Goal: Transaction & Acquisition: Purchase product/service

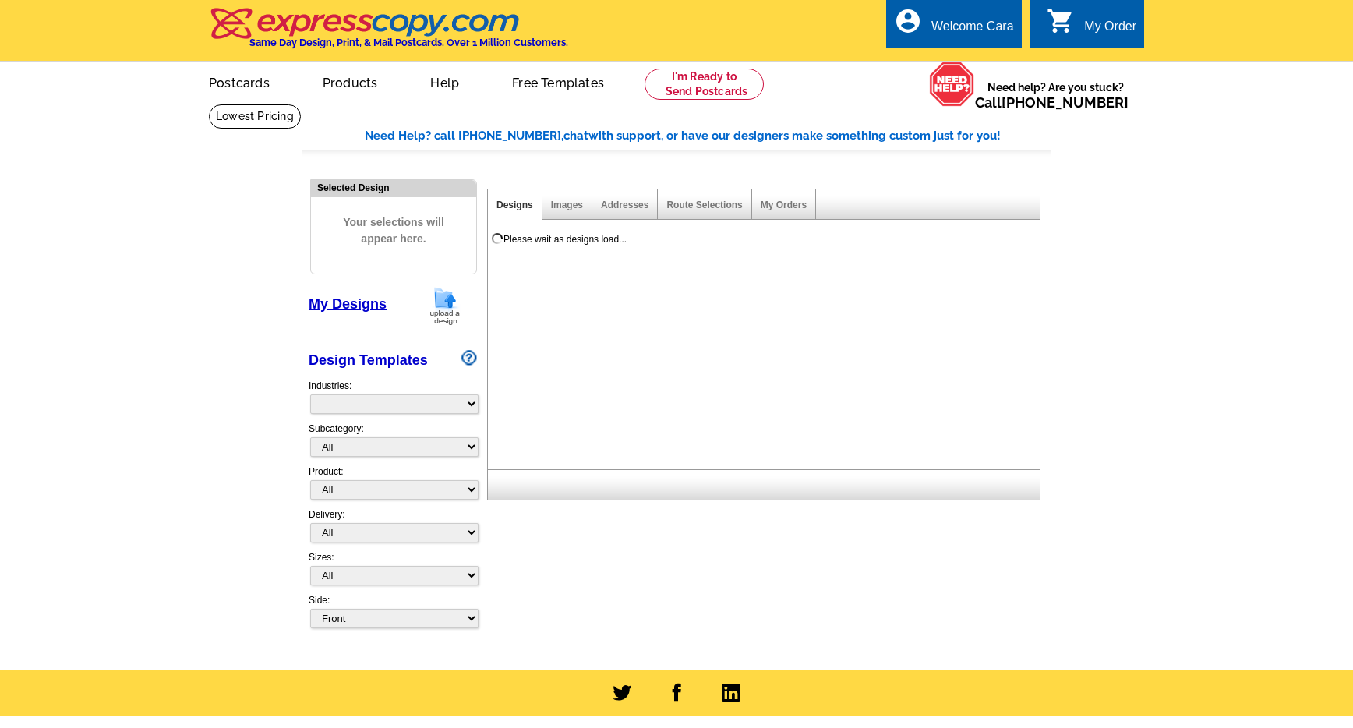
select select "785"
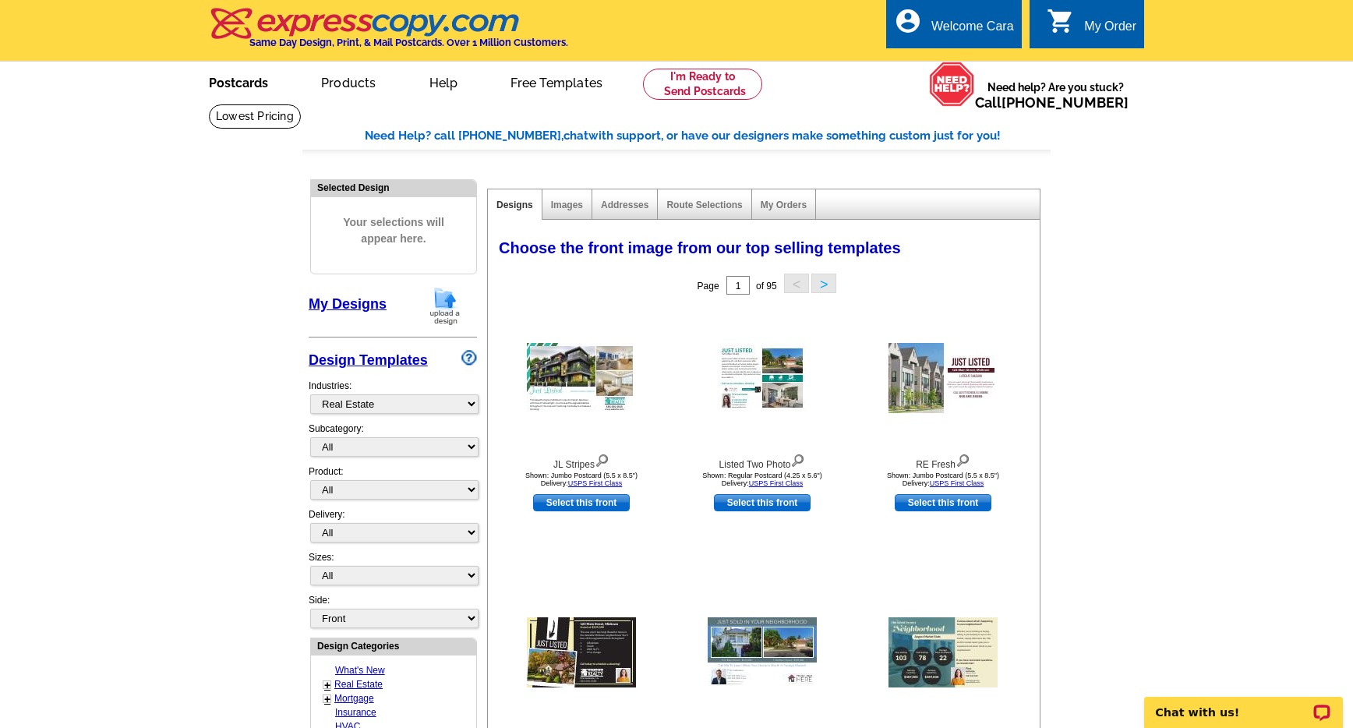
click at [240, 69] on link "Postcards" at bounding box center [238, 81] width 109 height 37
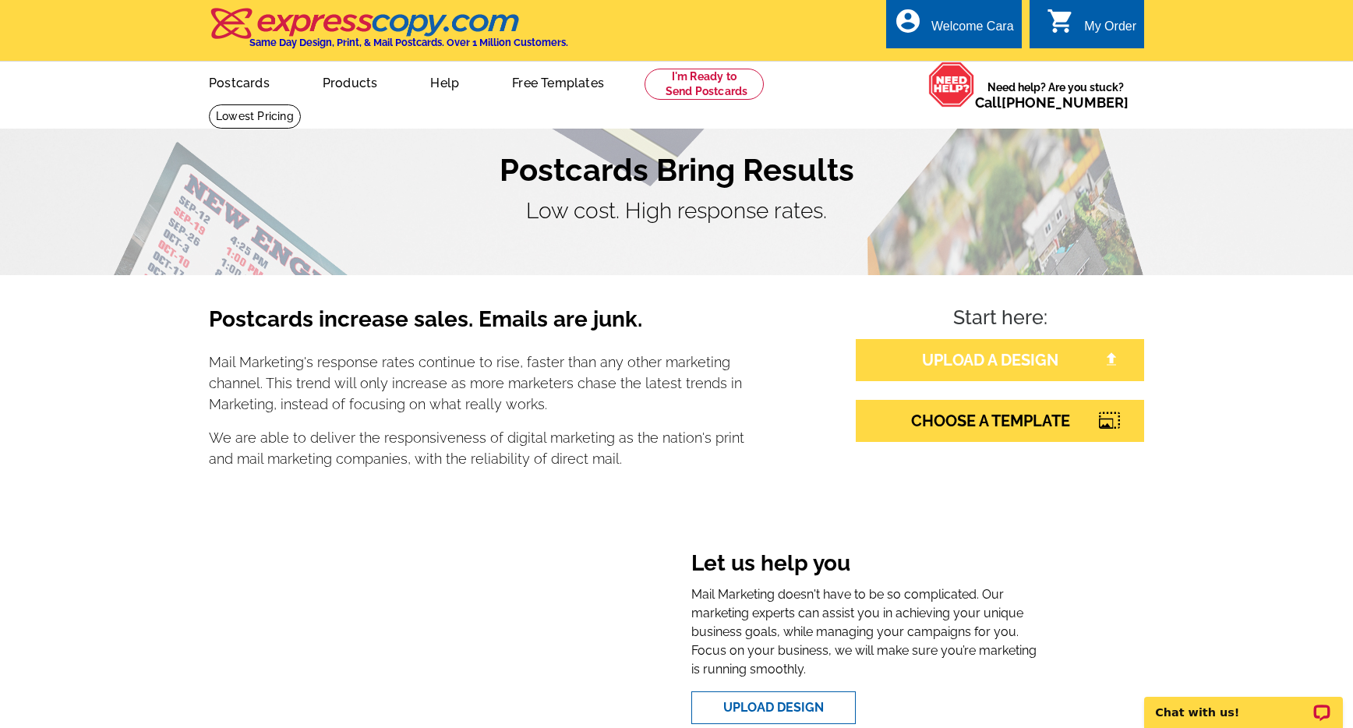
click at [988, 365] on link "UPLOAD A DESIGN" at bounding box center [1000, 360] width 288 height 42
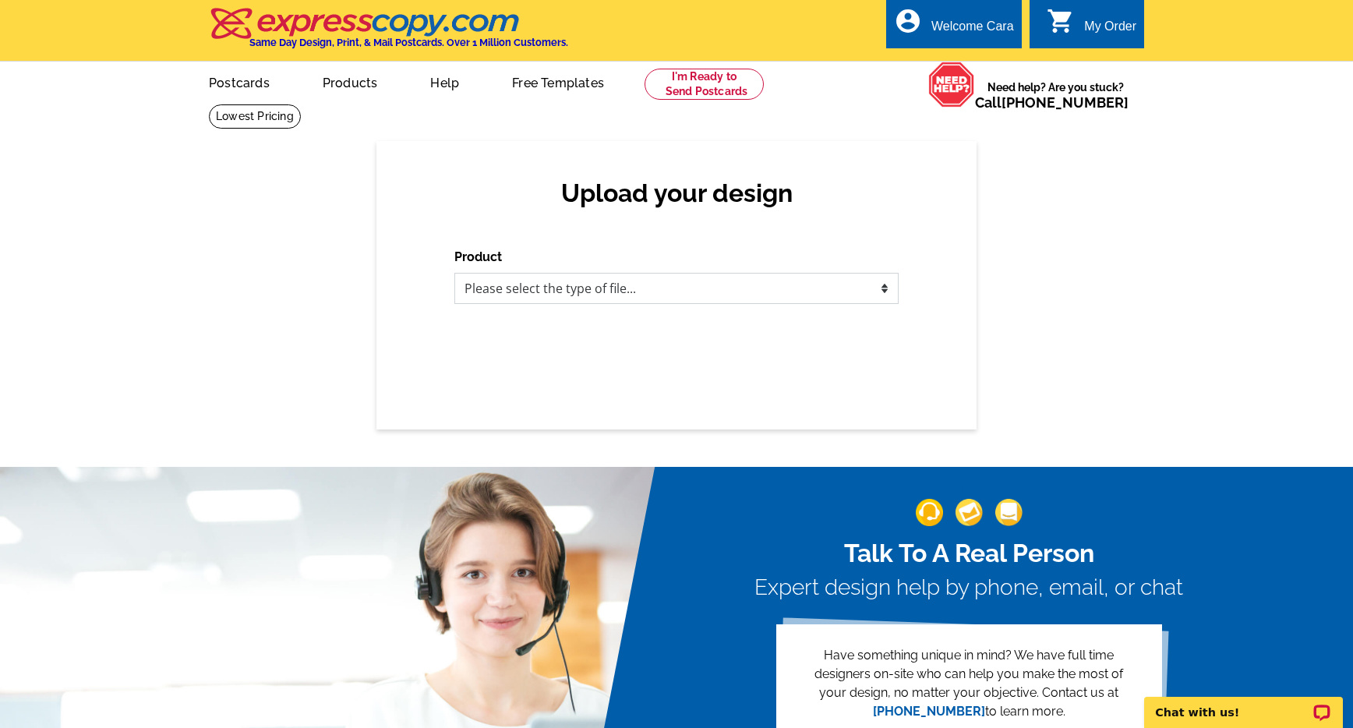
click at [804, 295] on select "Please select the type of file... Postcards Business Cards Letters and flyers G…" at bounding box center [676, 288] width 444 height 31
select select "1"
click at [454, 273] on select "Please select the type of file... Postcards Business Cards Letters and flyers G…" at bounding box center [676, 288] width 444 height 31
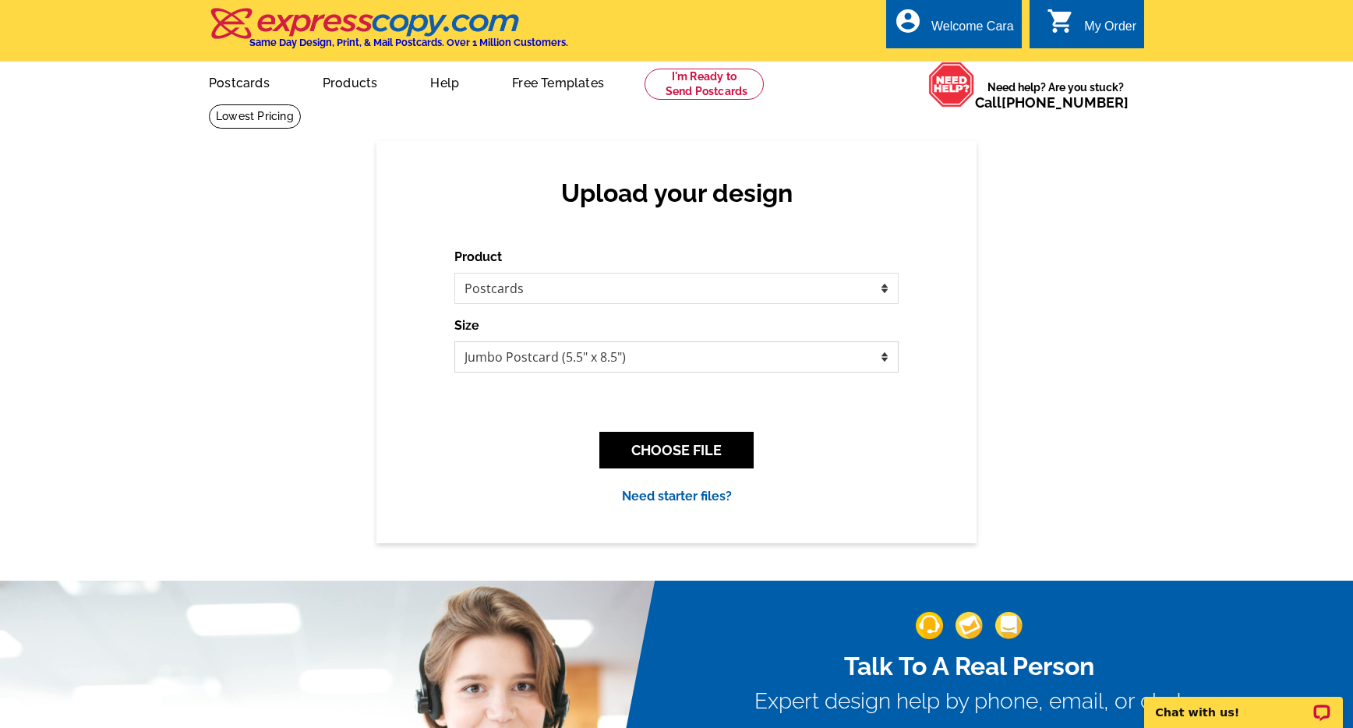
click at [671, 352] on select "Jumbo Postcard (5.5" x 8.5") Regular Postcard (4.25" x 5.6") Panoramic Postcard…" at bounding box center [676, 356] width 444 height 31
select select "1"
click at [454, 341] on select "Jumbo Postcard (5.5" x 8.5") Regular Postcard (4.25" x 5.6") Panoramic Postcard…" at bounding box center [676, 356] width 444 height 31
drag, startPoint x: 685, startPoint y: 441, endPoint x: 702, endPoint y: 432, distance: 18.9
click at [685, 440] on button "CHOOSE FILE" at bounding box center [676, 450] width 154 height 37
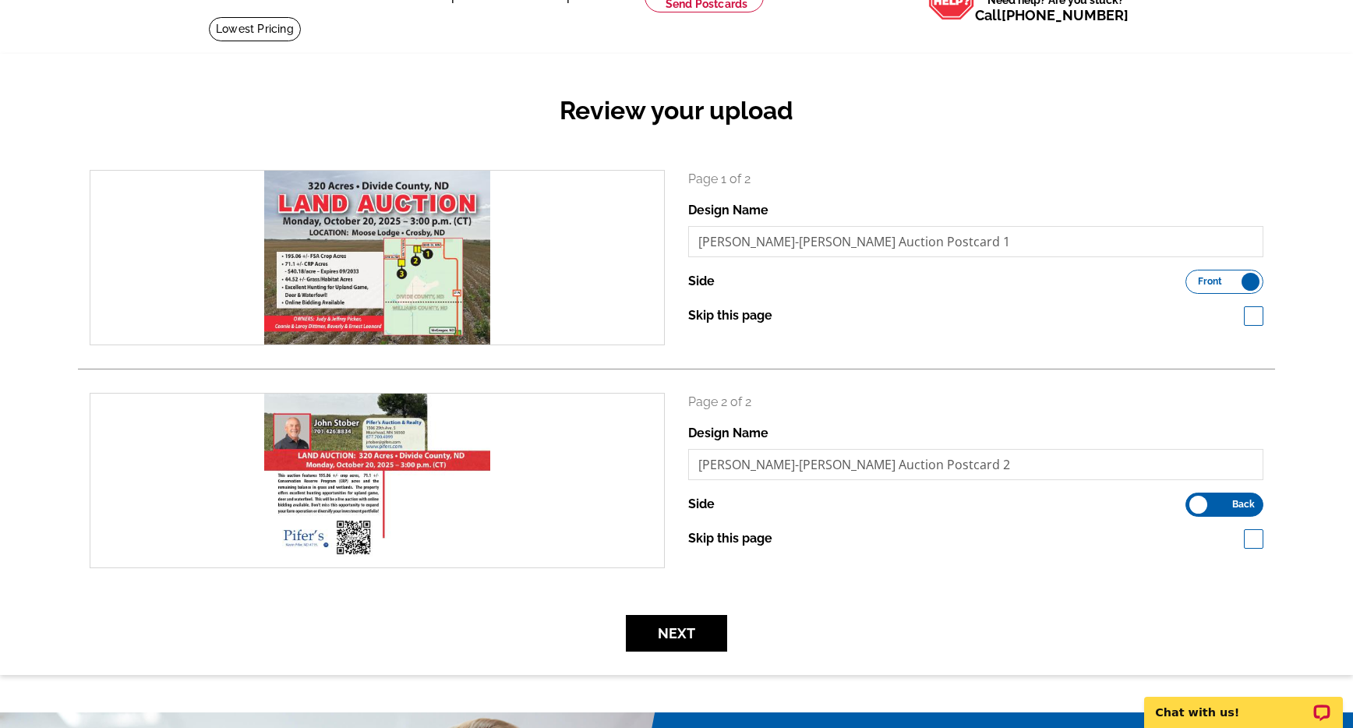
scroll to position [186, 0]
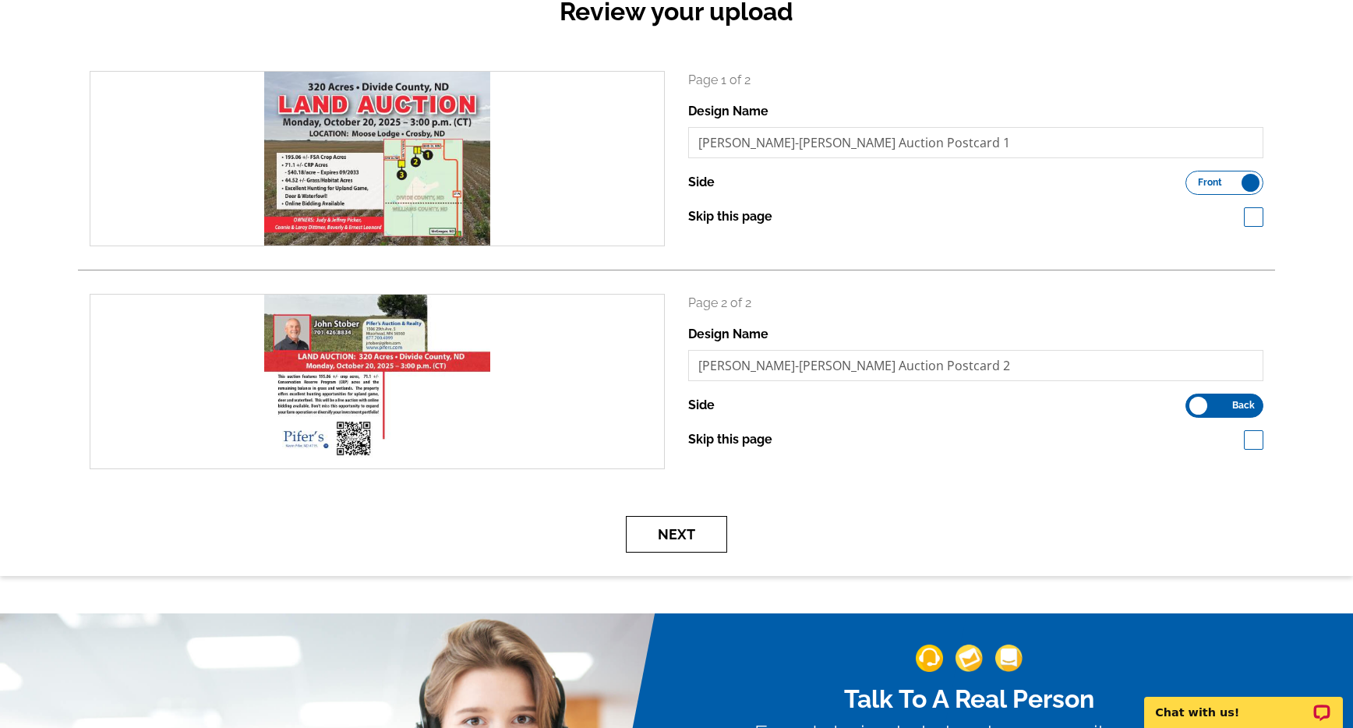
click at [692, 533] on button "Next" at bounding box center [676, 534] width 101 height 37
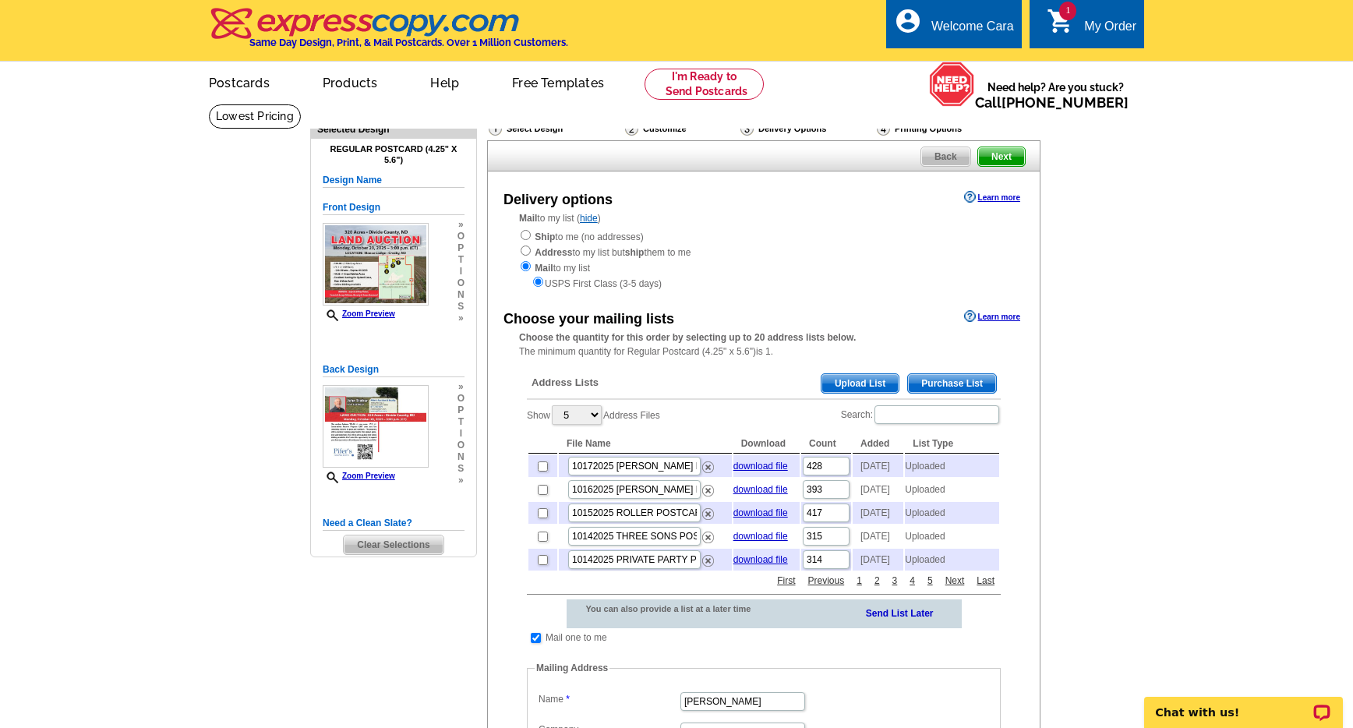
click at [866, 384] on span "Upload List" at bounding box center [860, 383] width 77 height 19
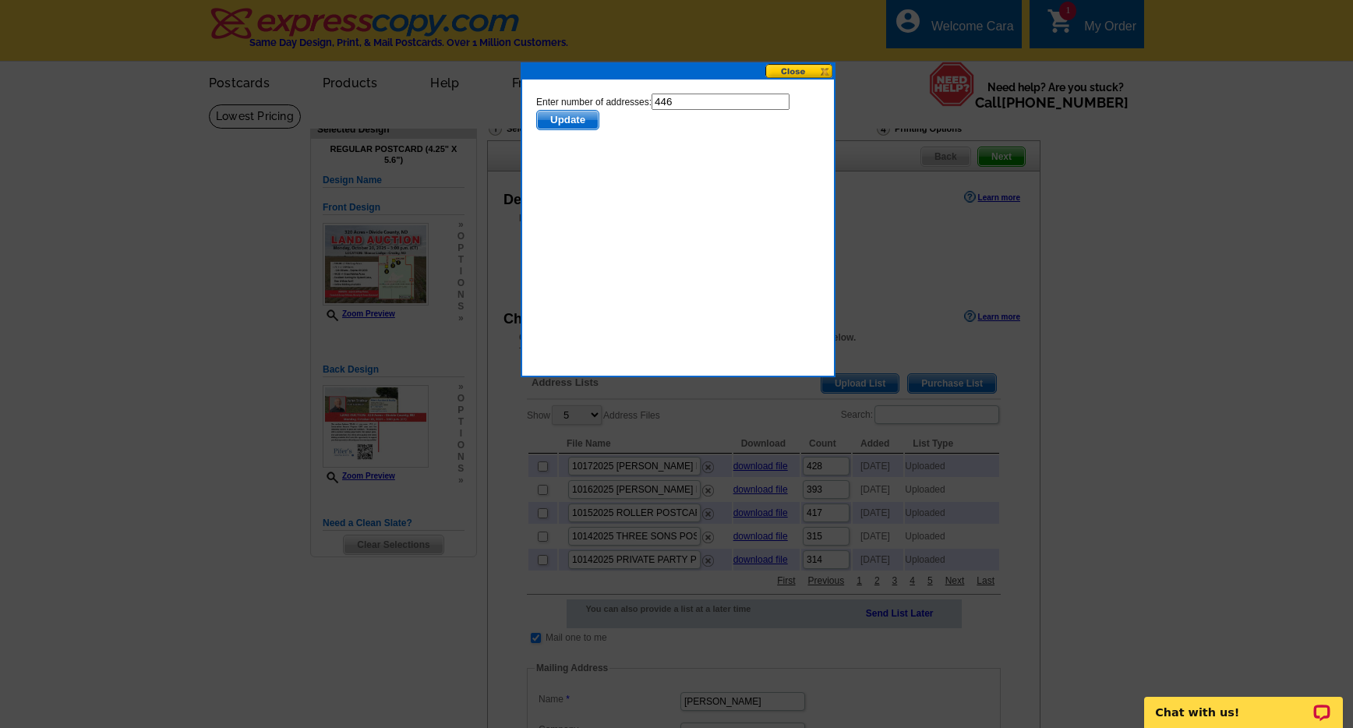
click at [714, 100] on input "446" at bounding box center [721, 102] width 138 height 16
type input "445"
click at [564, 122] on span "Update" at bounding box center [568, 120] width 62 height 19
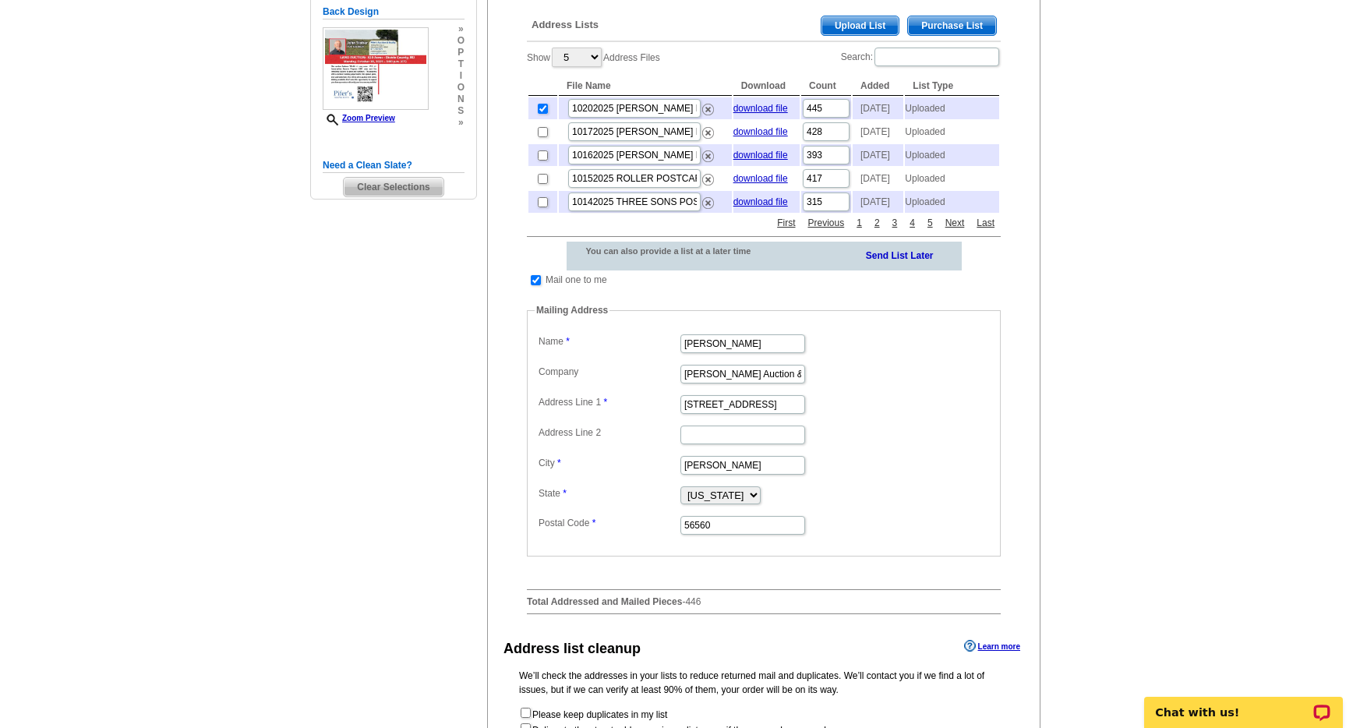
scroll to position [580, 0]
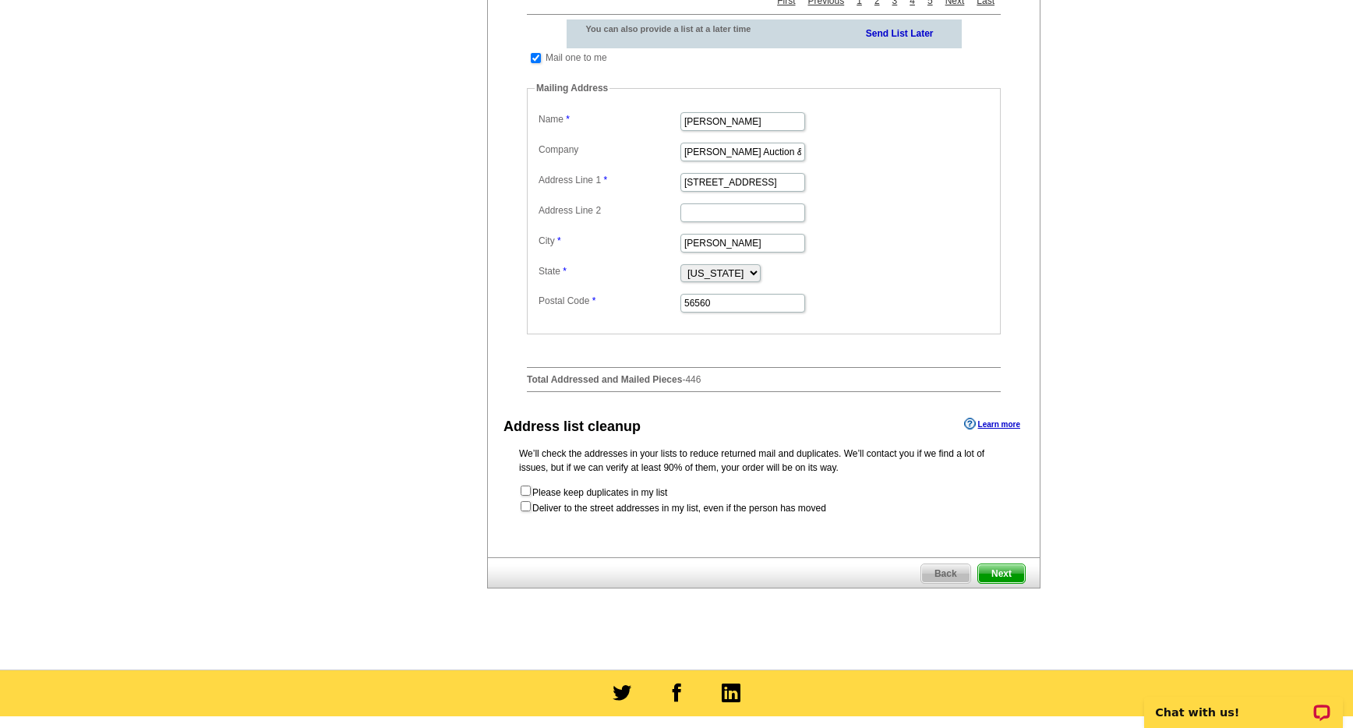
click at [1017, 583] on span "Next" at bounding box center [1001, 573] width 47 height 19
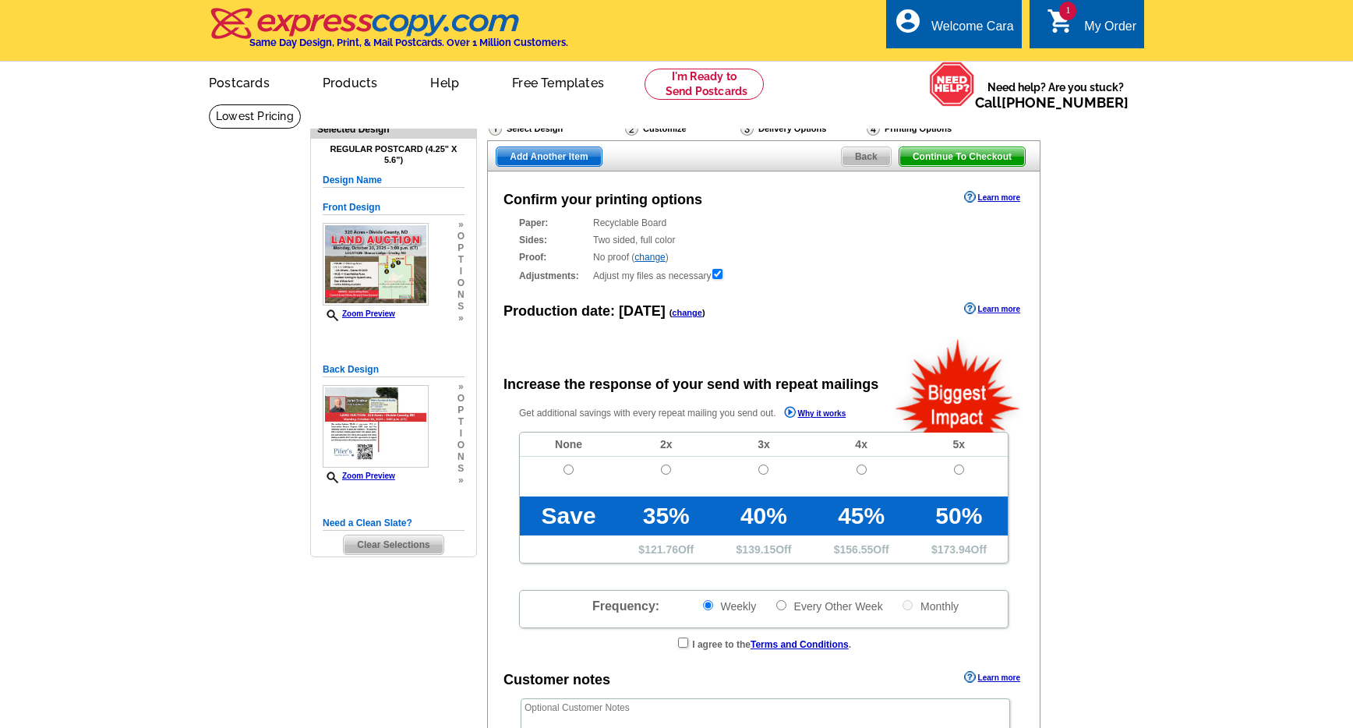
radio input "false"
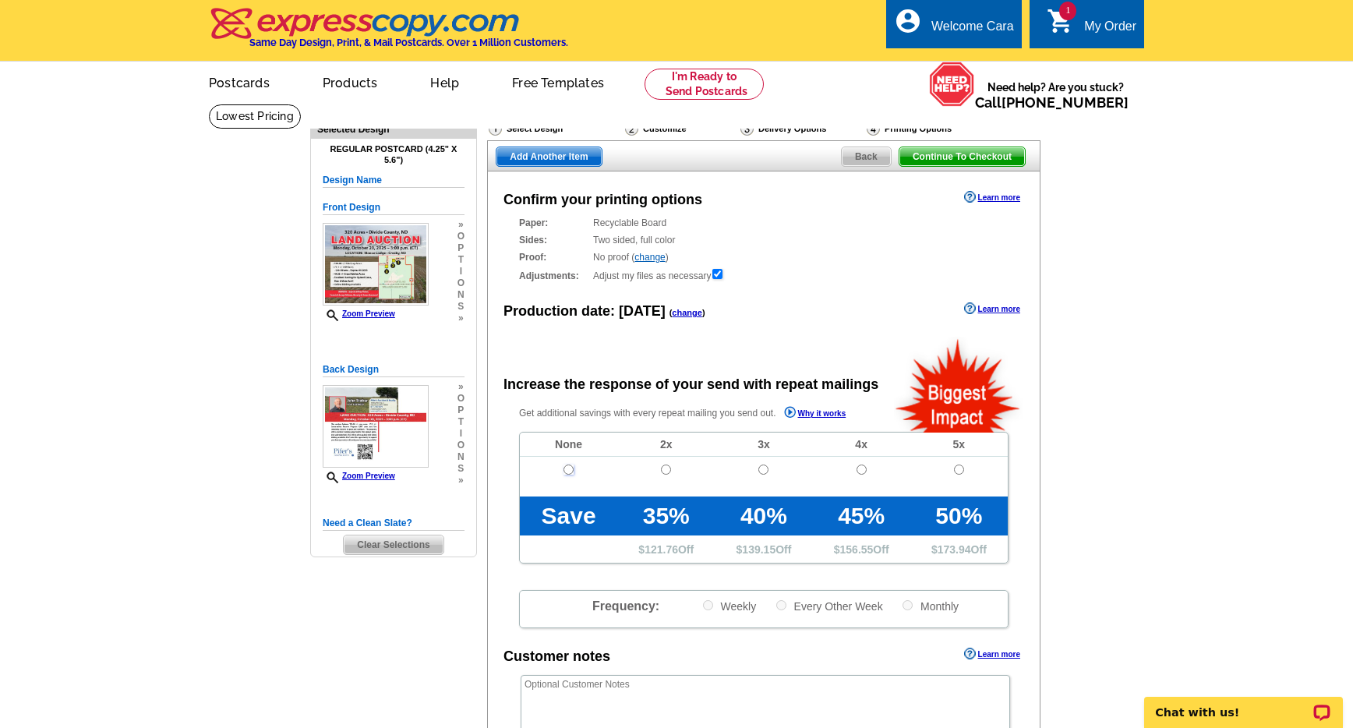
click at [568, 472] on input "radio" at bounding box center [569, 470] width 10 height 10
radio input "true"
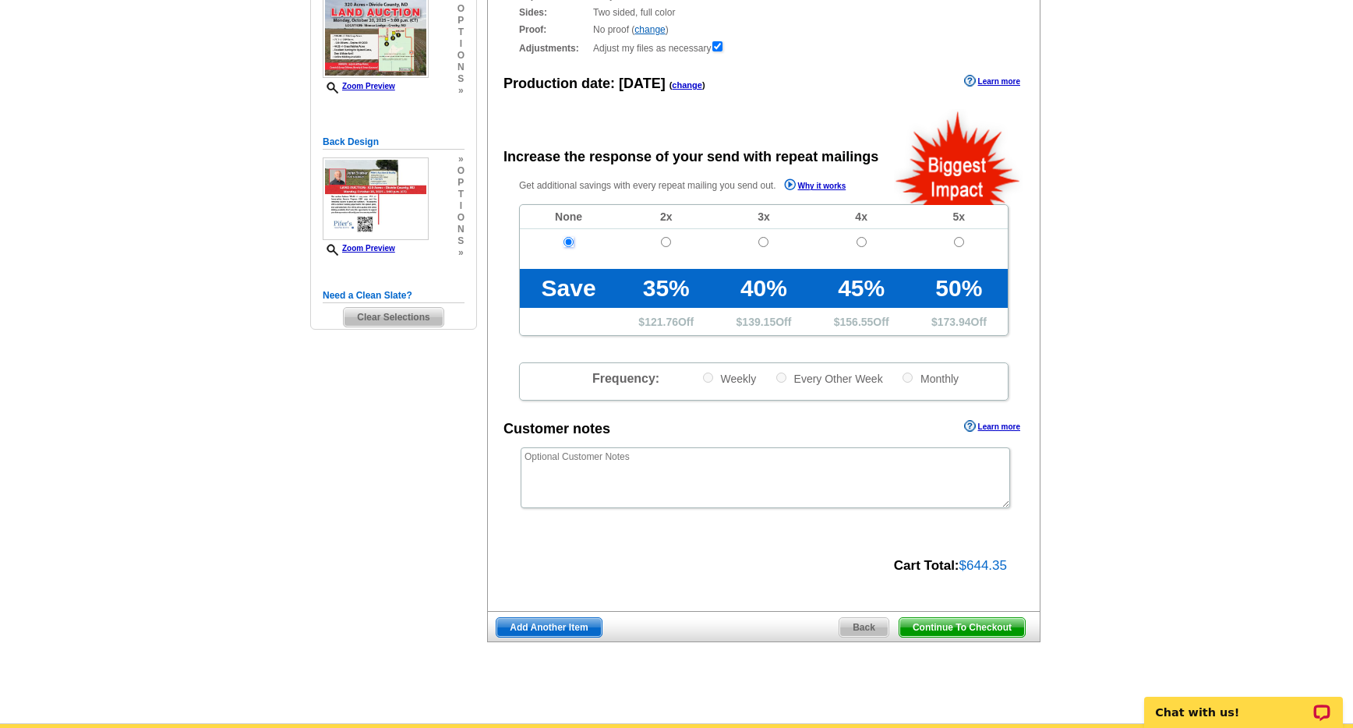
scroll to position [445, 0]
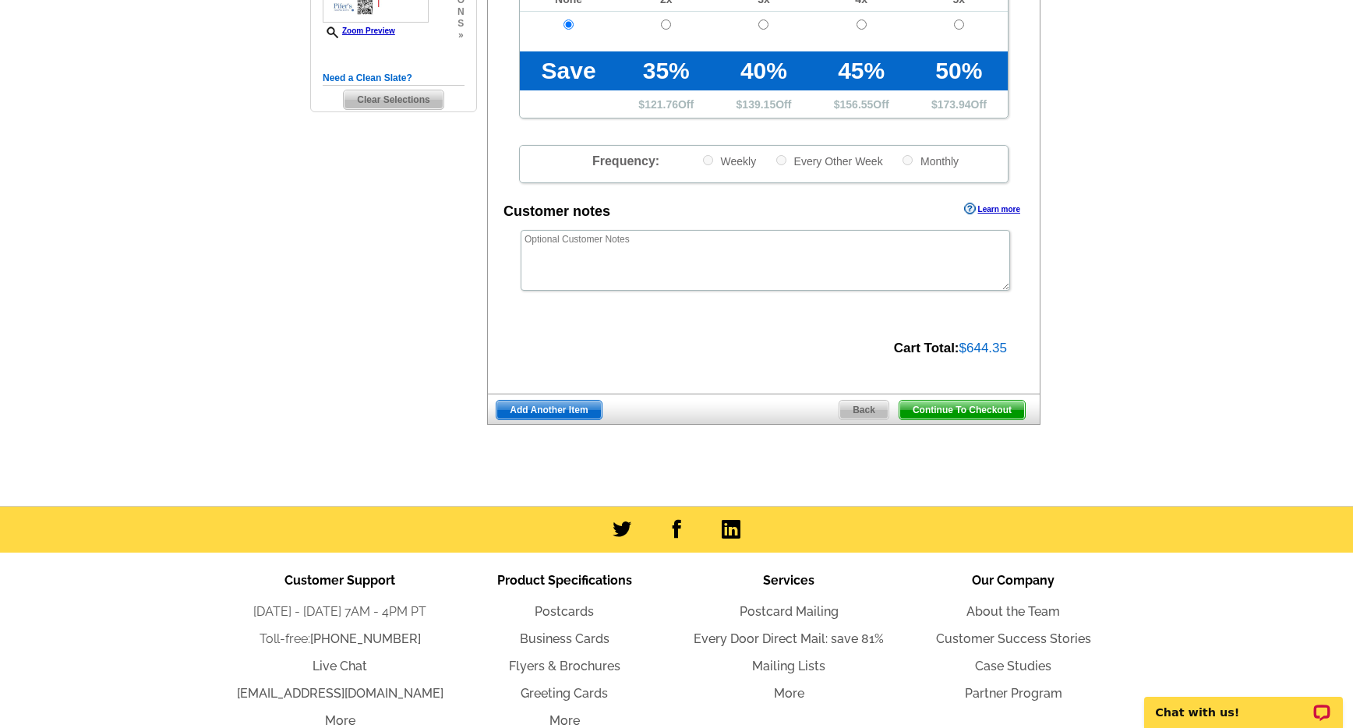
click at [988, 405] on span "Continue To Checkout" at bounding box center [963, 410] width 126 height 19
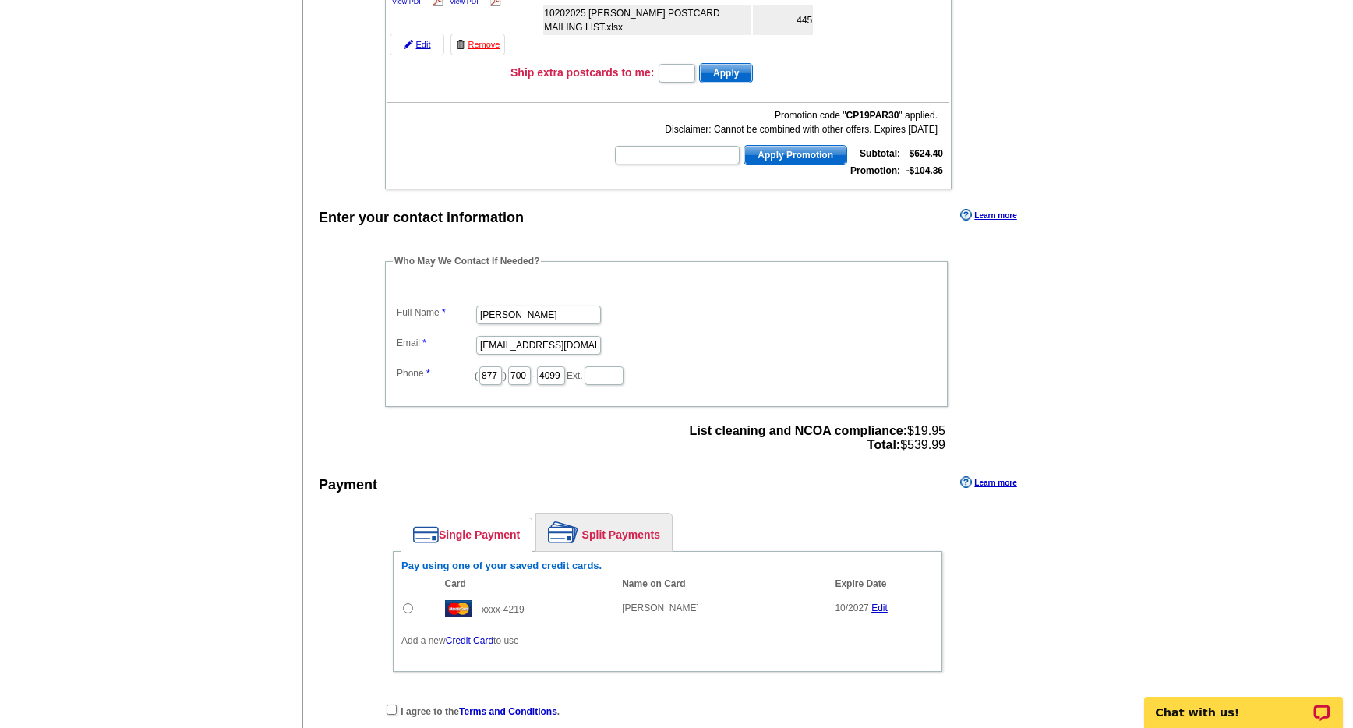
click at [408, 610] on input "radio" at bounding box center [408, 608] width 10 height 10
radio input "true"
click at [389, 706] on input "checkbox" at bounding box center [392, 710] width 10 height 10
checkbox input "true"
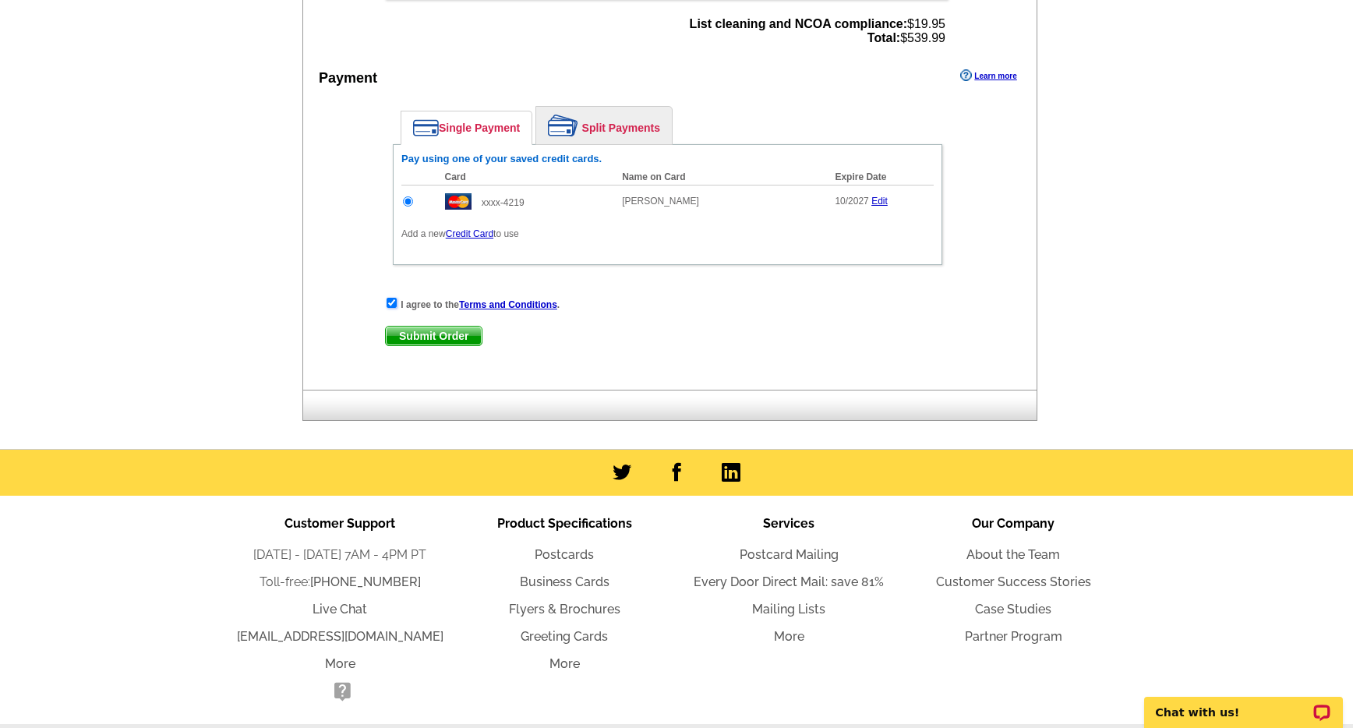
scroll to position [705, 0]
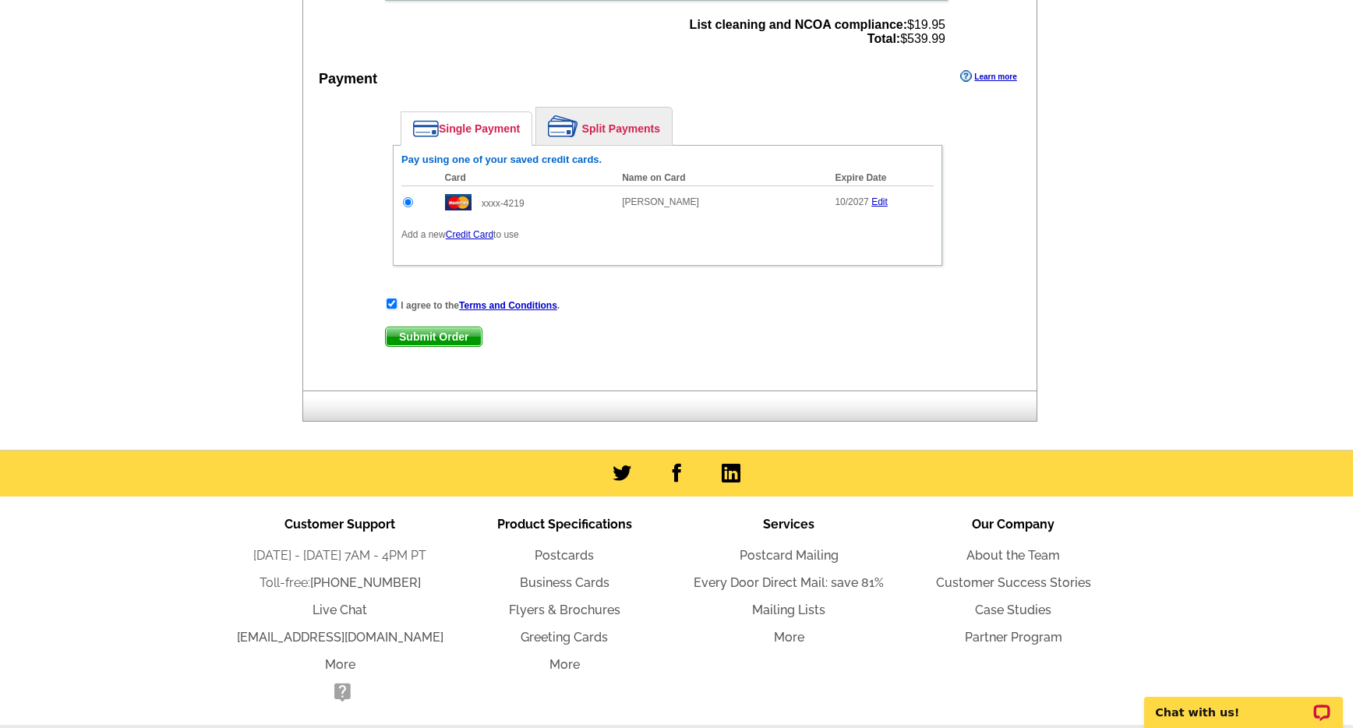
click at [424, 341] on span "Submit Order" at bounding box center [434, 336] width 96 height 19
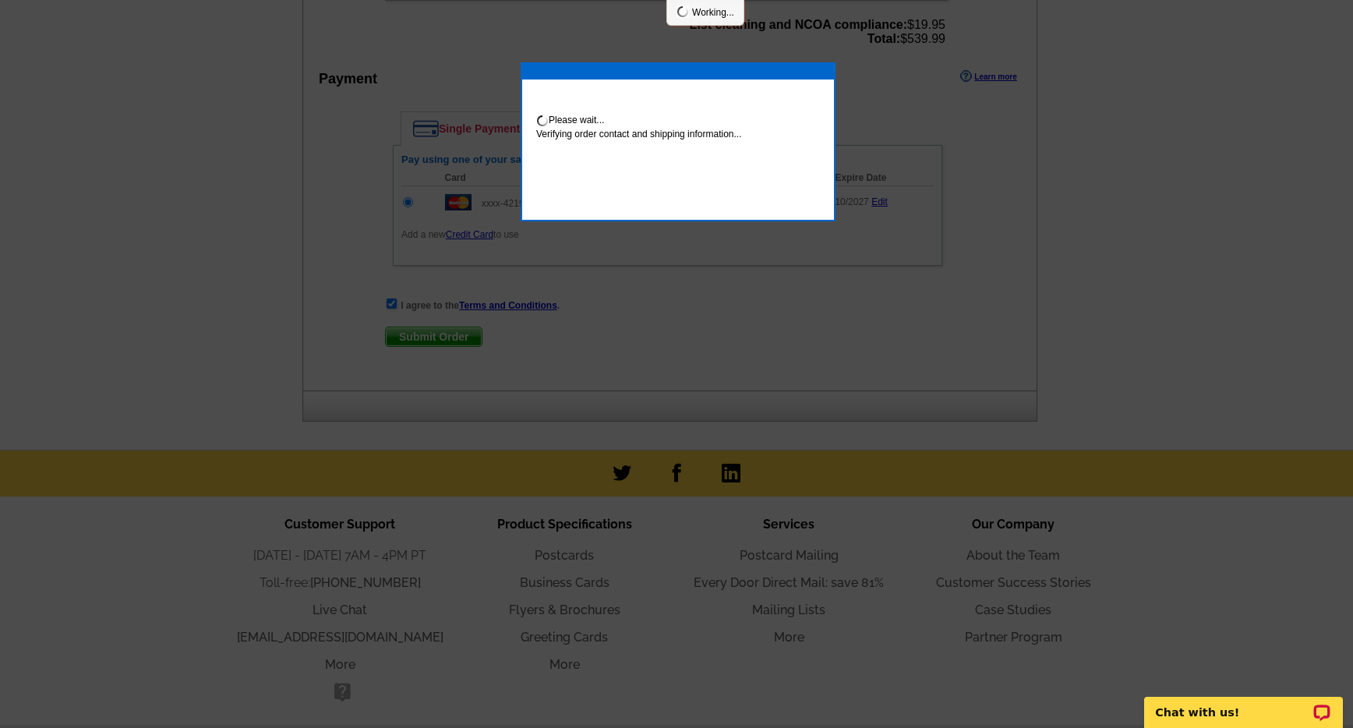
scroll to position [699, 0]
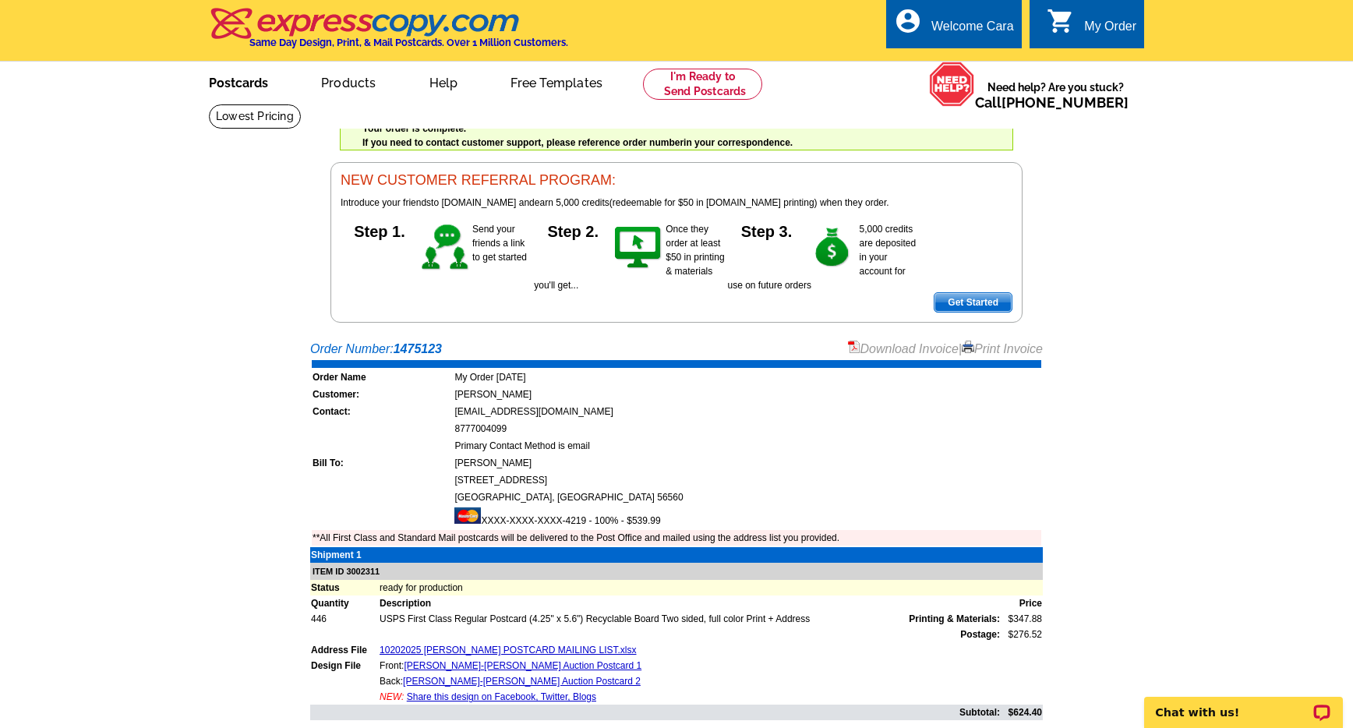
click at [227, 83] on link "Postcards" at bounding box center [238, 81] width 109 height 37
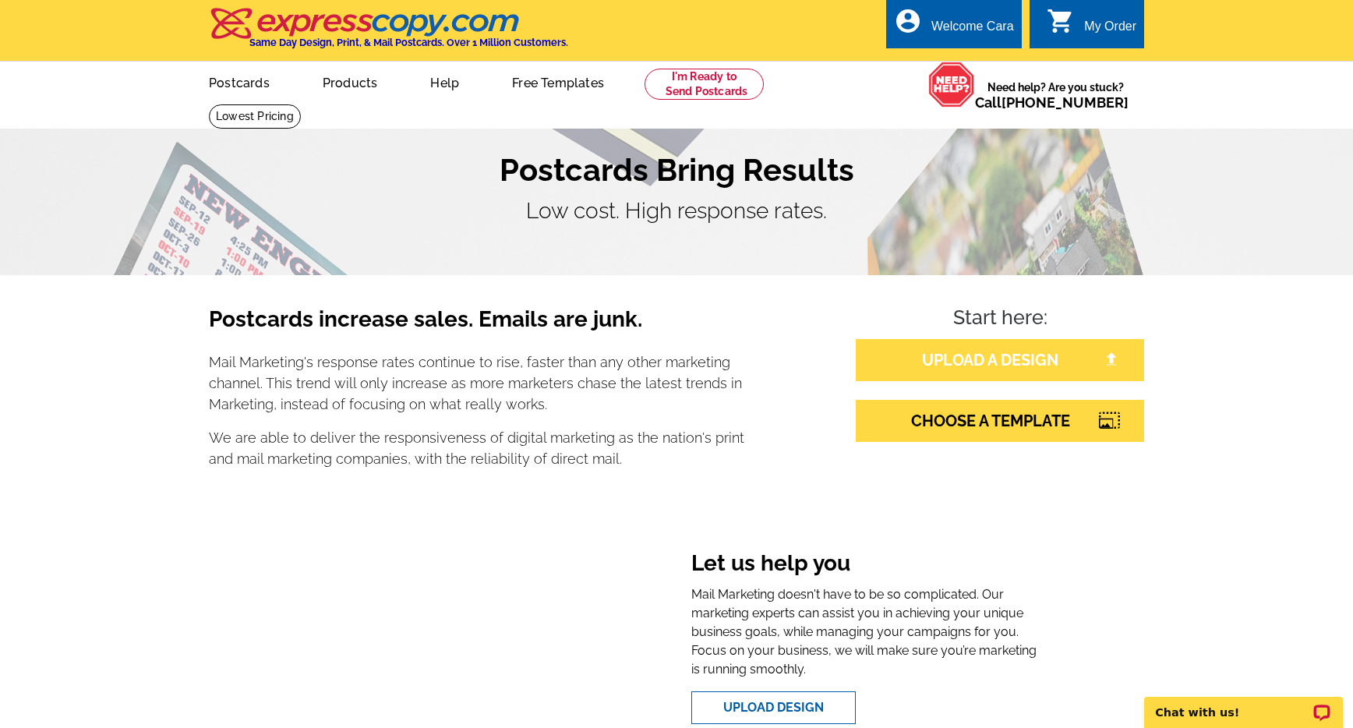
click at [1059, 369] on link "UPLOAD A DESIGN" at bounding box center [1000, 360] width 288 height 42
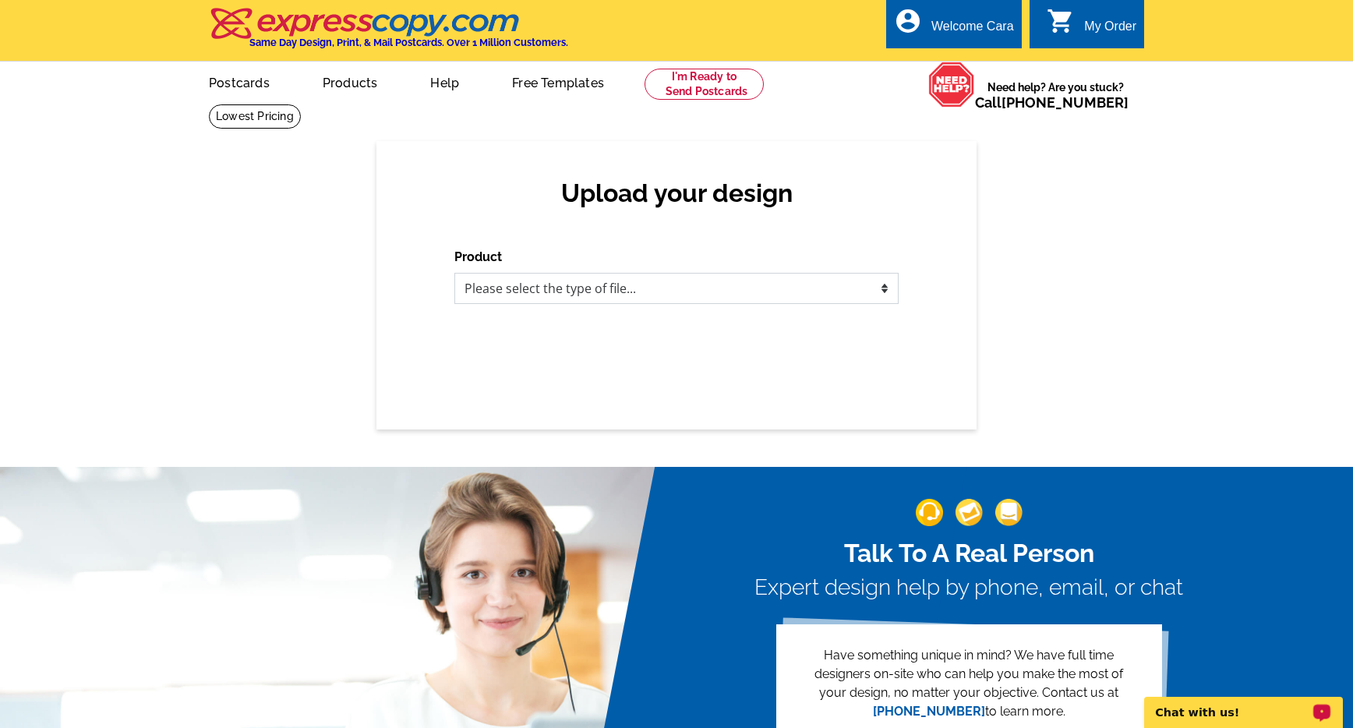
click at [849, 287] on select "Please select the type of file... Postcards Business Cards Letters and flyers G…" at bounding box center [676, 288] width 444 height 31
select select "1"
click at [454, 273] on select "Please select the type of file... Postcards Business Cards Letters and flyers G…" at bounding box center [676, 288] width 444 height 31
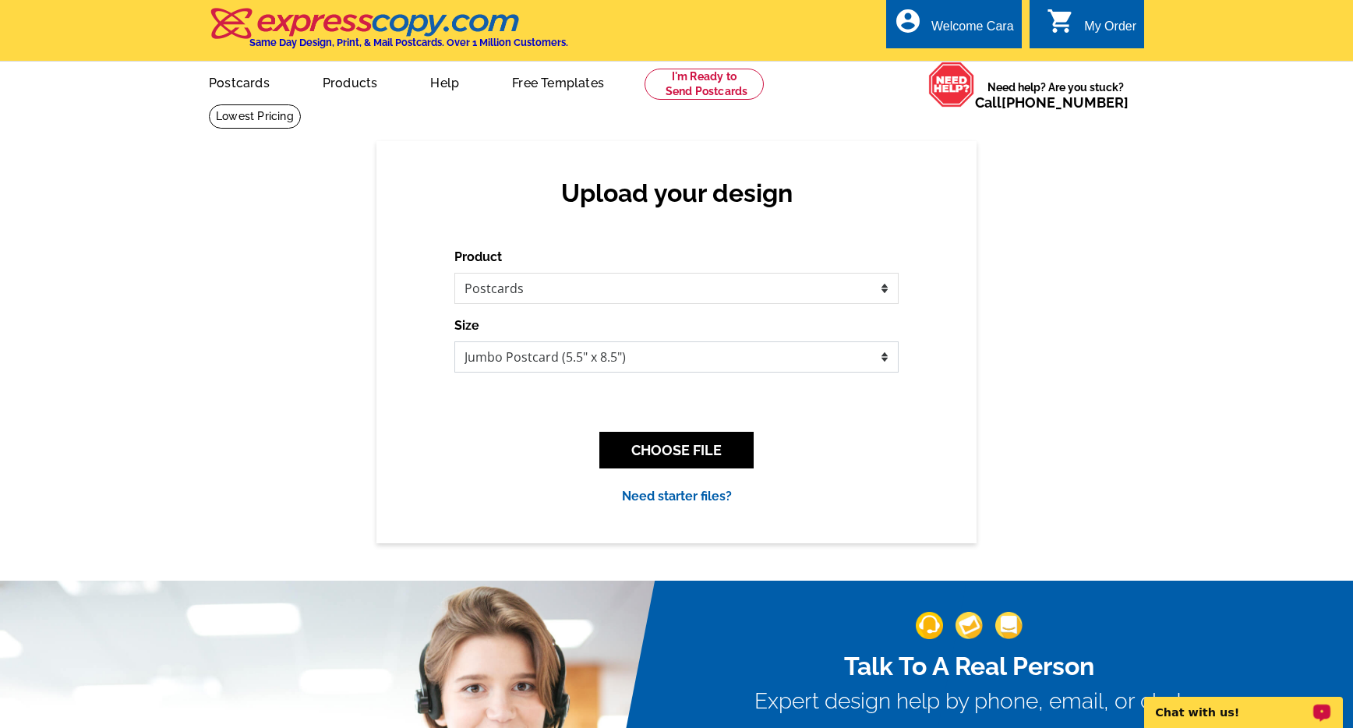
click at [694, 353] on select "Jumbo Postcard (5.5" x 8.5") Regular Postcard (4.25" x 5.6") Panoramic Postcard…" at bounding box center [676, 356] width 444 height 31
select select "1"
click at [454, 341] on select "Jumbo Postcard (5.5" x 8.5") Regular Postcard (4.25" x 5.6") Panoramic Postcard…" at bounding box center [676, 356] width 444 height 31
click at [688, 453] on button "CHOOSE FILE" at bounding box center [676, 450] width 154 height 37
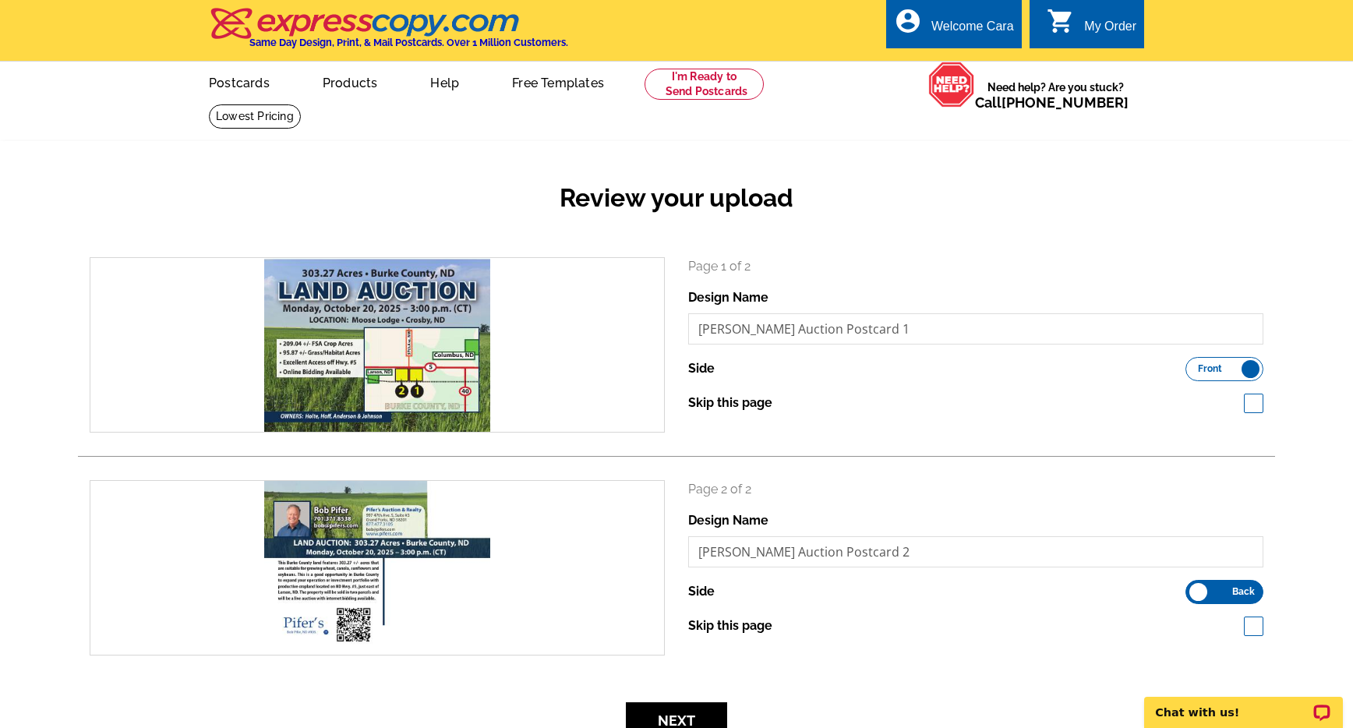
scroll to position [208, 0]
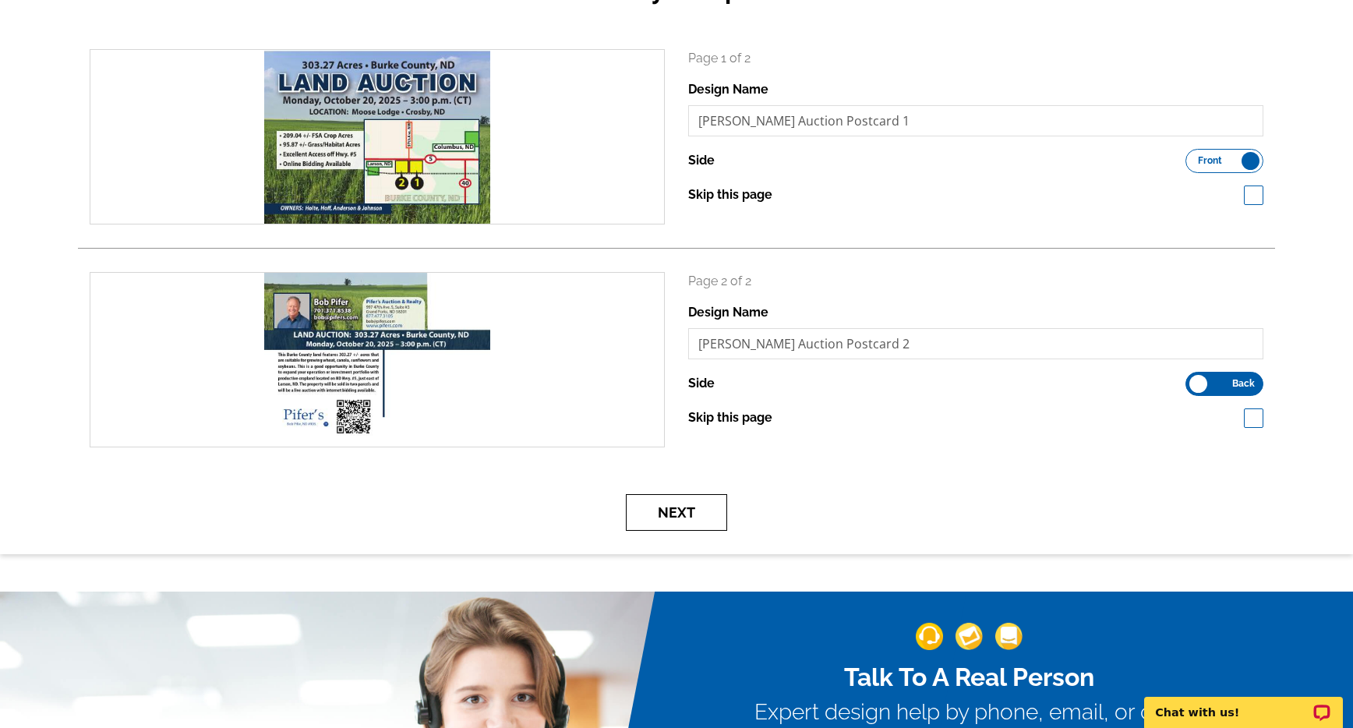
click at [711, 525] on button "Next" at bounding box center [676, 512] width 101 height 37
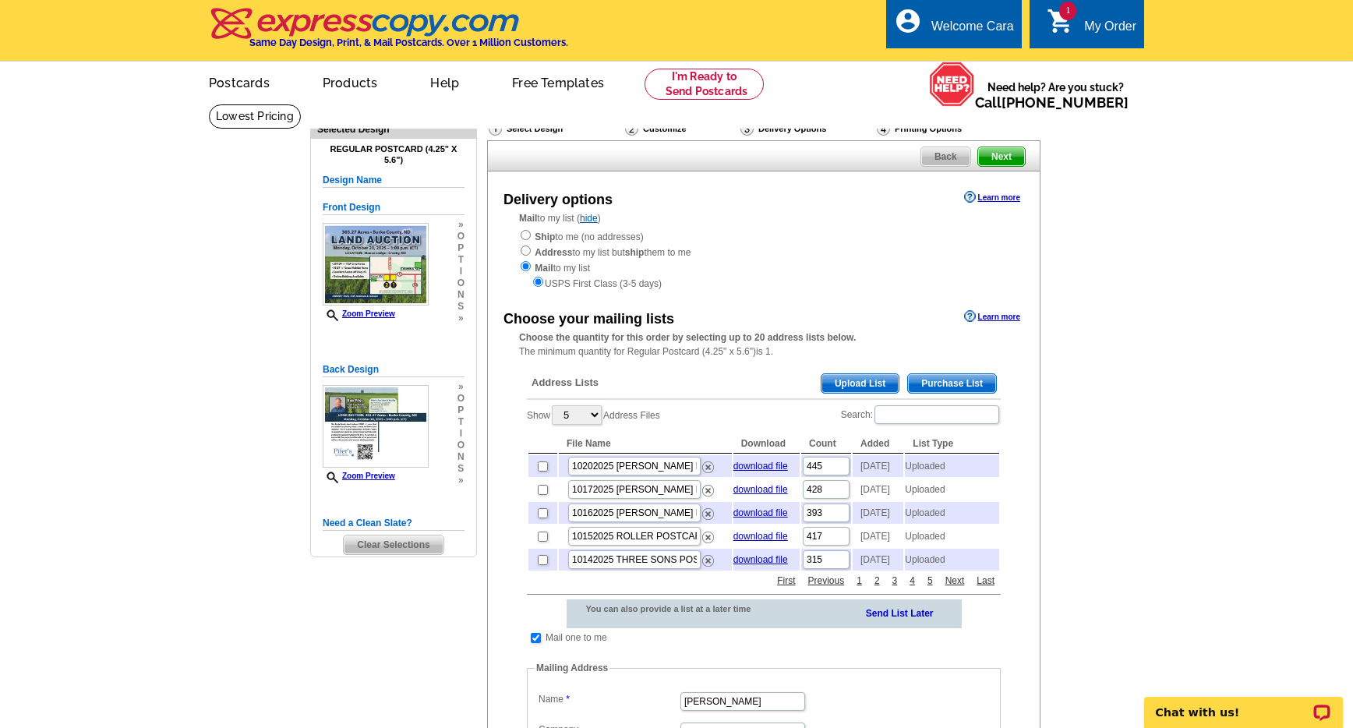
click at [847, 377] on span "Upload List" at bounding box center [860, 383] width 77 height 19
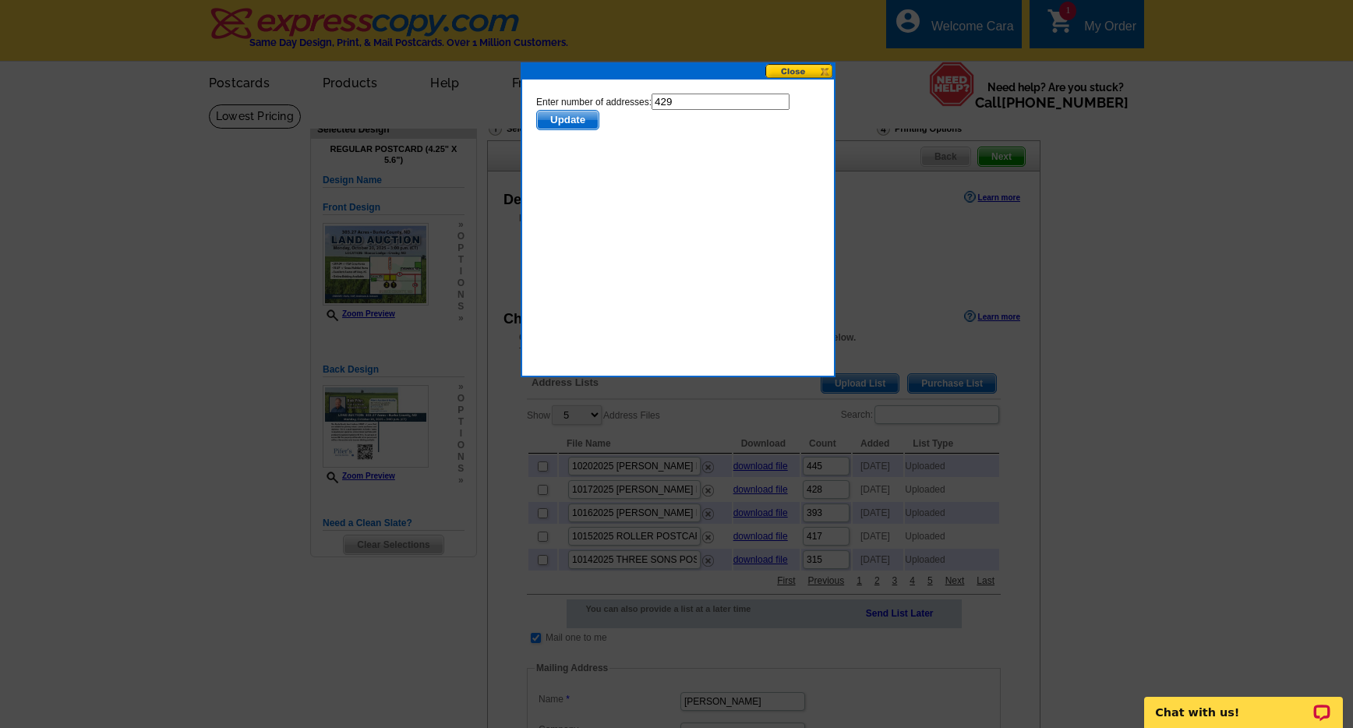
click at [739, 104] on input "429" at bounding box center [721, 102] width 138 height 16
type input "428"
click at [546, 119] on span "Update" at bounding box center [568, 120] width 62 height 19
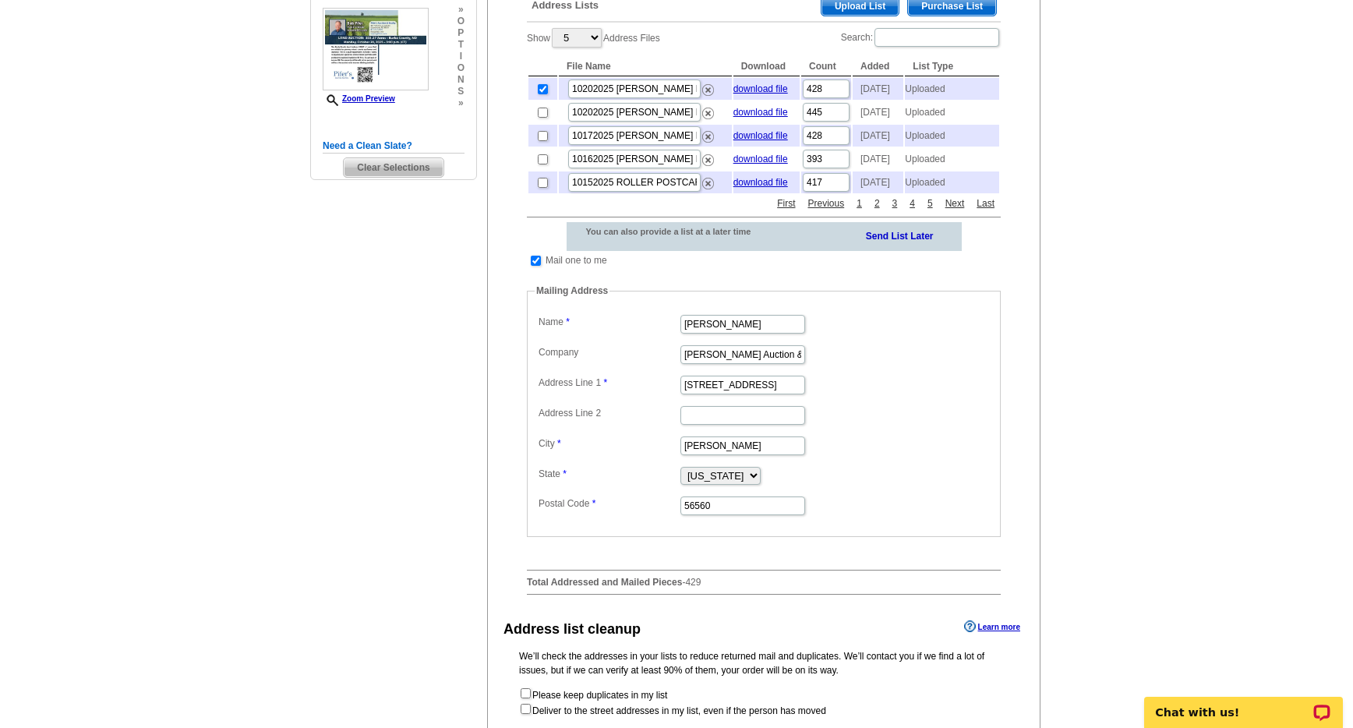
scroll to position [610, 0]
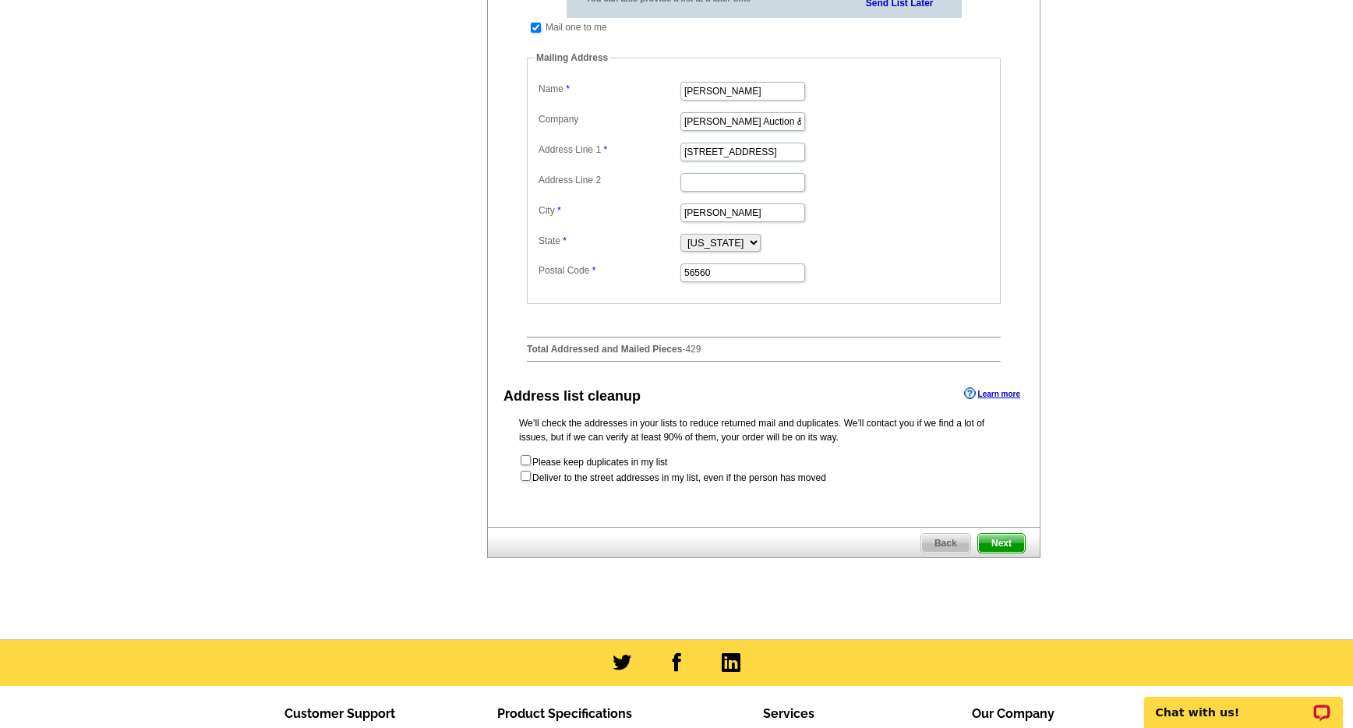
click at [1007, 553] on link "Next" at bounding box center [1002, 543] width 48 height 20
click at [999, 553] on span "Next" at bounding box center [1001, 543] width 47 height 19
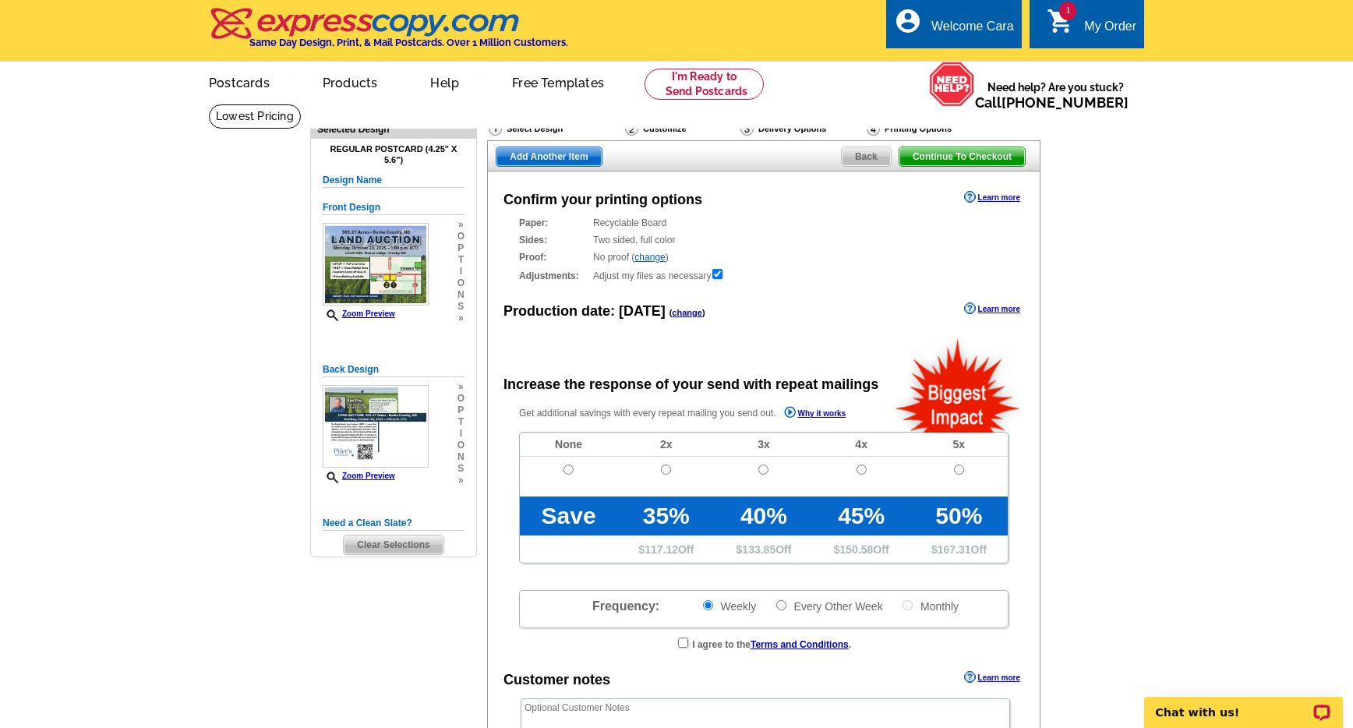
radio input "false"
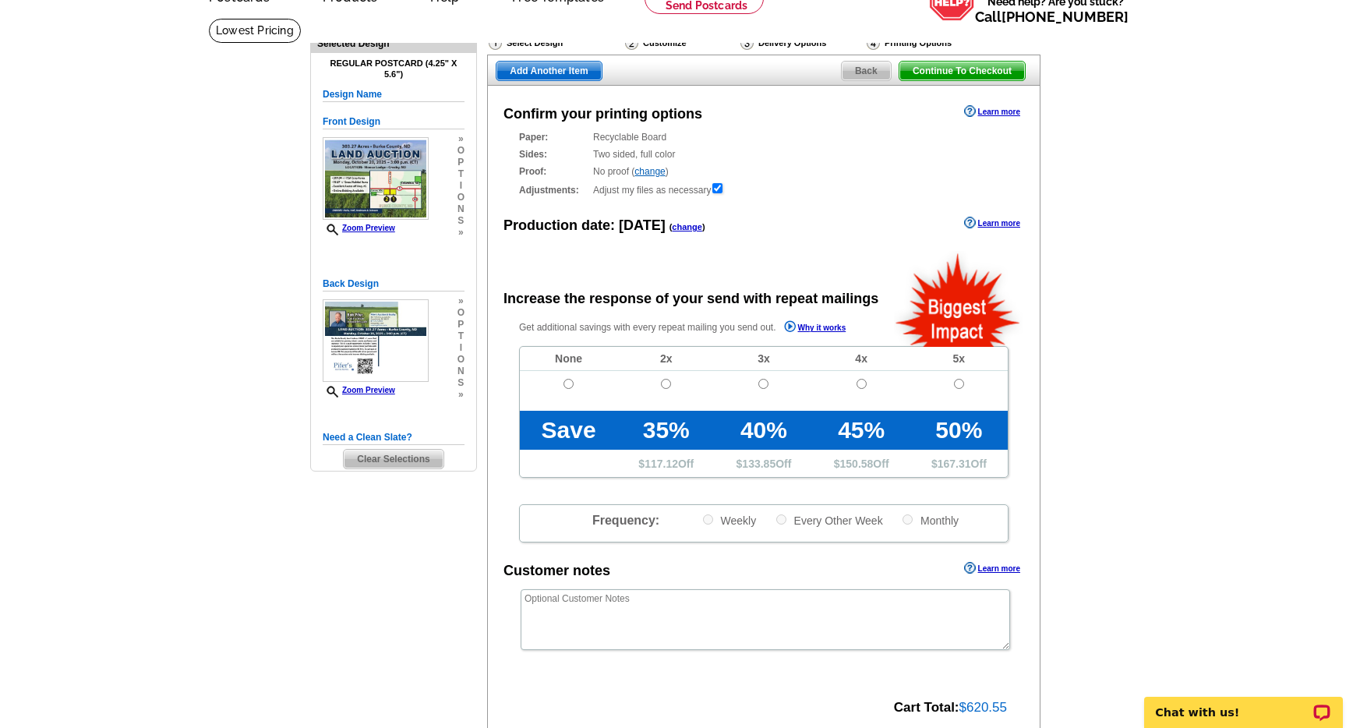
scroll to position [97, 0]
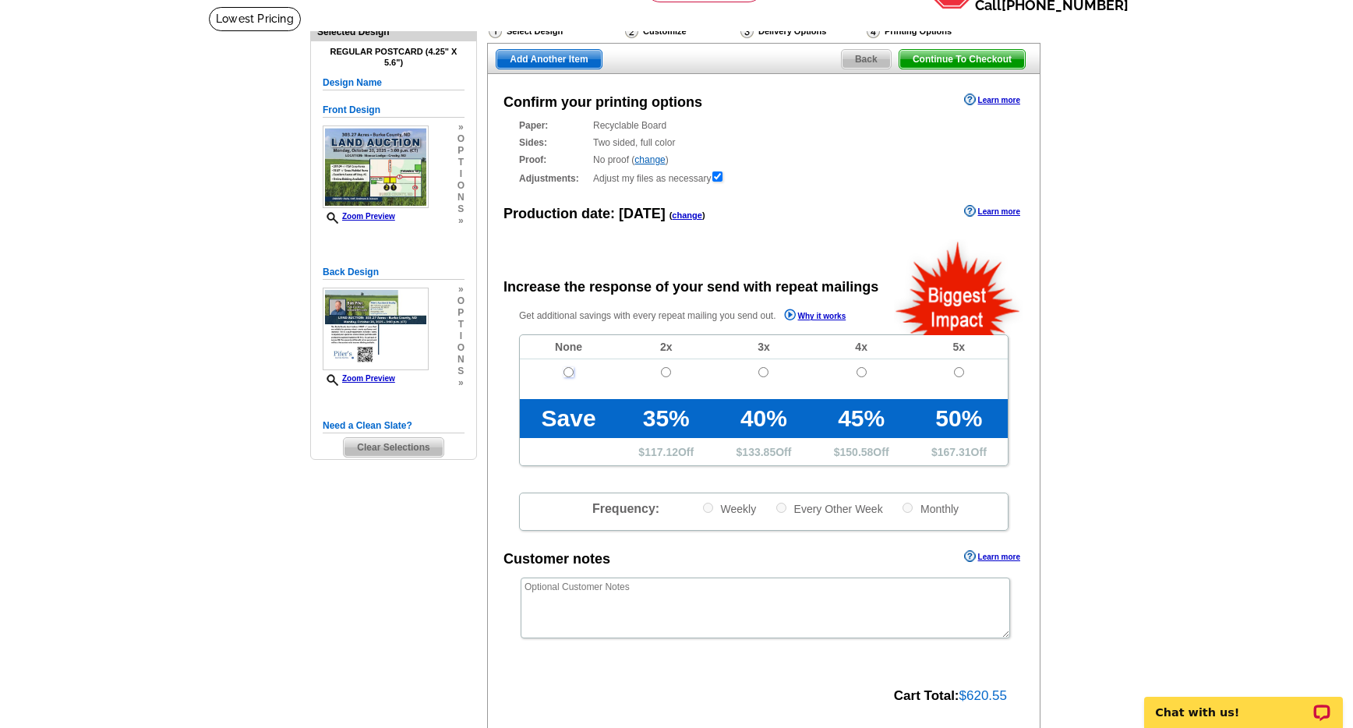
click at [564, 373] on input "radio" at bounding box center [569, 372] width 10 height 10
radio input "true"
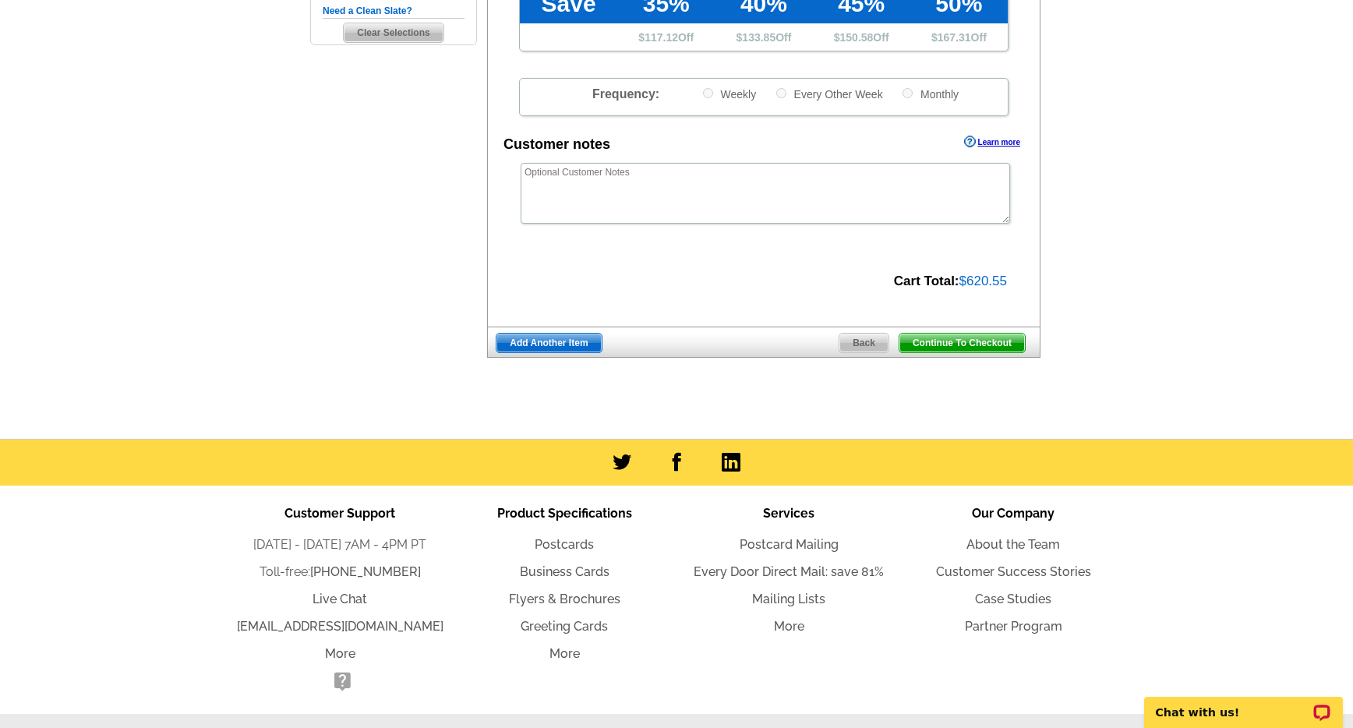
click at [978, 332] on div "Continue To Checkout Back Add Another Item" at bounding box center [763, 342] width 553 height 31
click at [979, 339] on span "Continue To Checkout" at bounding box center [963, 343] width 126 height 19
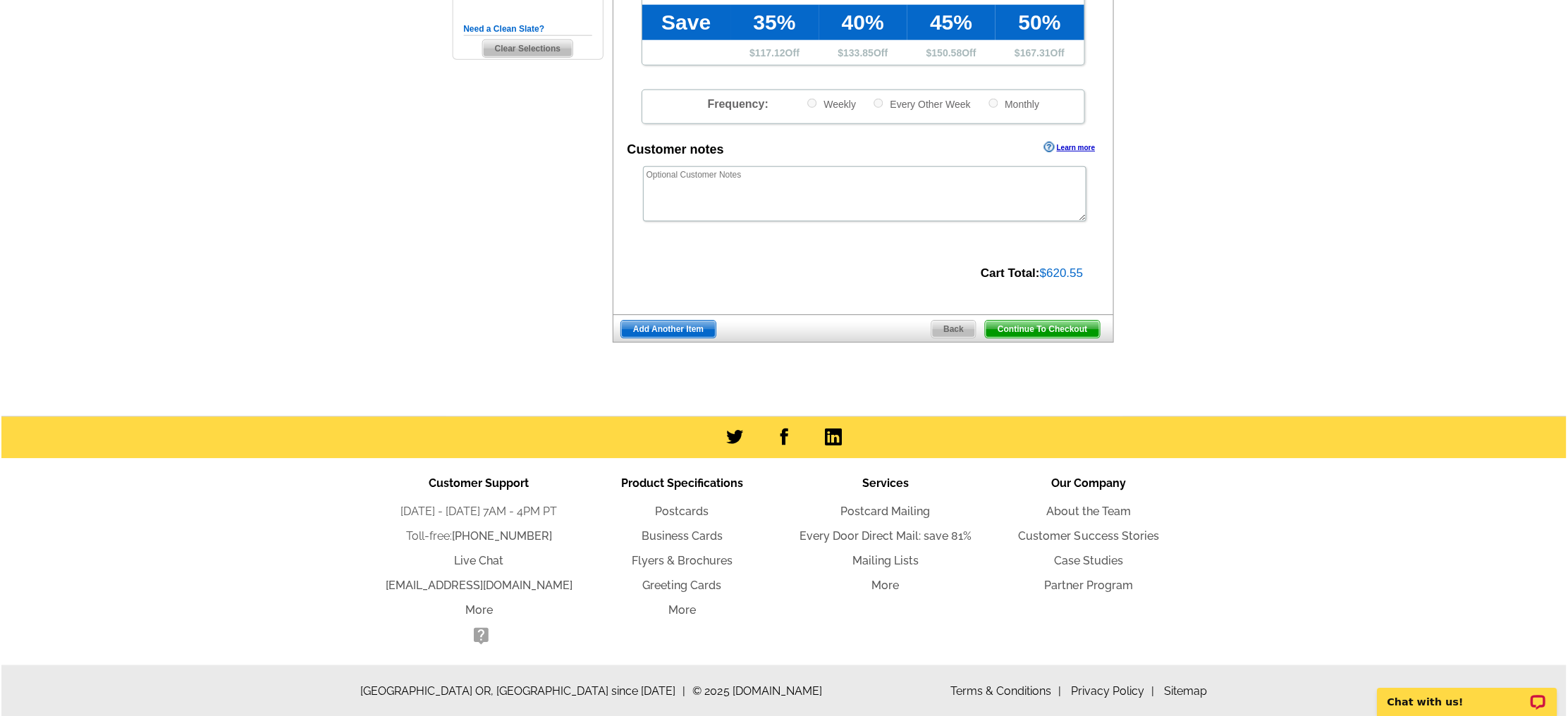
scroll to position [443, 0]
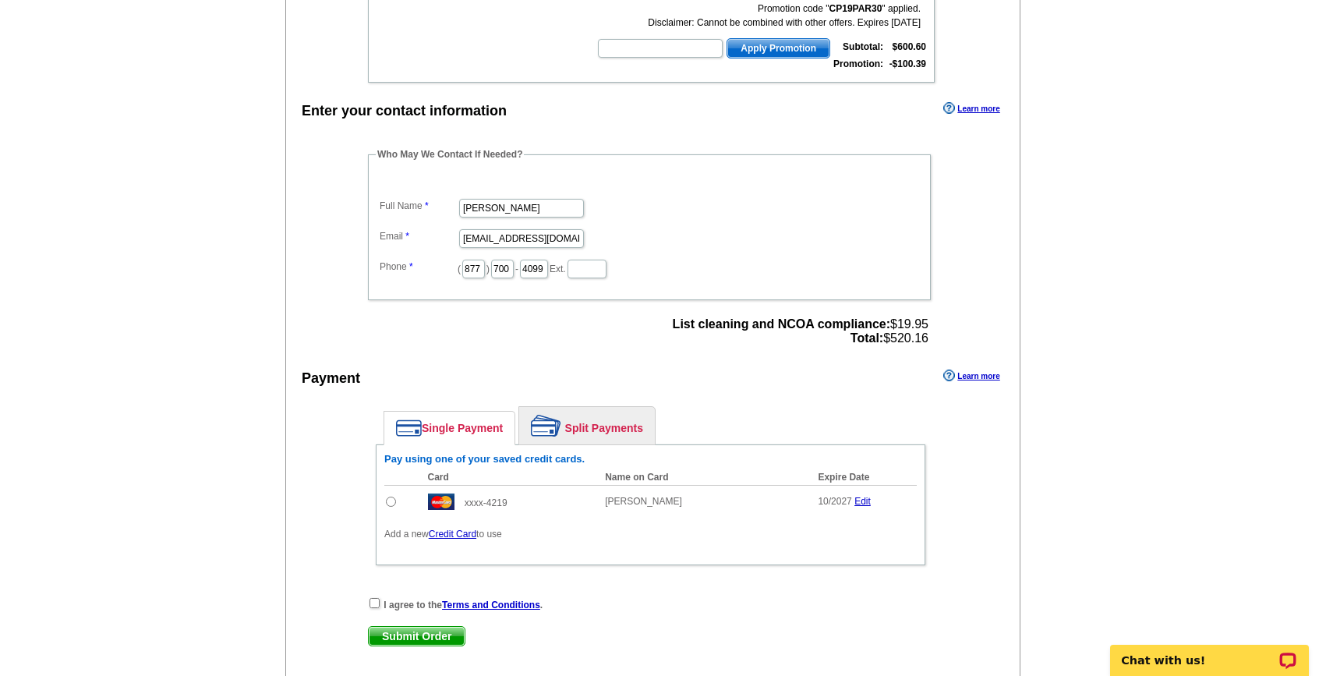
click at [388, 500] on input "radio" at bounding box center [391, 502] width 10 height 10
radio input "true"
drag, startPoint x: 376, startPoint y: 601, endPoint x: 401, endPoint y: 634, distance: 41.6
click at [376, 601] on input "checkbox" at bounding box center [374, 603] width 10 height 10
checkbox input "true"
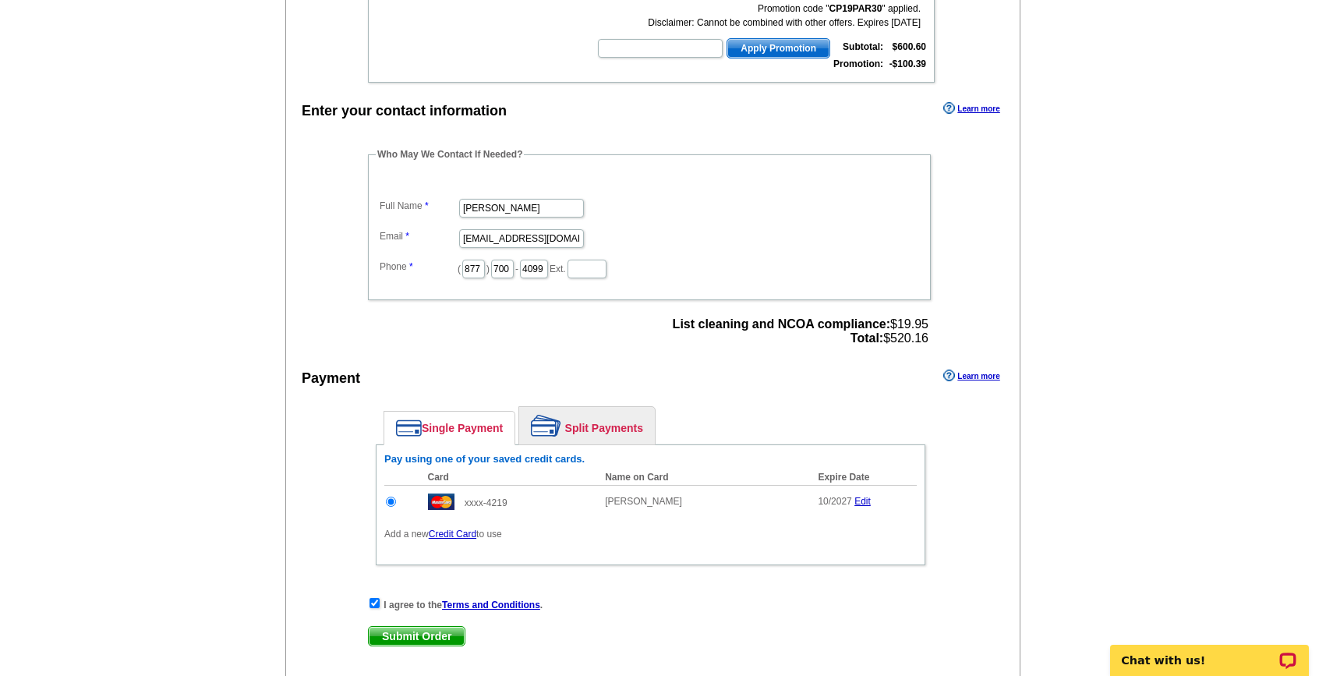
click at [409, 635] on span "Submit Order" at bounding box center [417, 636] width 96 height 19
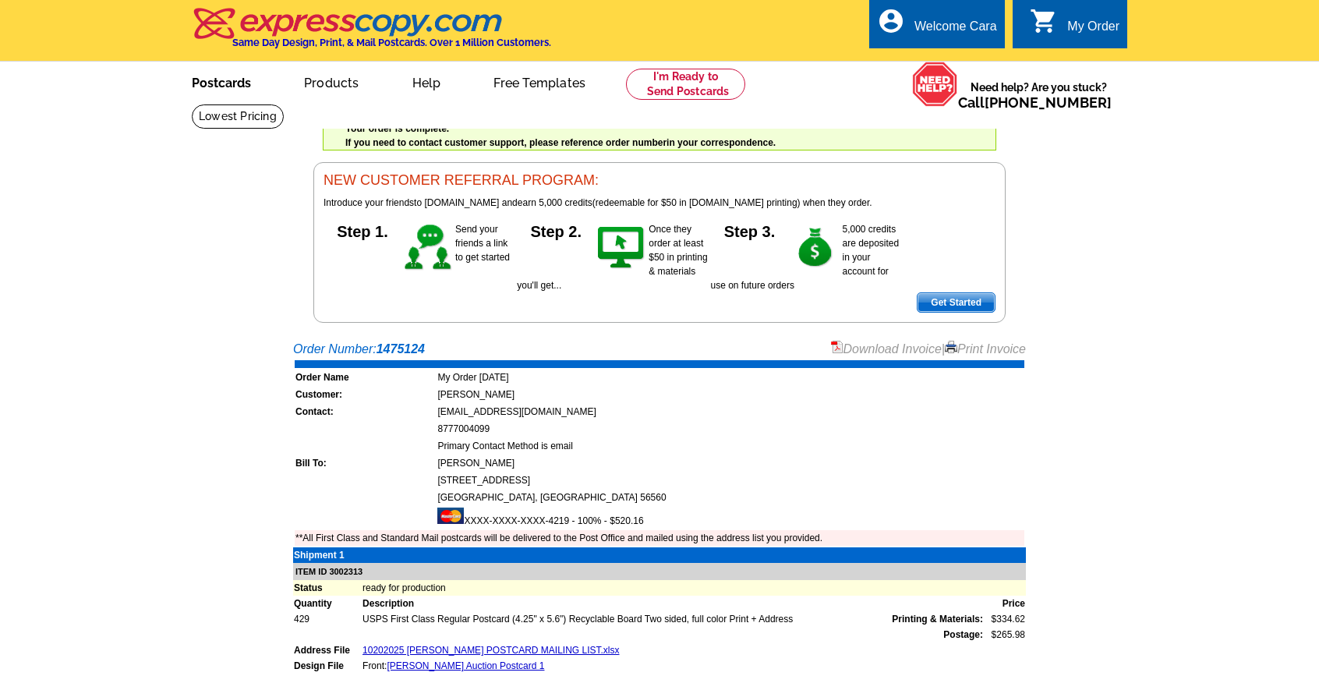
click at [235, 85] on link "Postcards" at bounding box center [221, 81] width 109 height 37
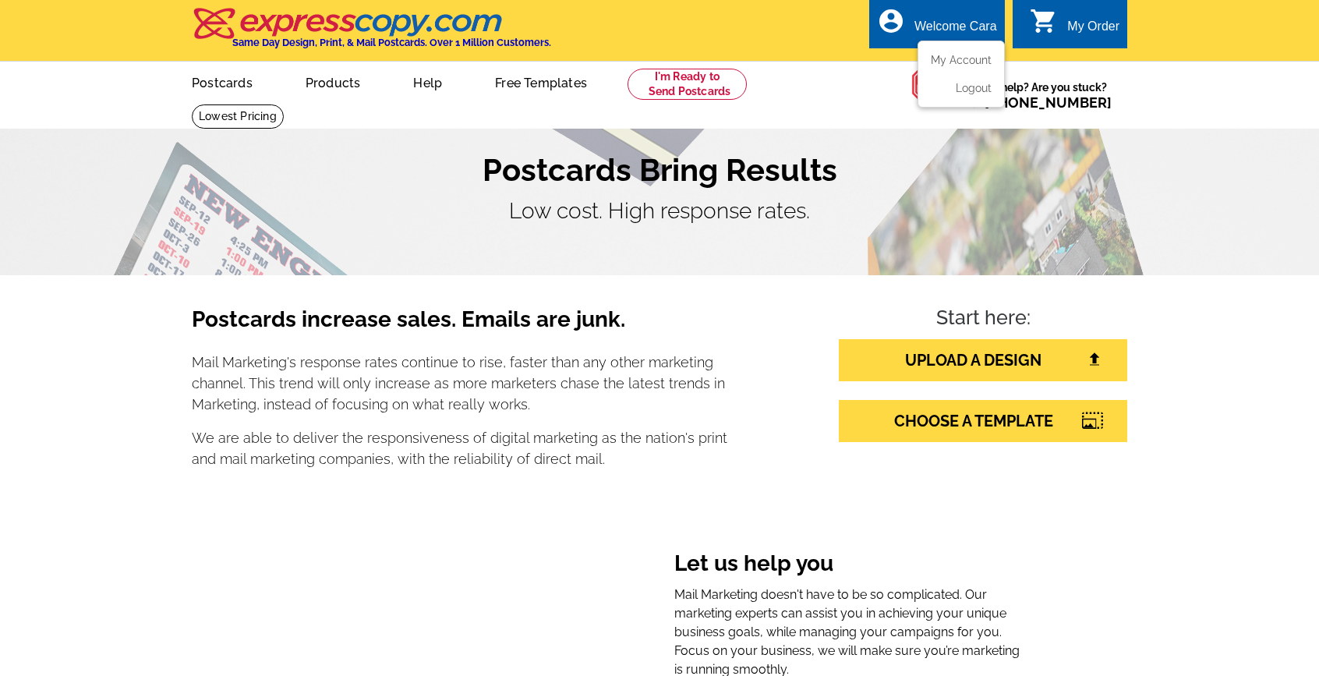
click at [951, 29] on div "Welcome Cara" at bounding box center [955, 30] width 83 height 22
click at [954, 58] on link "My Account" at bounding box center [958, 60] width 67 height 14
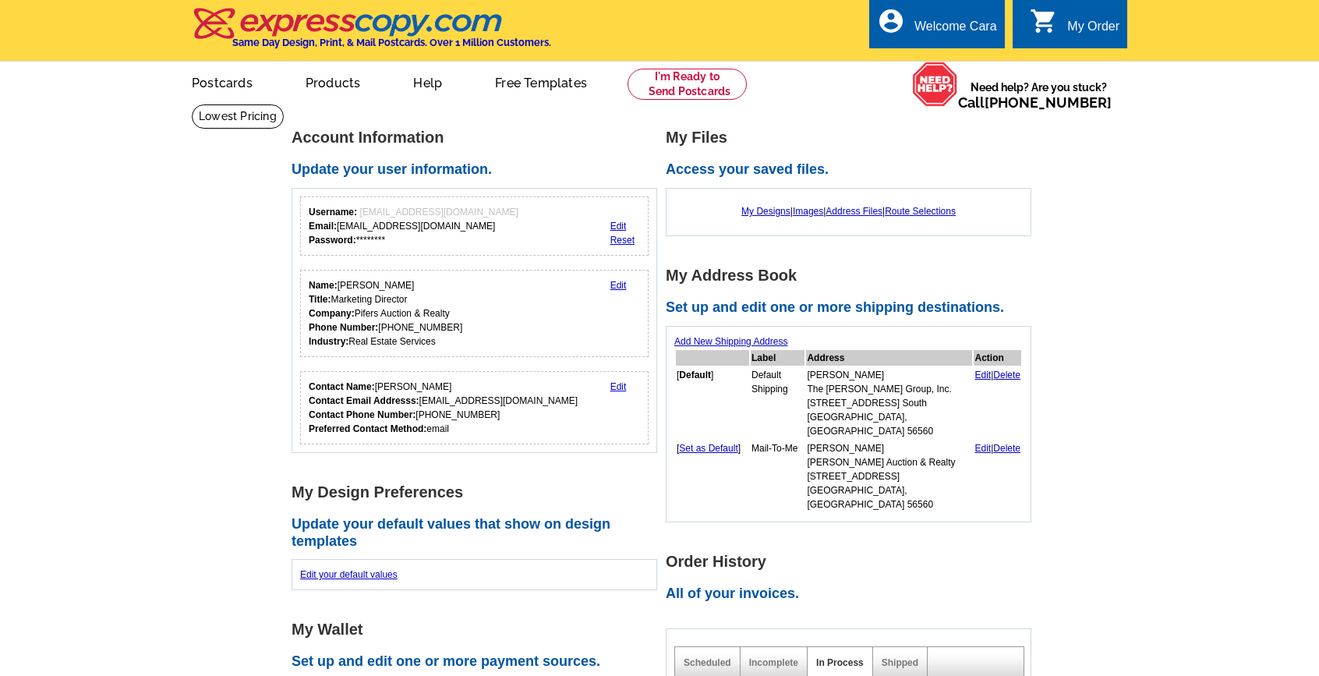
click at [213, 85] on link "Postcards" at bounding box center [221, 81] width 109 height 37
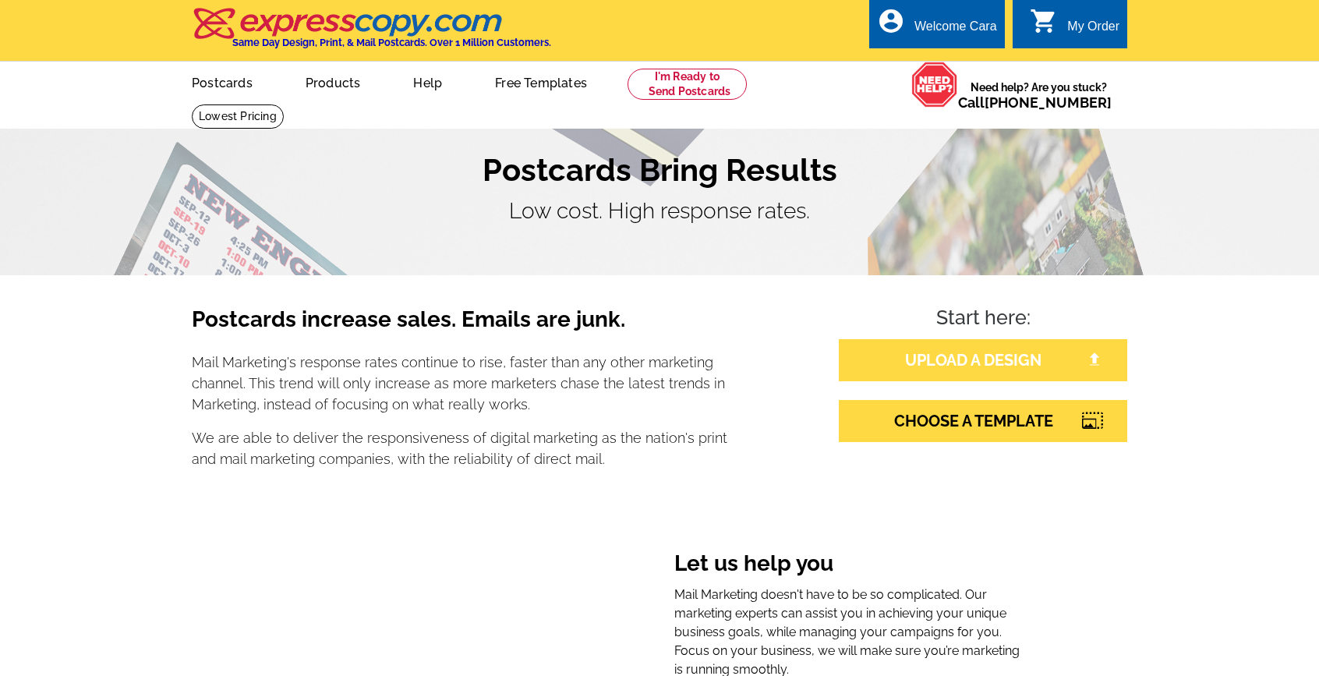
click at [956, 352] on link "UPLOAD A DESIGN" at bounding box center [983, 360] width 288 height 42
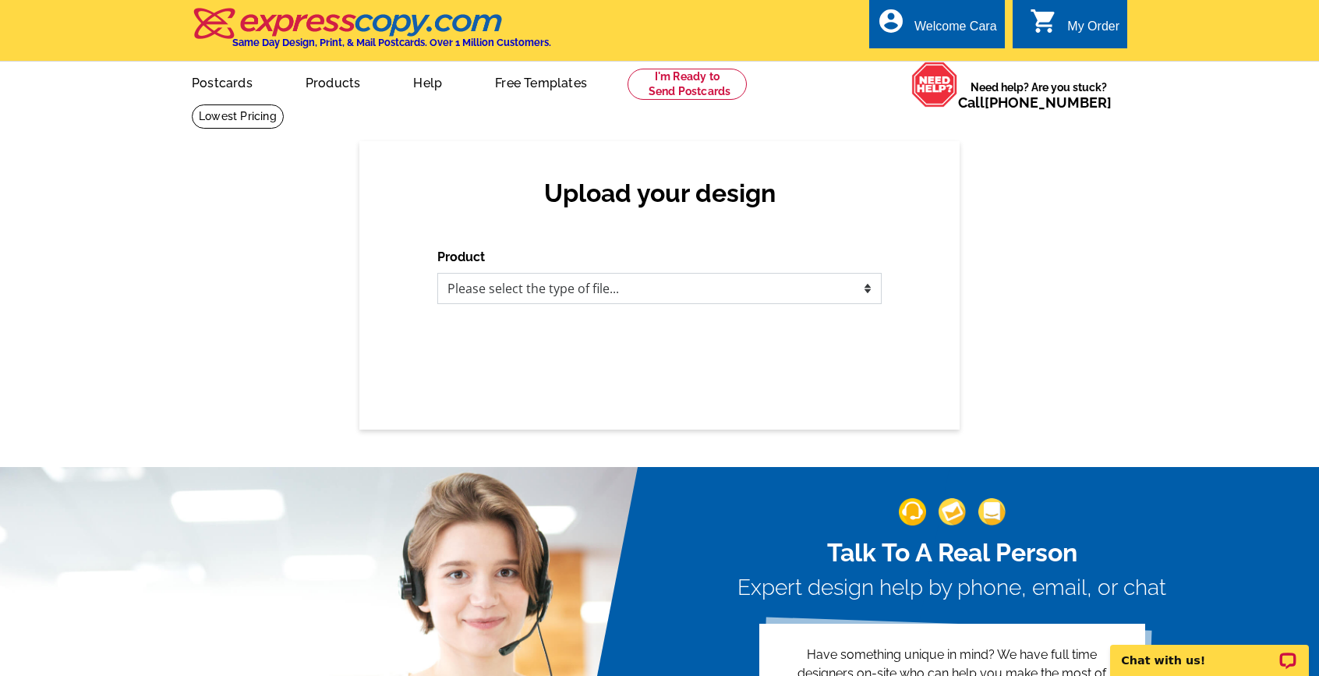
click at [678, 291] on select "Please select the type of file... Postcards Business Cards Letters and flyers G…" at bounding box center [659, 288] width 444 height 31
select select "1"
click at [437, 273] on select "Please select the type of file... Postcards Business Cards Letters and flyers G…" at bounding box center [659, 288] width 444 height 31
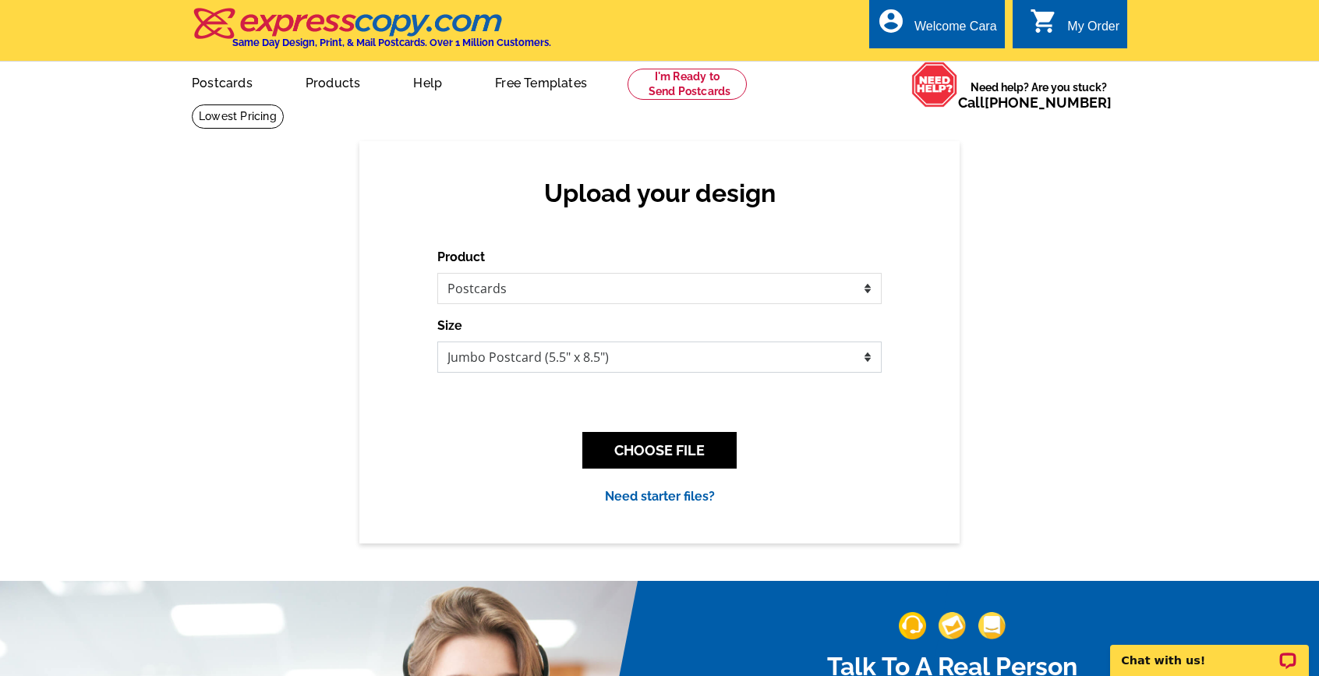
click at [652, 348] on select "Jumbo Postcard (5.5" x 8.5") Regular Postcard (4.25" x 5.6") Panoramic Postcard…" at bounding box center [659, 356] width 444 height 31
select select "1"
click at [437, 341] on select "Jumbo Postcard (5.5" x 8.5") Regular Postcard (4.25" x 5.6") Panoramic Postcard…" at bounding box center [659, 356] width 444 height 31
drag, startPoint x: 616, startPoint y: 429, endPoint x: 623, endPoint y: 435, distance: 9.4
click at [621, 432] on div "CHOOSE FILE" at bounding box center [659, 450] width 444 height 62
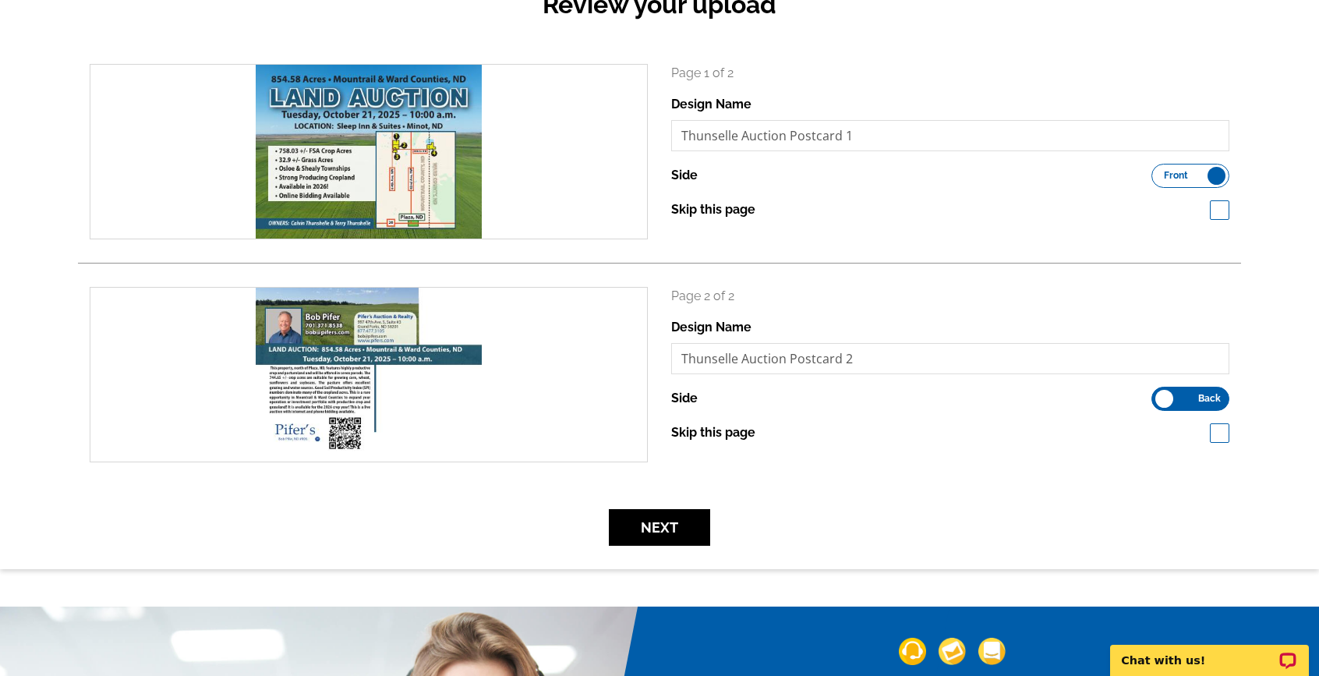
scroll to position [249, 0]
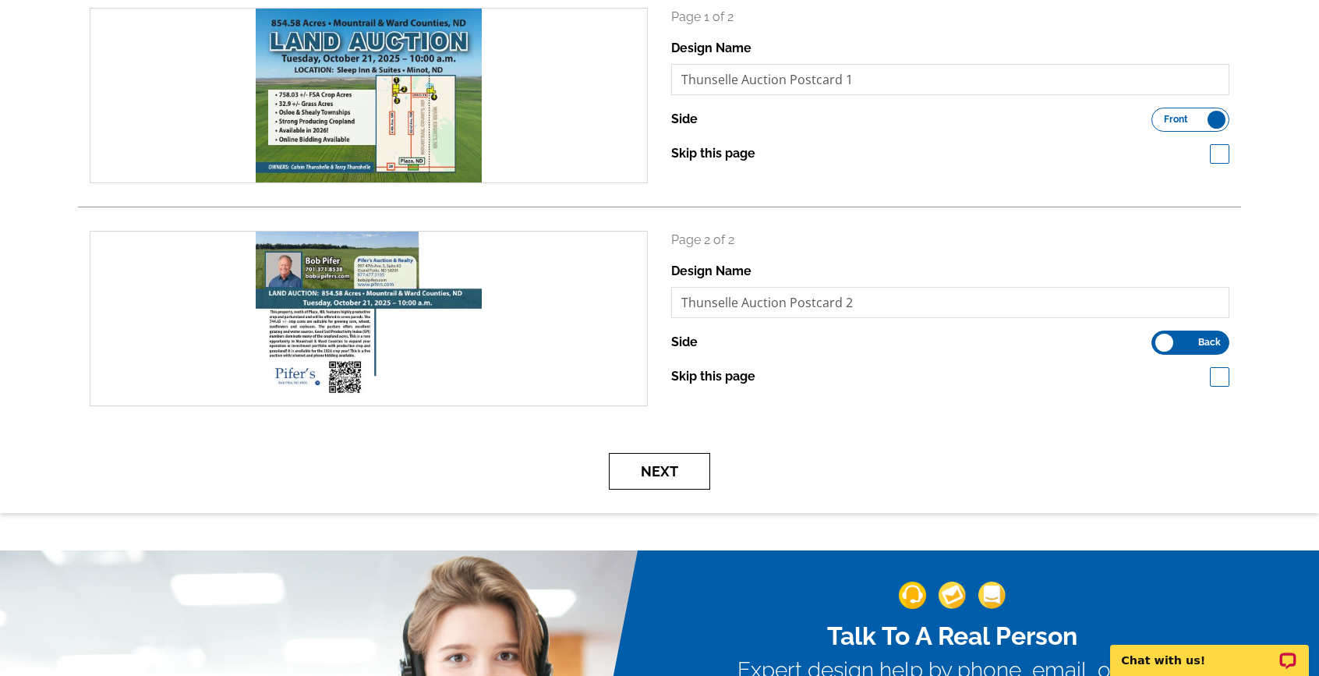
click at [658, 473] on button "Next" at bounding box center [659, 471] width 101 height 37
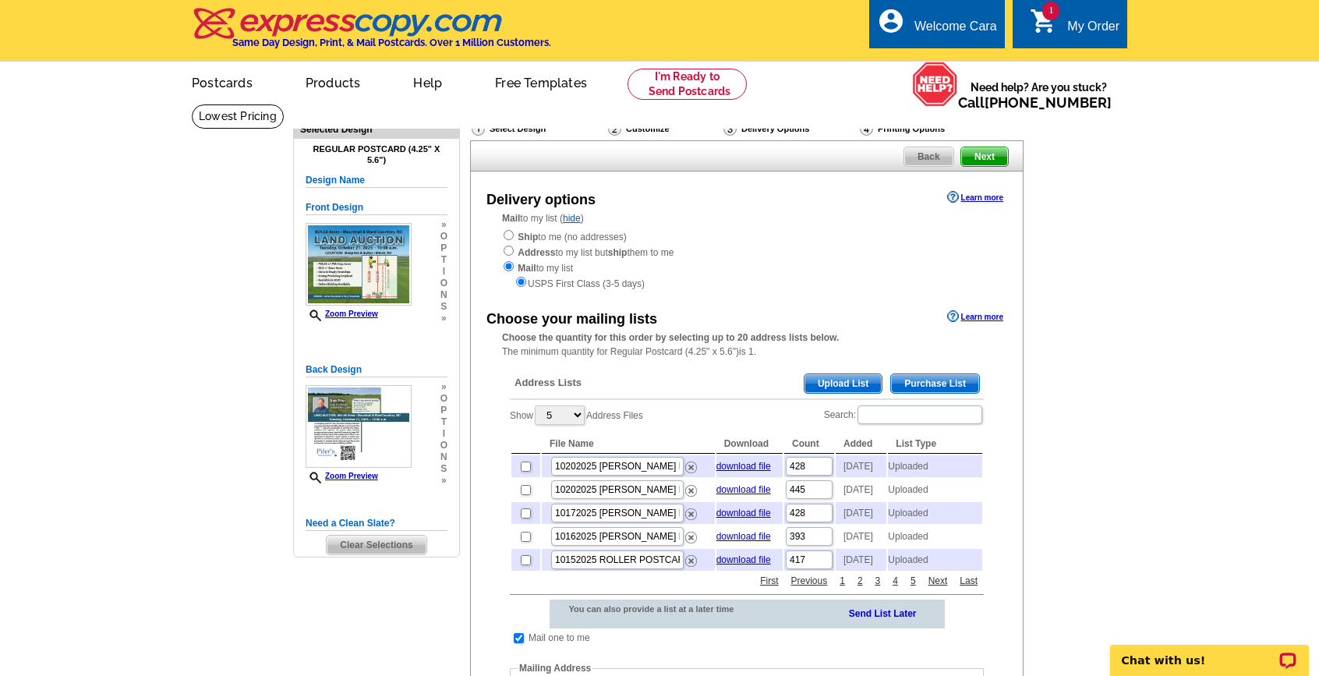
click at [836, 377] on span "Upload List" at bounding box center [842, 383] width 77 height 19
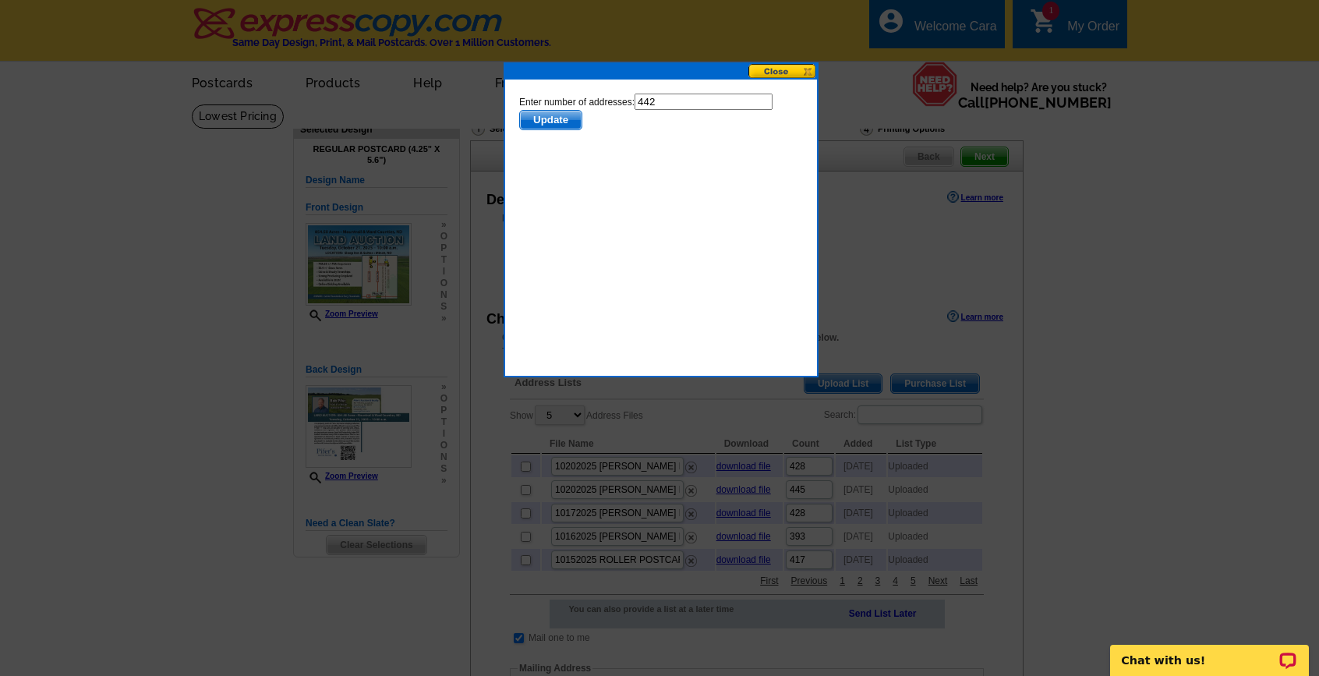
click at [685, 97] on input "442" at bounding box center [704, 102] width 138 height 16
type input "441"
click at [542, 118] on span "Update" at bounding box center [551, 120] width 62 height 19
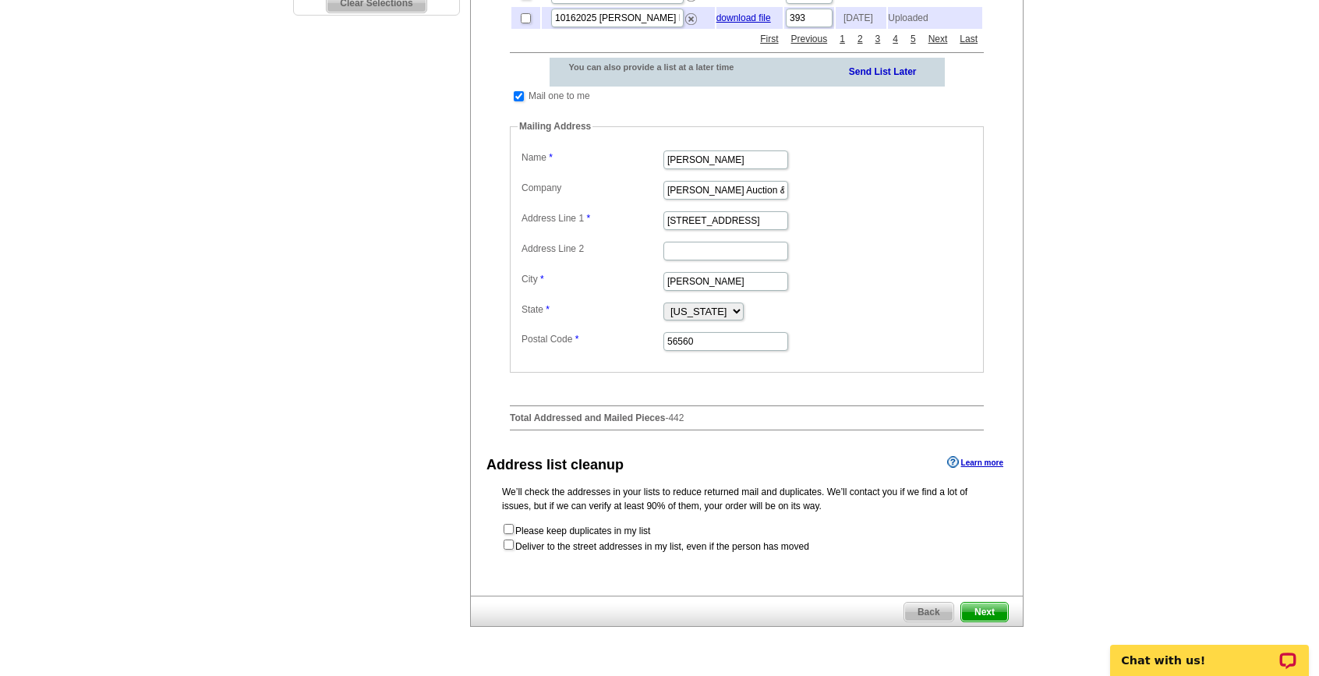
scroll to position [606, 0]
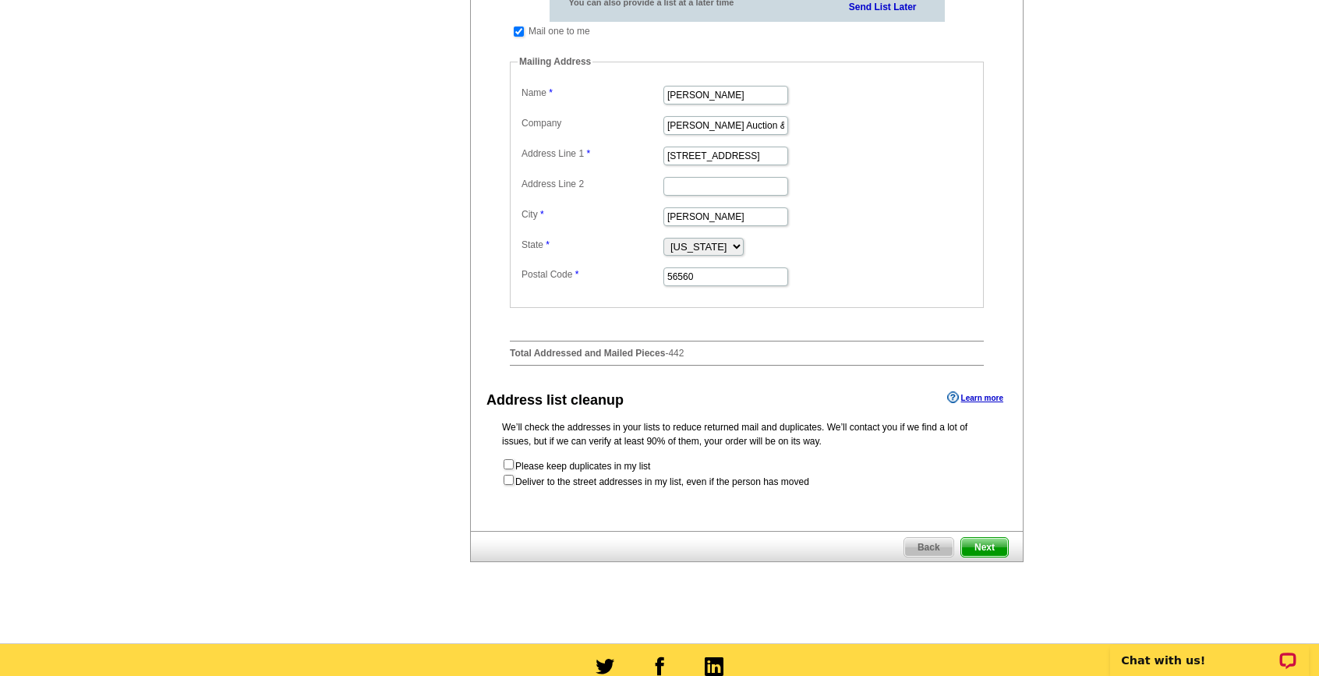
click at [971, 557] on span "Next" at bounding box center [984, 547] width 47 height 19
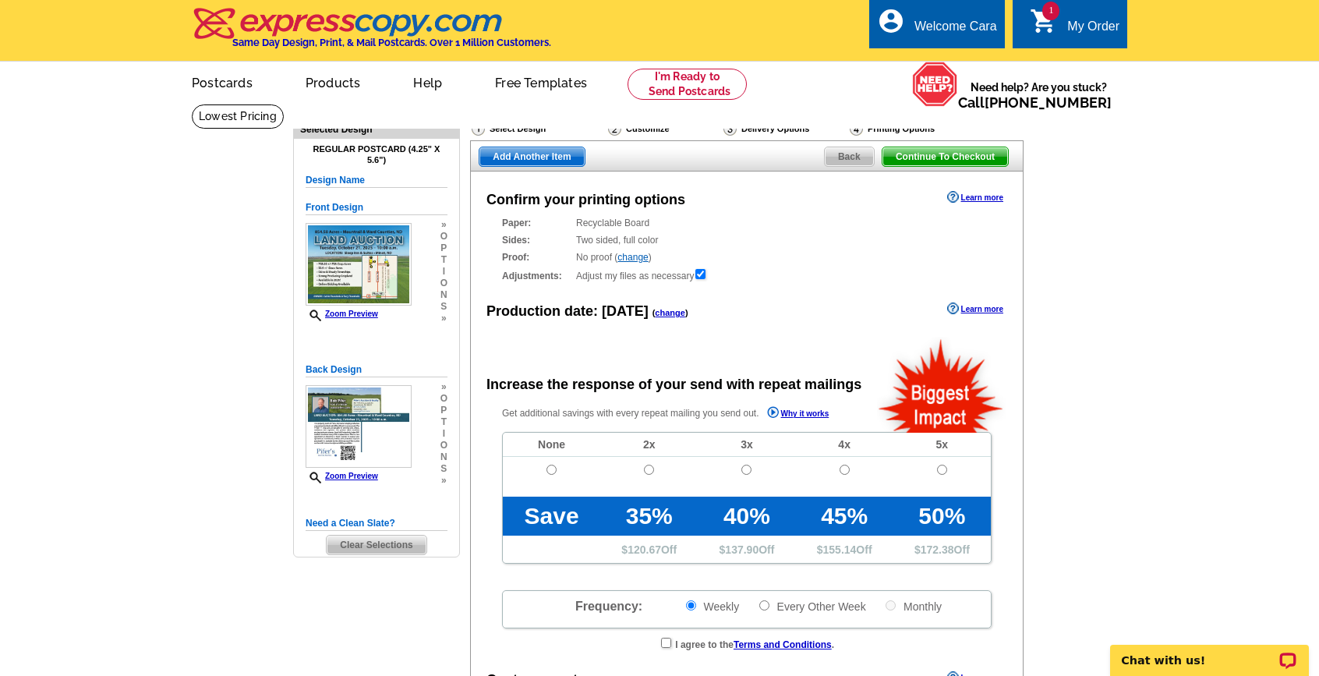
radio input "false"
click at [549, 470] on input "radio" at bounding box center [551, 470] width 10 height 10
radio input "true"
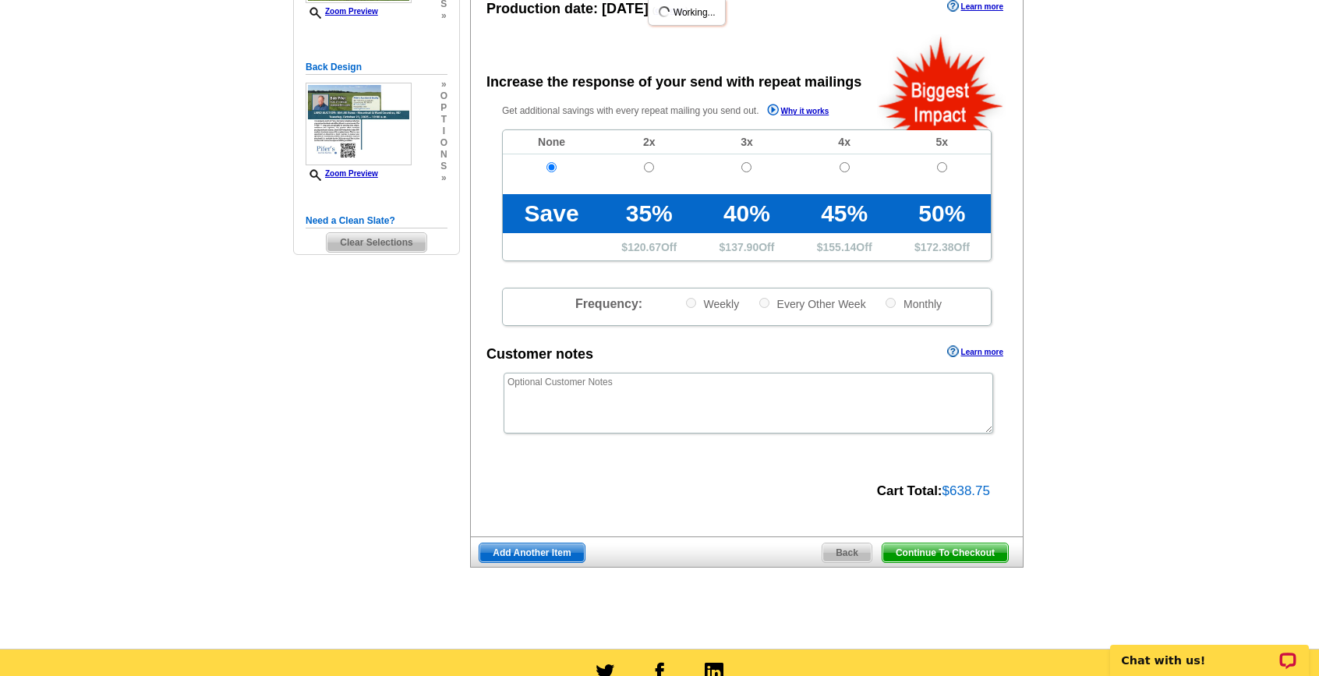
click at [939, 548] on span "Continue To Checkout" at bounding box center [945, 552] width 126 height 19
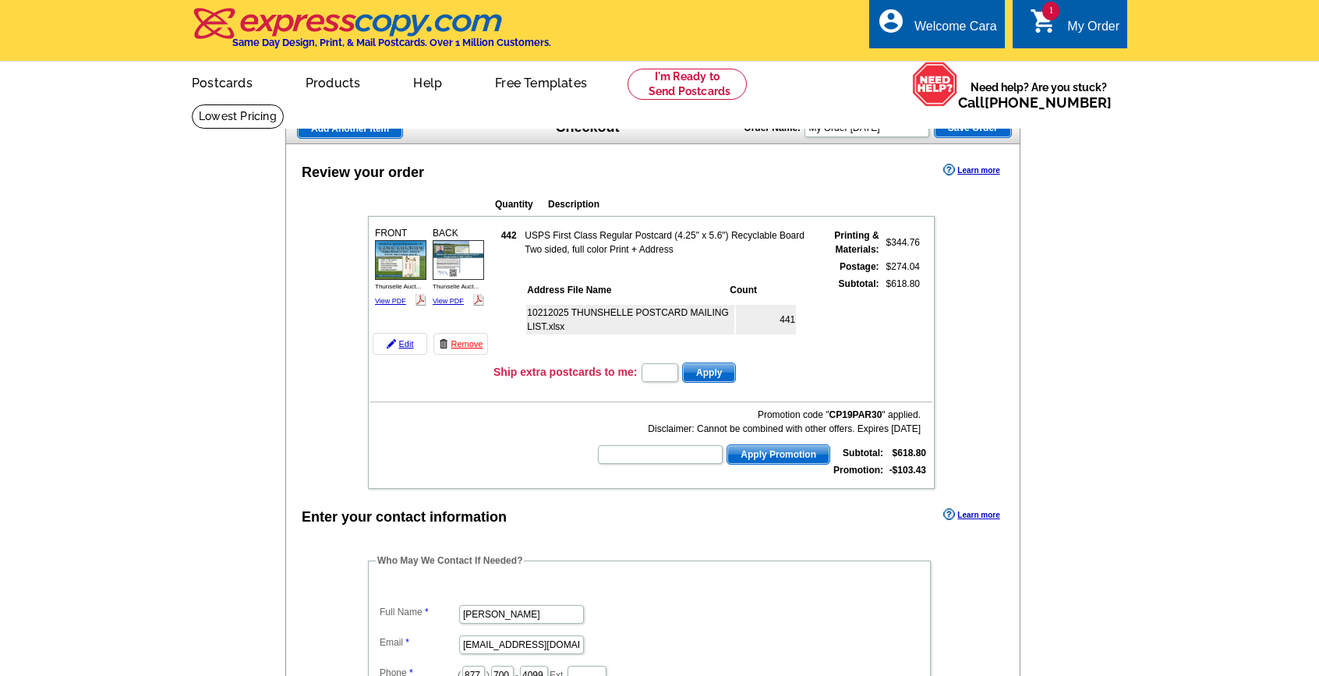
click at [390, 595] on dt at bounding box center [649, 588] width 547 height 14
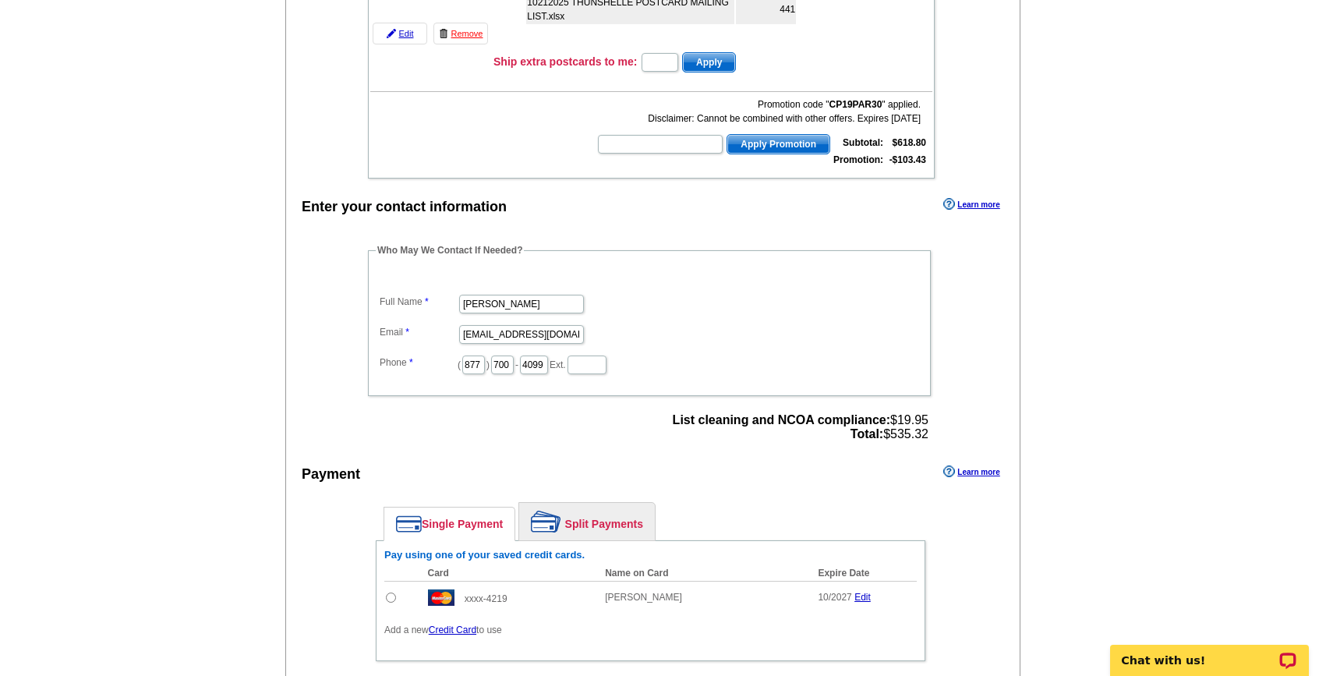
click at [391, 597] on input "radio" at bounding box center [391, 597] width 10 height 10
radio input "true"
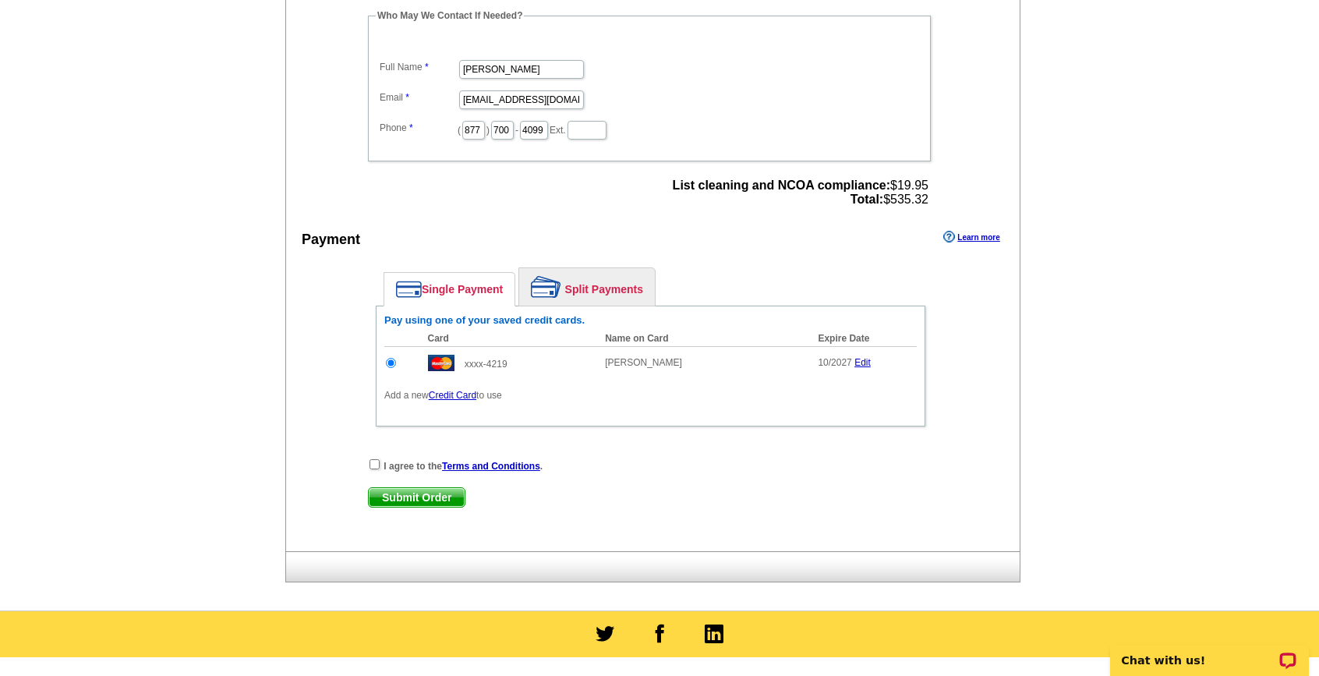
click at [362, 454] on div "Enter your contact information Learn more Who May We Contact If Needed? Full Na…" at bounding box center [653, 255] width 734 height 592
click at [381, 462] on div "I agree to the Terms and Conditions ." at bounding box center [650, 466] width 565 height 16
click at [377, 464] on input "checkbox" at bounding box center [374, 464] width 10 height 10
checkbox input "true"
click at [403, 500] on span "Submit Order" at bounding box center [417, 497] width 96 height 19
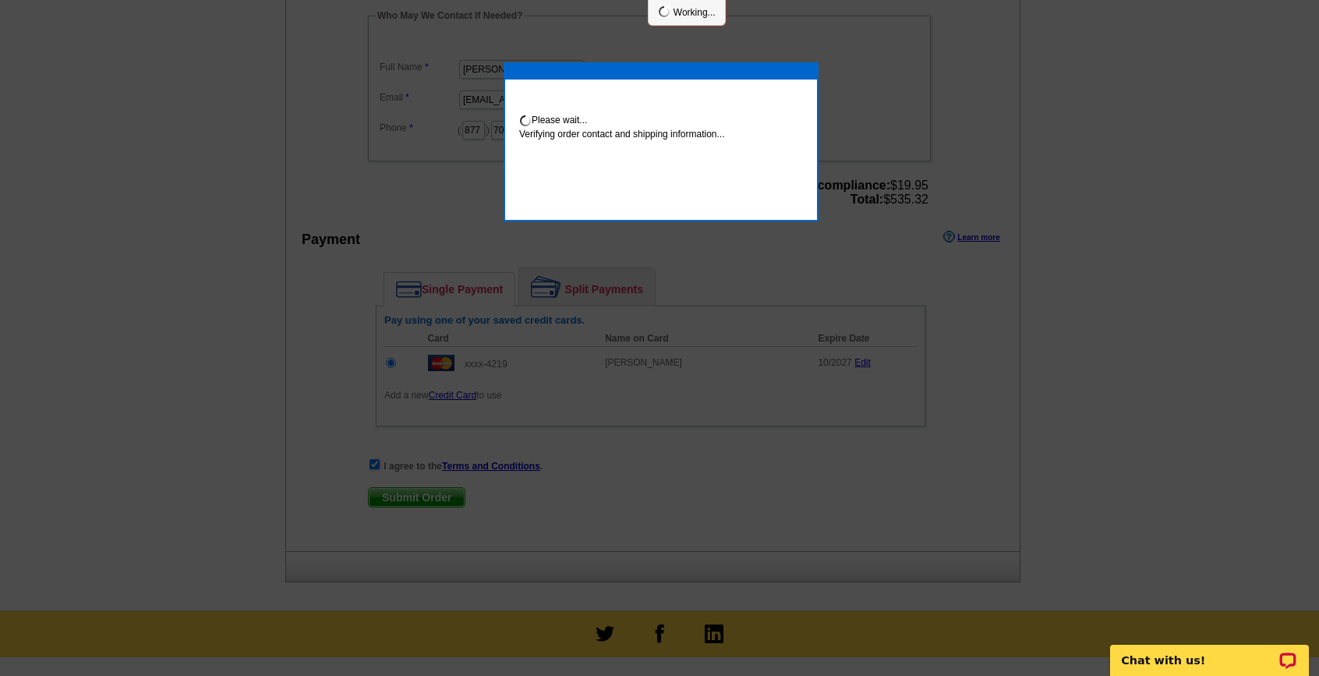
scroll to position [539, 0]
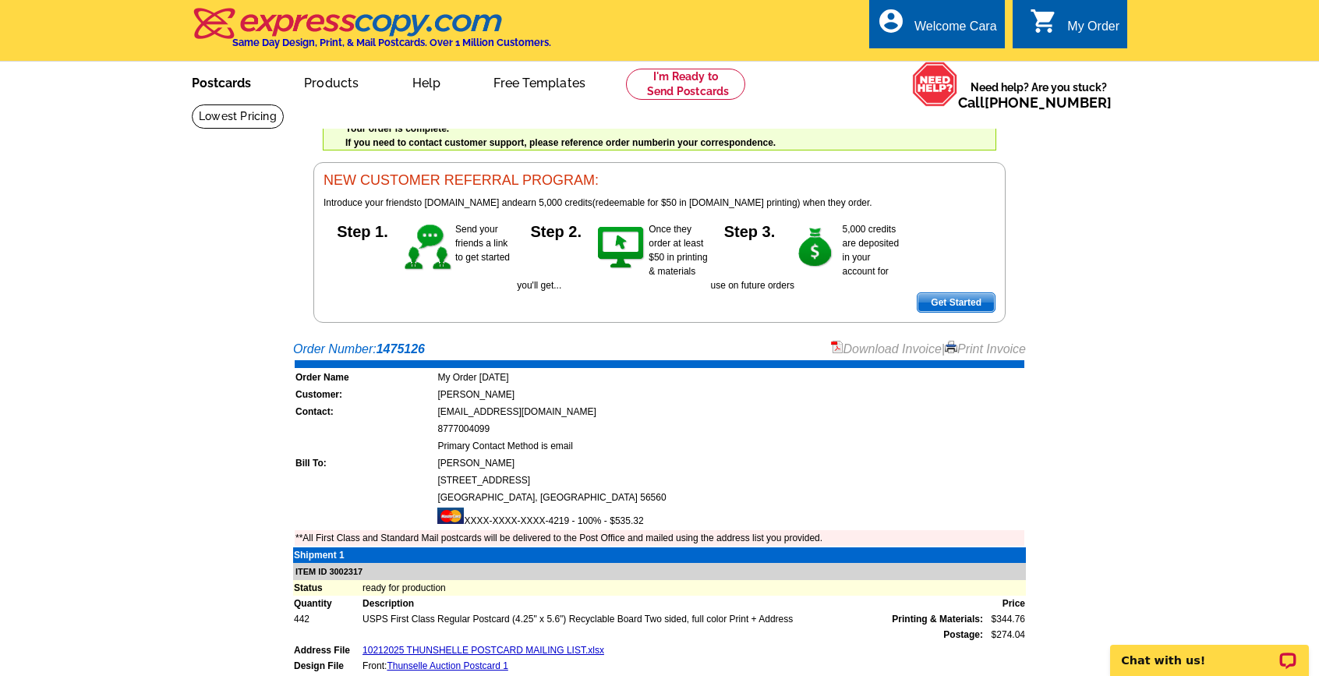
click at [225, 86] on link "Postcards" at bounding box center [221, 81] width 109 height 37
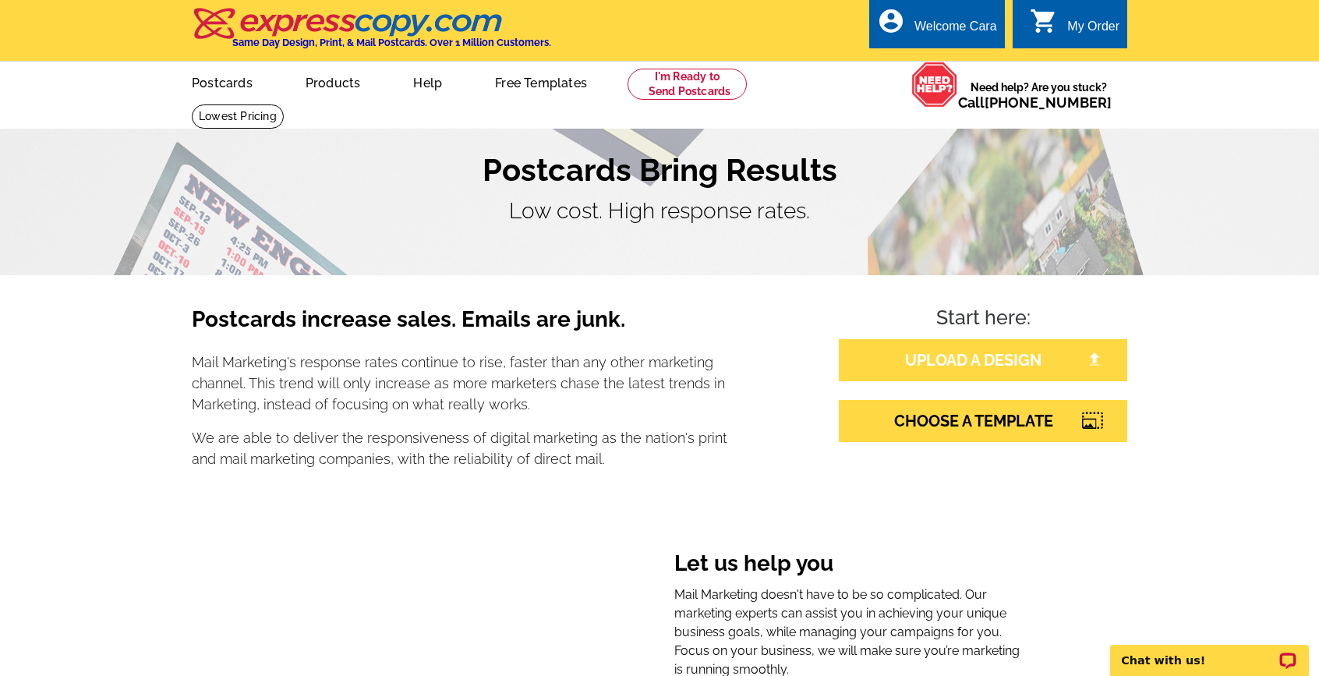
click at [995, 354] on link "UPLOAD A DESIGN" at bounding box center [983, 360] width 288 height 42
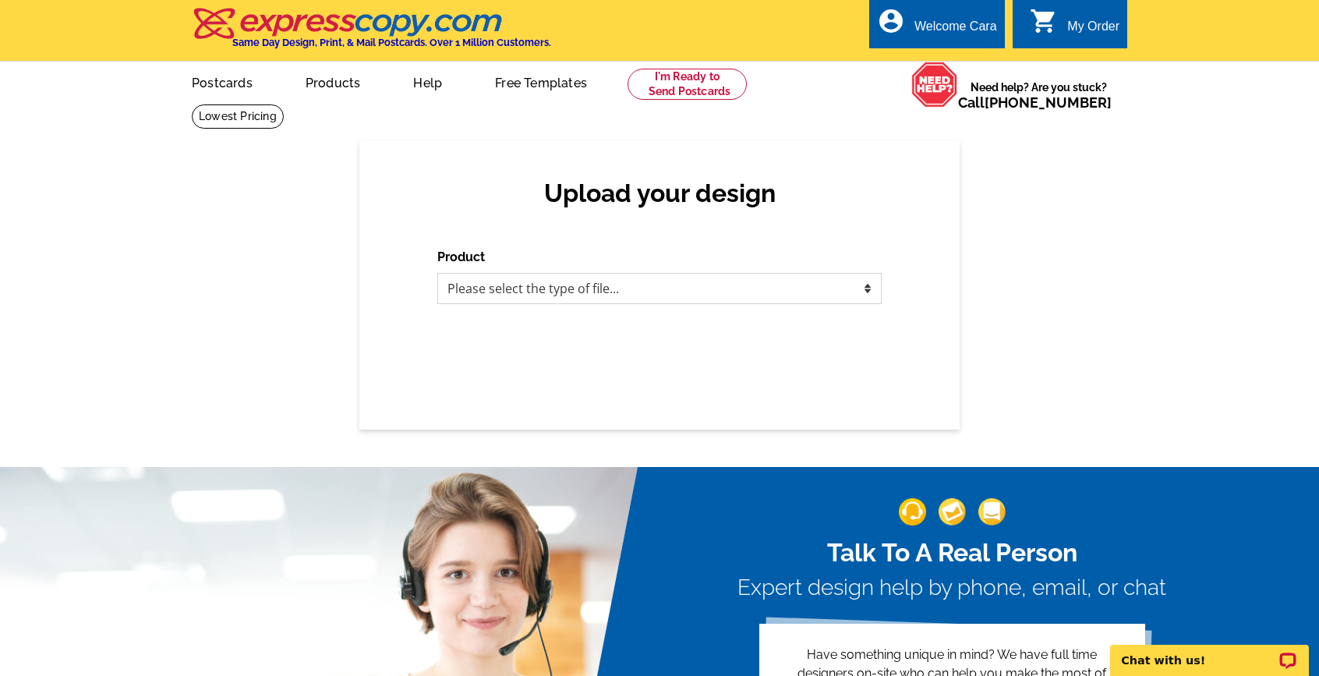
click at [717, 277] on select "Please select the type of file... Postcards Business Cards Letters and flyers G…" at bounding box center [659, 288] width 444 height 31
select select "1"
click at [437, 273] on select "Please select the type of file... Postcards Business Cards Letters and flyers G…" at bounding box center [659, 288] width 444 height 31
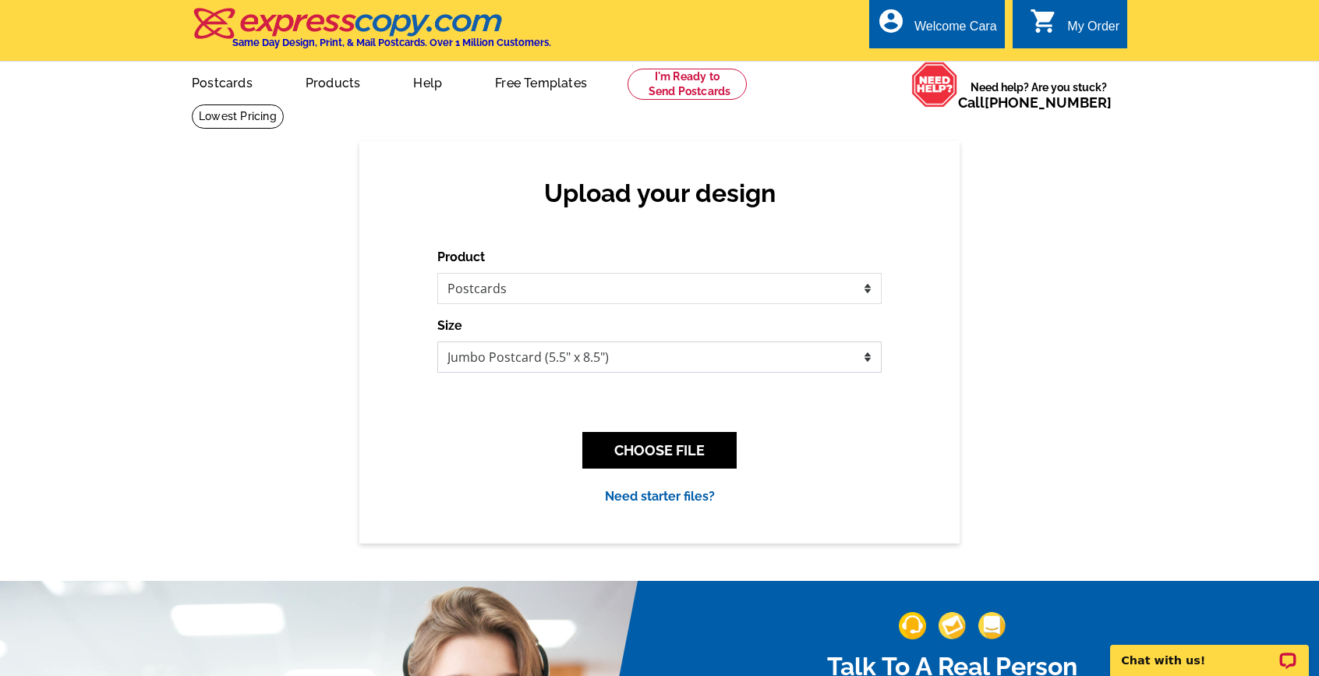
click at [732, 359] on select "Jumbo Postcard (5.5" x 8.5") Regular Postcard (4.25" x 5.6") Panoramic Postcard…" at bounding box center [659, 356] width 444 height 31
select select "1"
click at [437, 341] on select "Jumbo Postcard (5.5" x 8.5") Regular Postcard (4.25" x 5.6") Panoramic Postcard…" at bounding box center [659, 356] width 444 height 31
click at [697, 454] on button "CHOOSE FILE" at bounding box center [659, 450] width 154 height 37
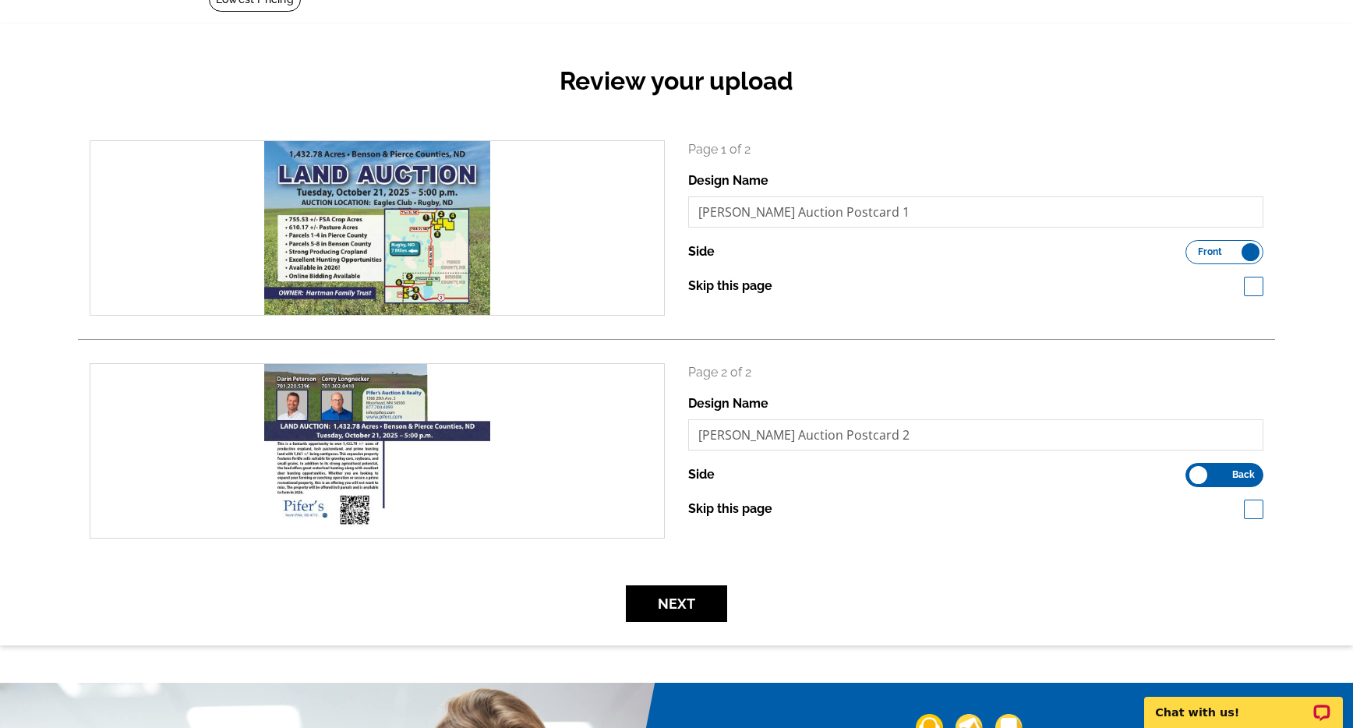
scroll to position [202, 0]
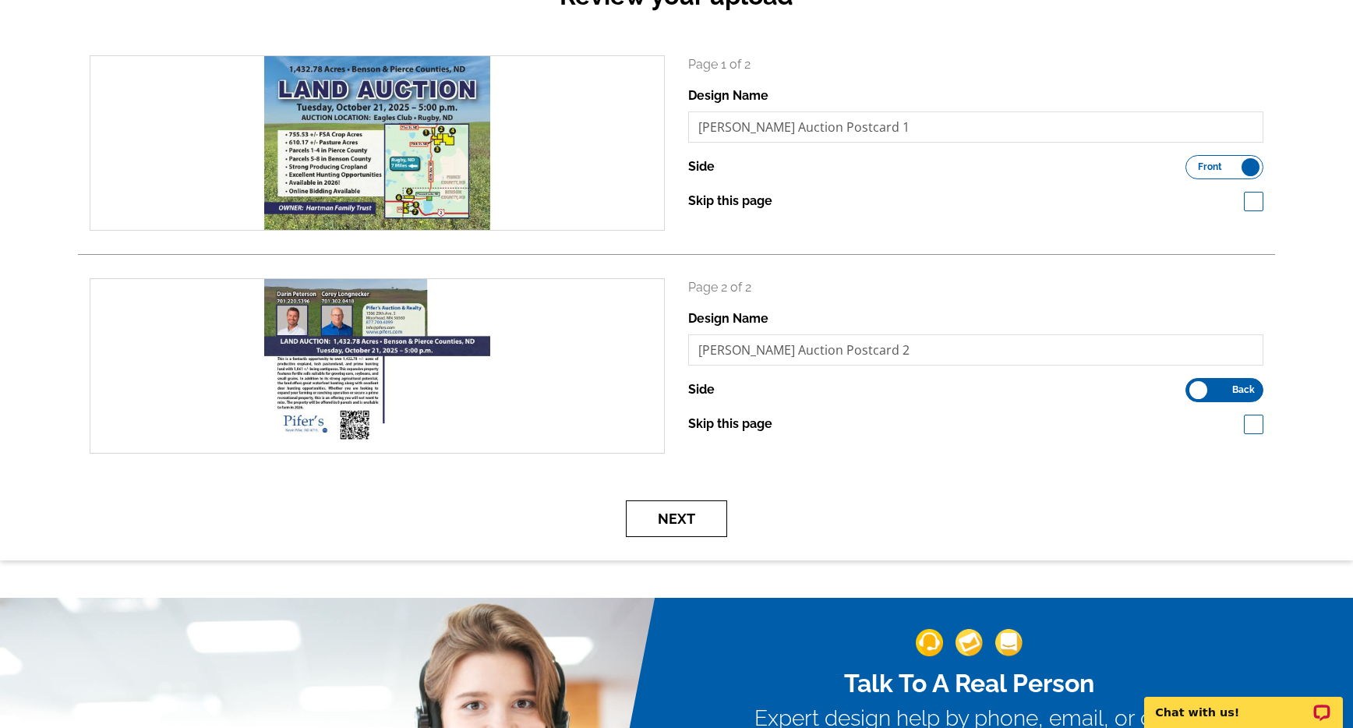
click at [663, 515] on button "Next" at bounding box center [676, 518] width 101 height 37
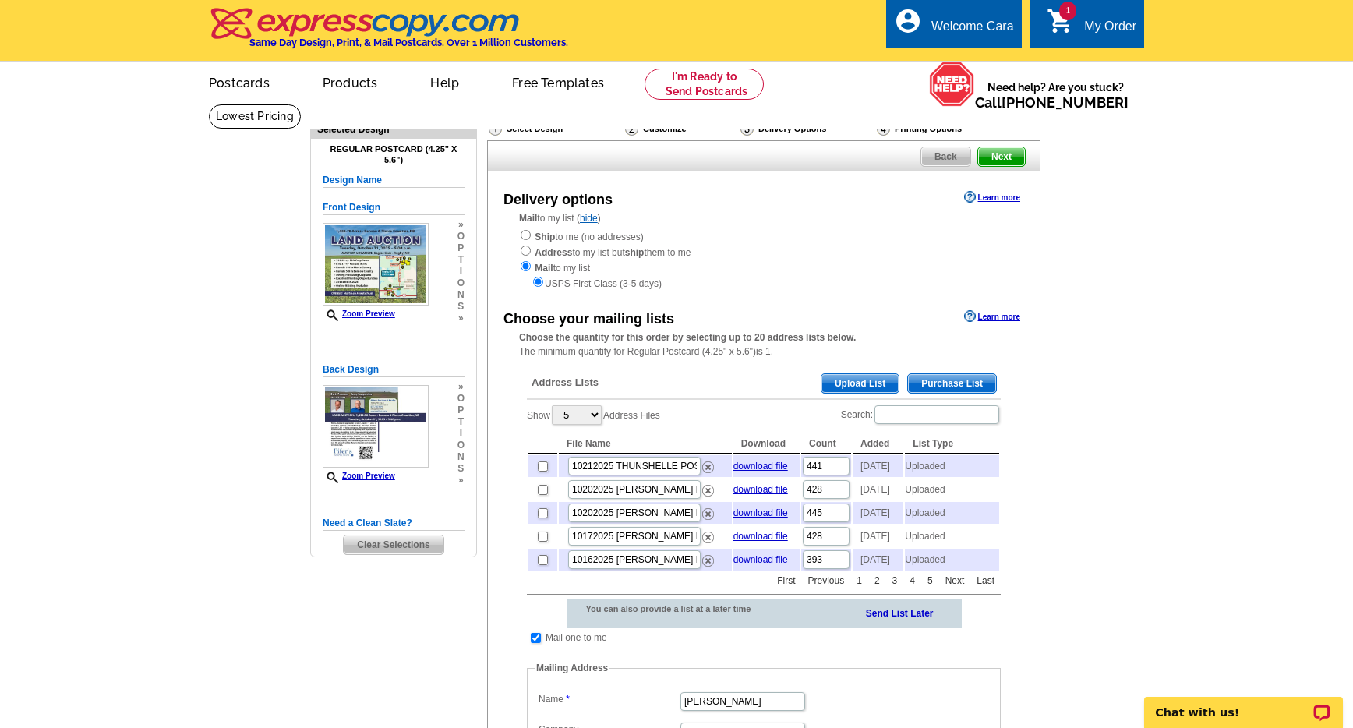
click at [881, 382] on span "Upload List" at bounding box center [860, 383] width 77 height 19
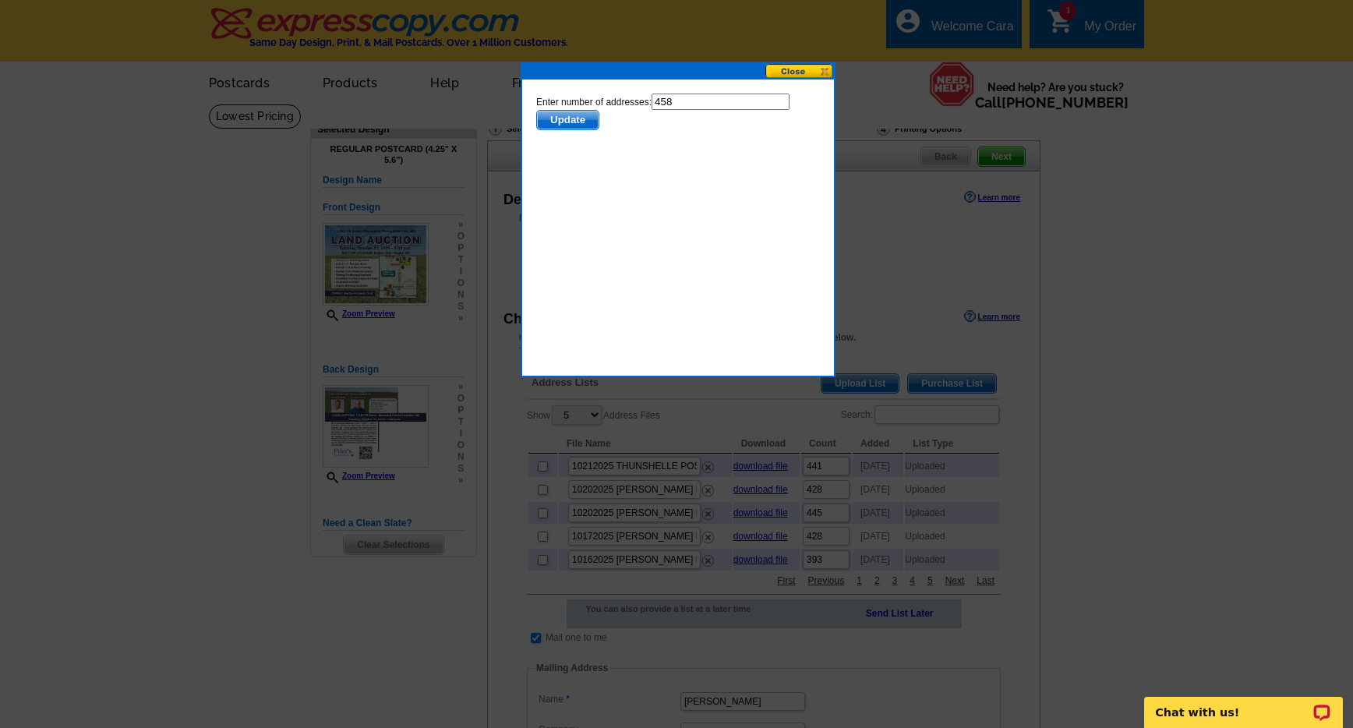
click at [711, 104] on input "458" at bounding box center [721, 102] width 138 height 16
type input "457"
click at [586, 120] on span "Update" at bounding box center [568, 120] width 62 height 19
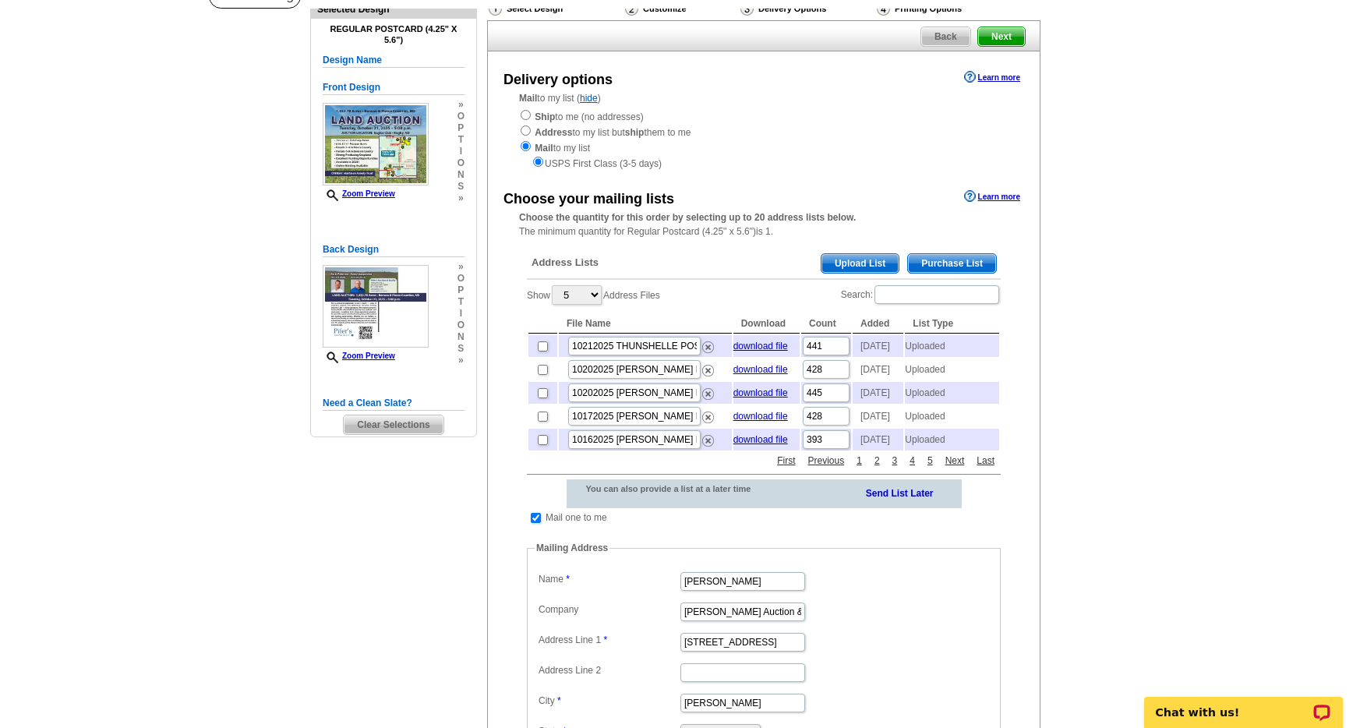
scroll to position [162, 0]
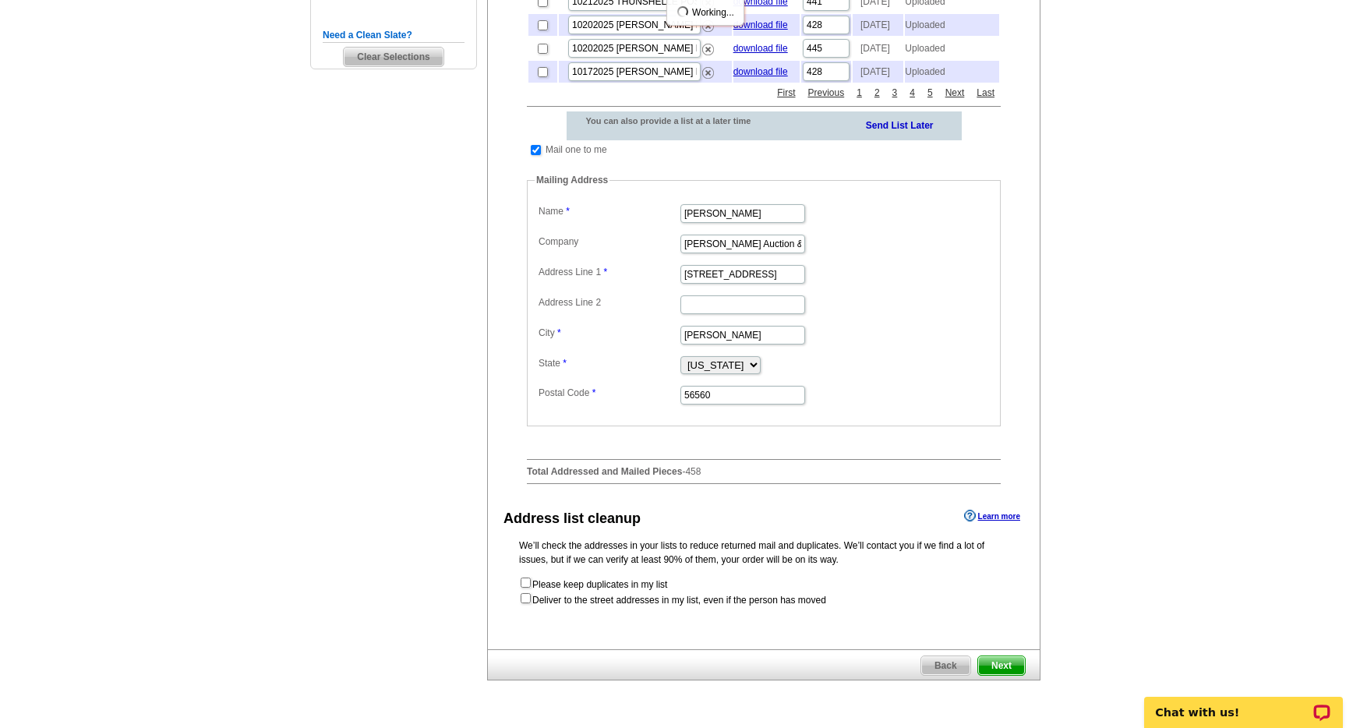
scroll to position [536, 0]
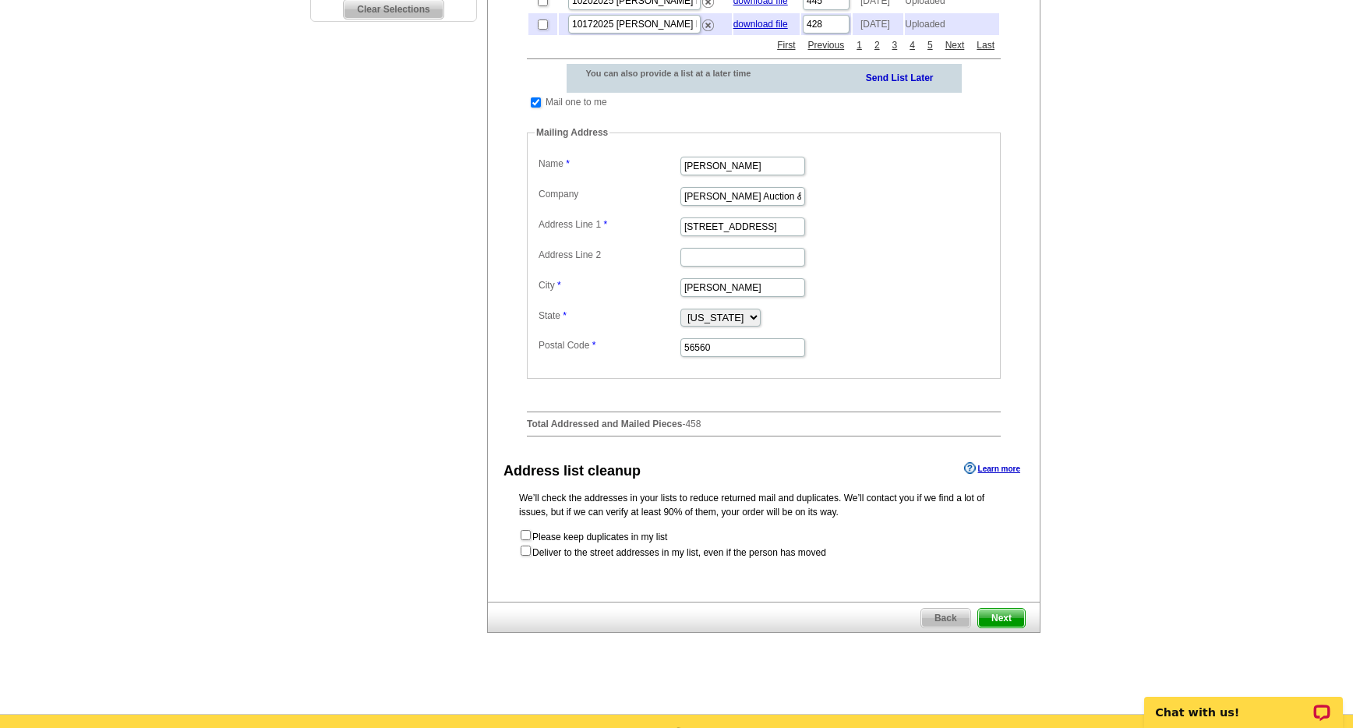
click at [1002, 628] on span "Next" at bounding box center [1001, 618] width 47 height 19
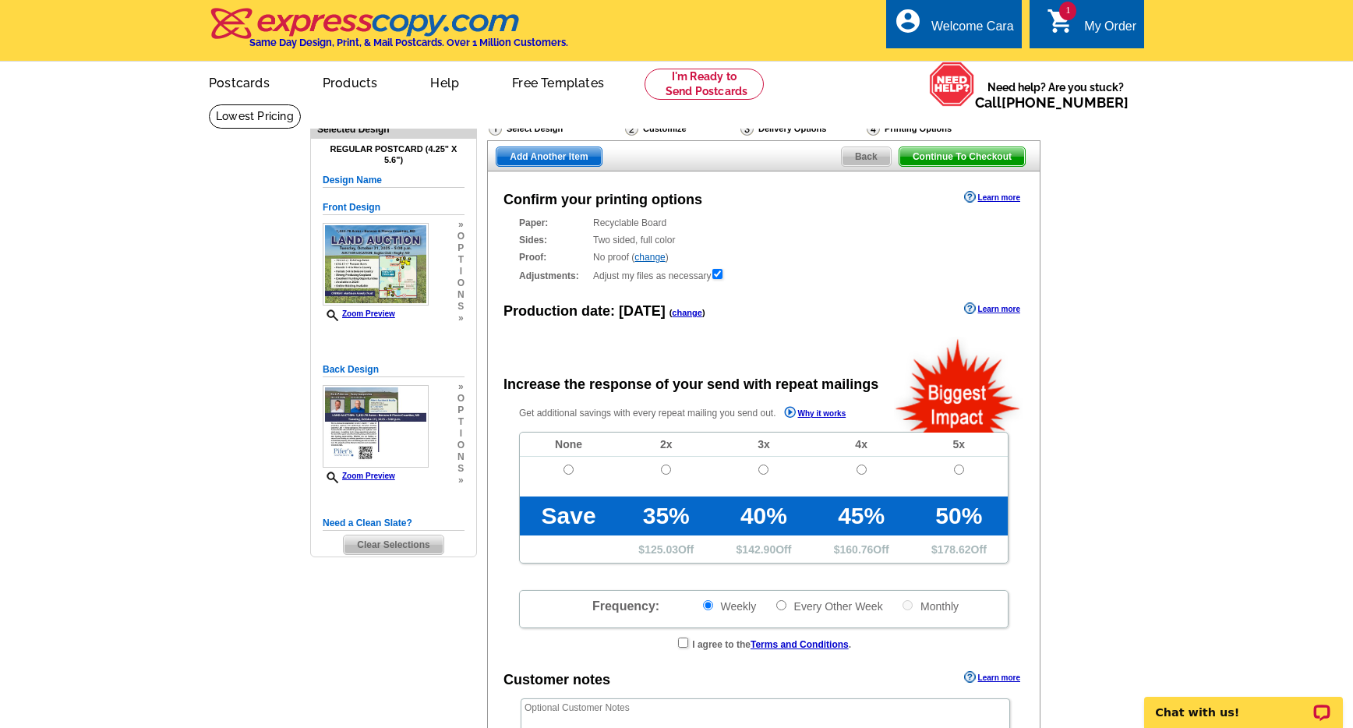
radio input "false"
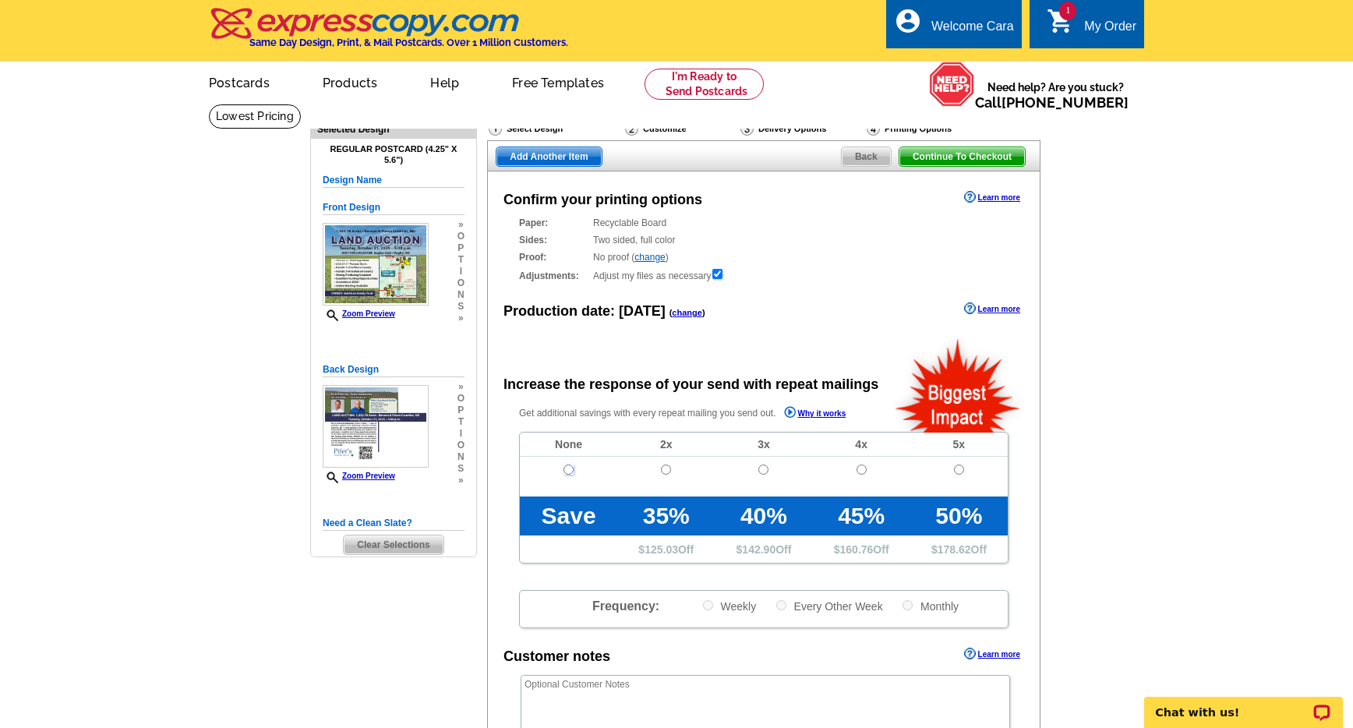
drag, startPoint x: 568, startPoint y: 471, endPoint x: 587, endPoint y: 489, distance: 26.5
click at [568, 470] on input "radio" at bounding box center [569, 470] width 10 height 10
radio input "true"
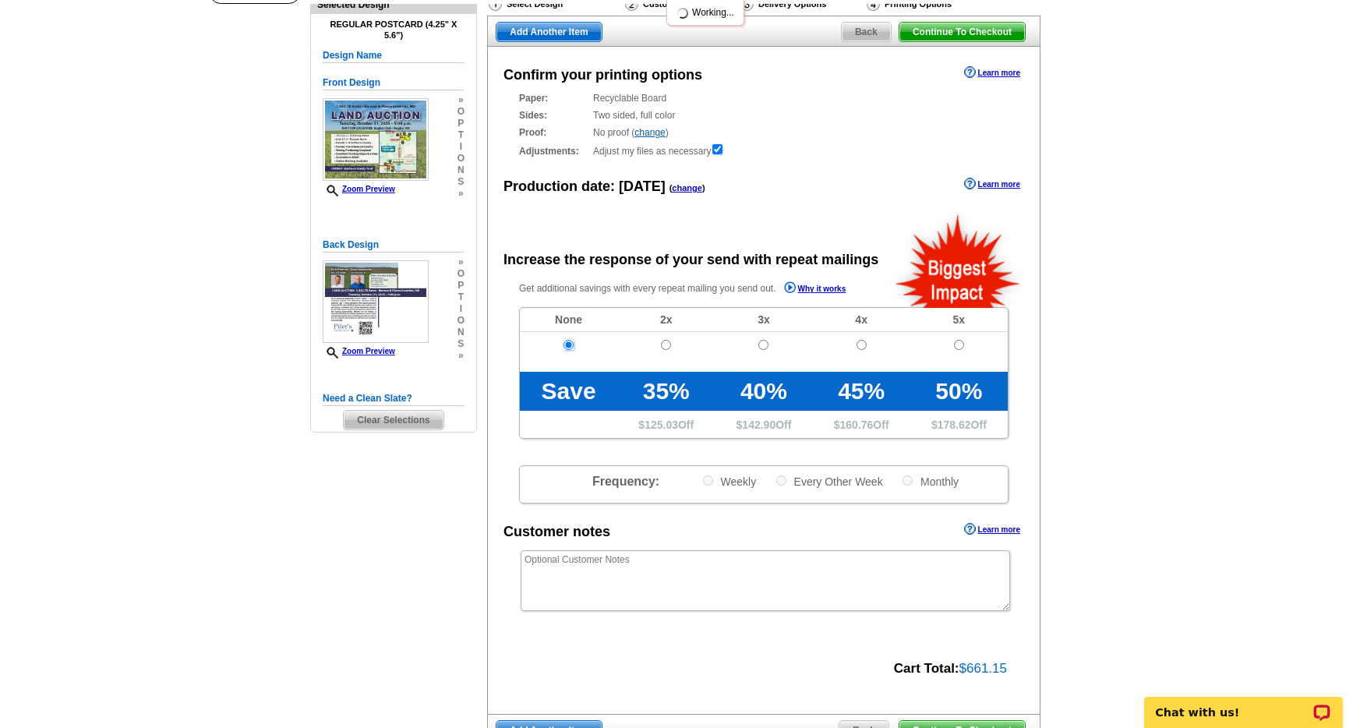
scroll to position [193, 0]
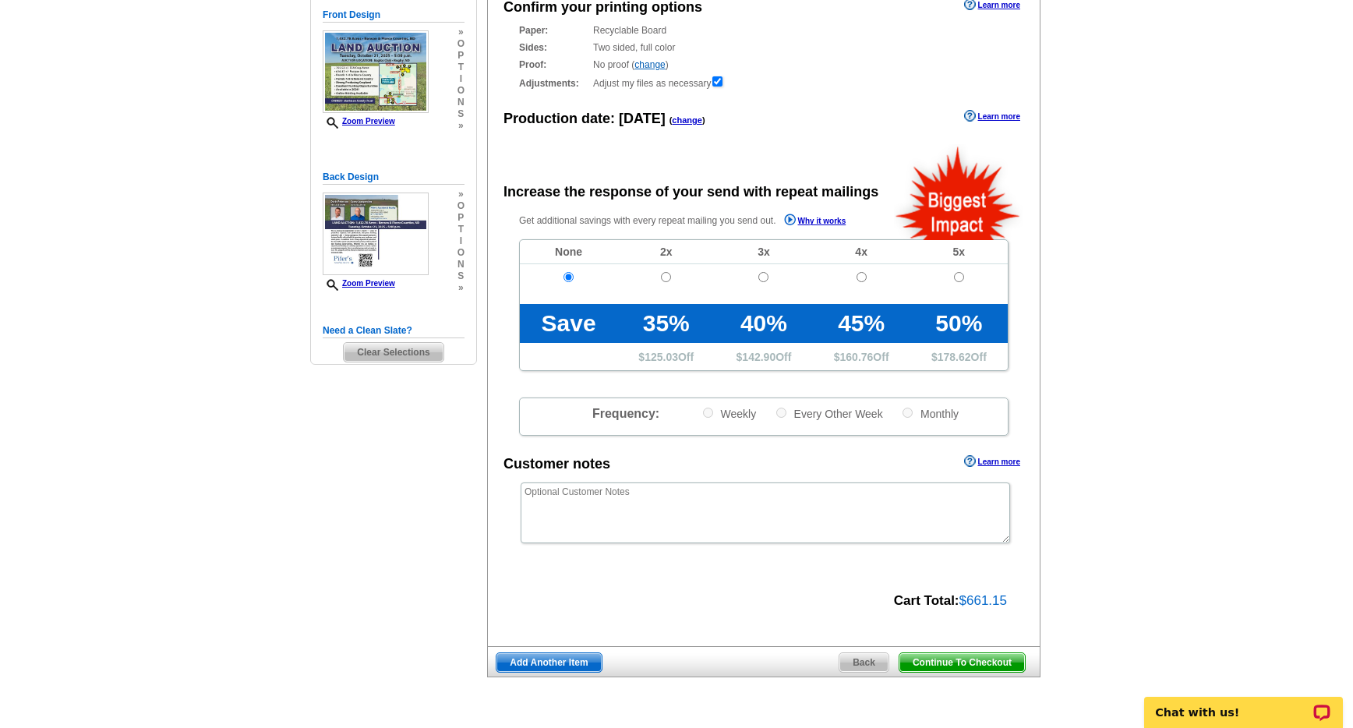
click at [914, 666] on span "Continue To Checkout" at bounding box center [963, 662] width 126 height 19
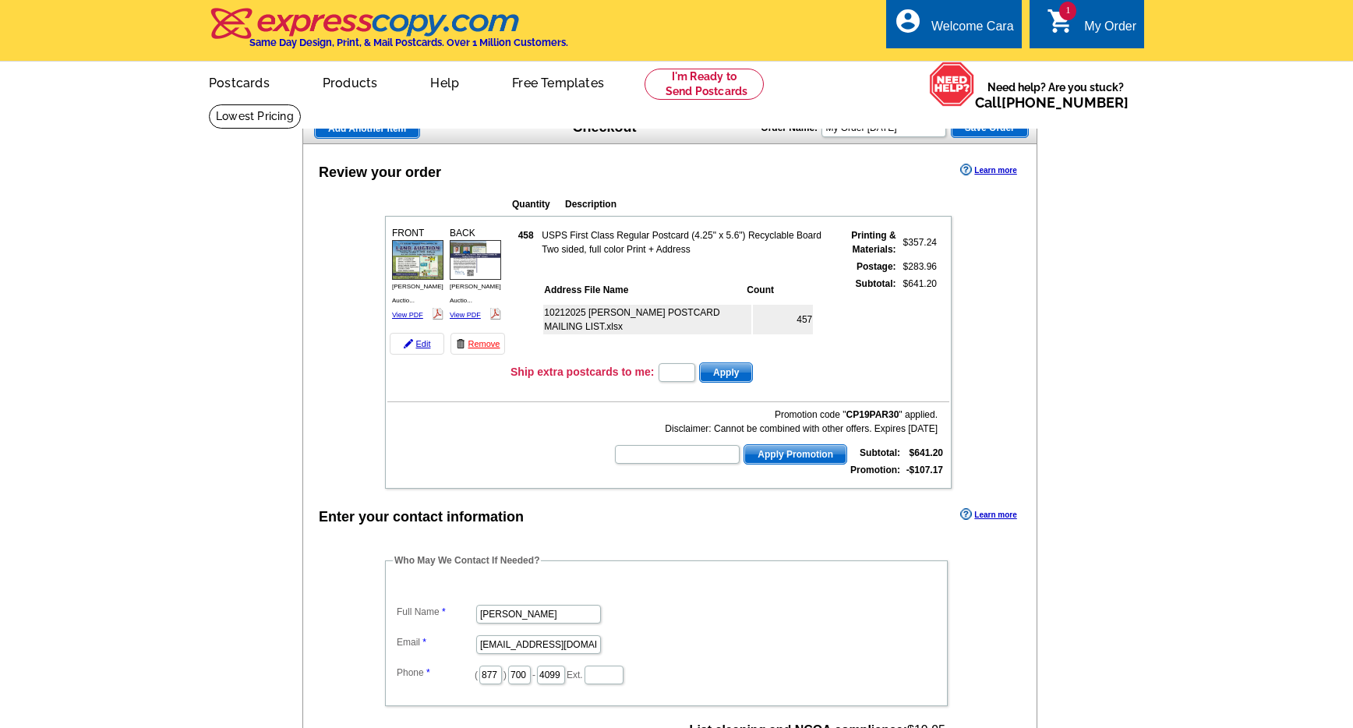
click at [410, 613] on label "Full Name" at bounding box center [436, 612] width 78 height 14
click at [476, 613] on input "[PERSON_NAME]" at bounding box center [538, 614] width 125 height 19
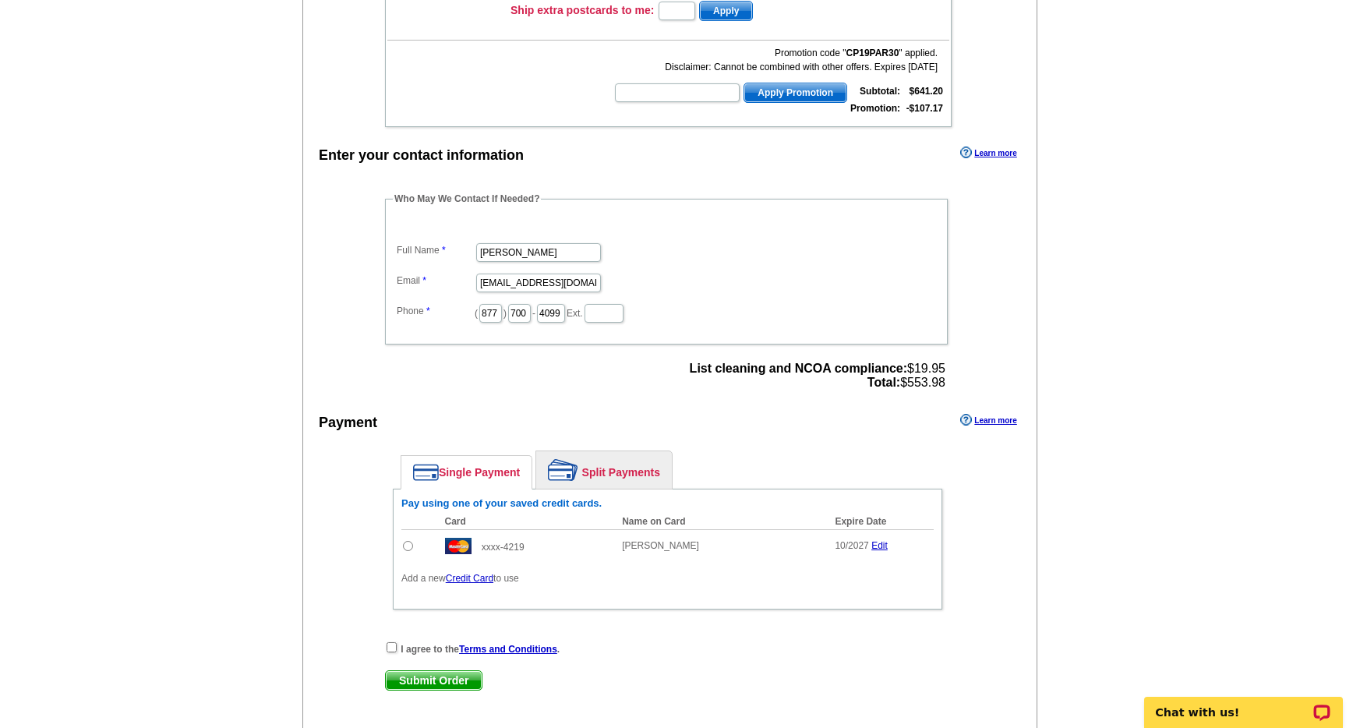
click at [407, 550] on input "radio" at bounding box center [408, 546] width 10 height 10
radio input "true"
click at [387, 647] on input "checkbox" at bounding box center [392, 647] width 10 height 10
checkbox input "true"
click at [433, 676] on span "Submit Order" at bounding box center [434, 680] width 96 height 19
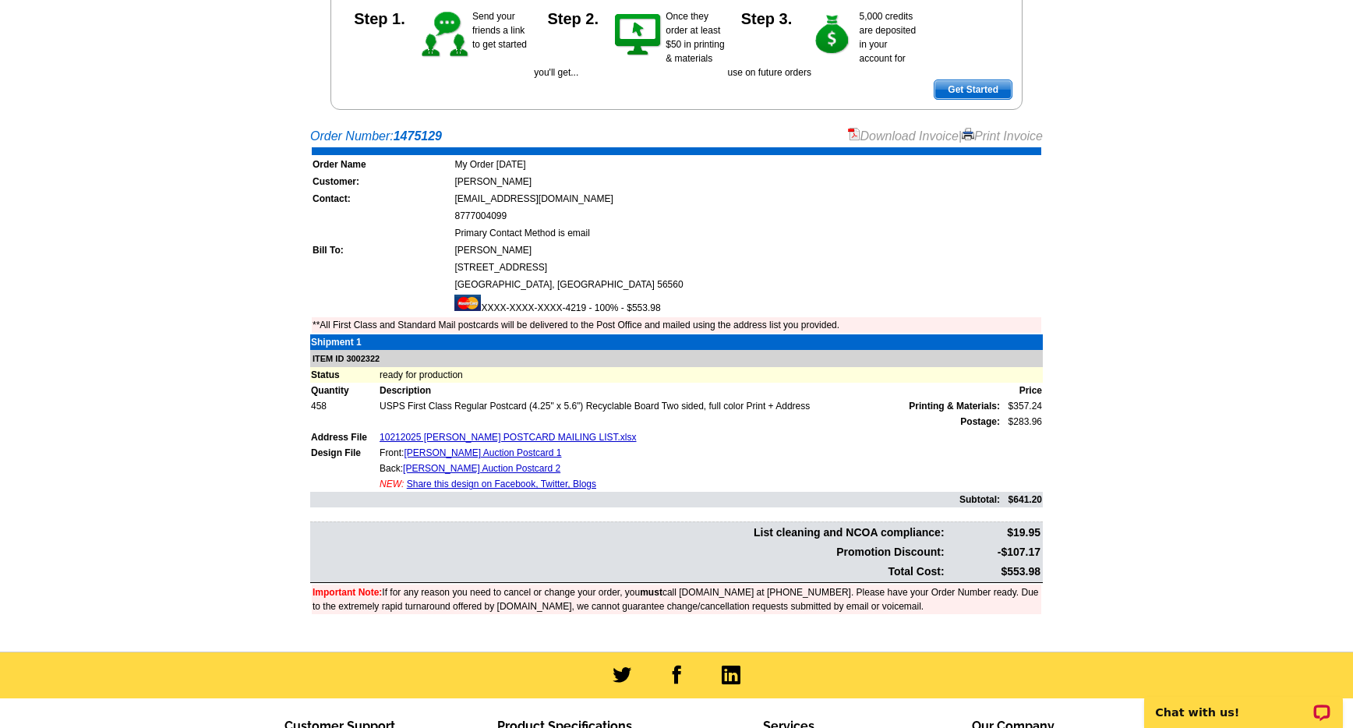
scroll to position [231, 0]
